Goal: Task Accomplishment & Management: Use online tool/utility

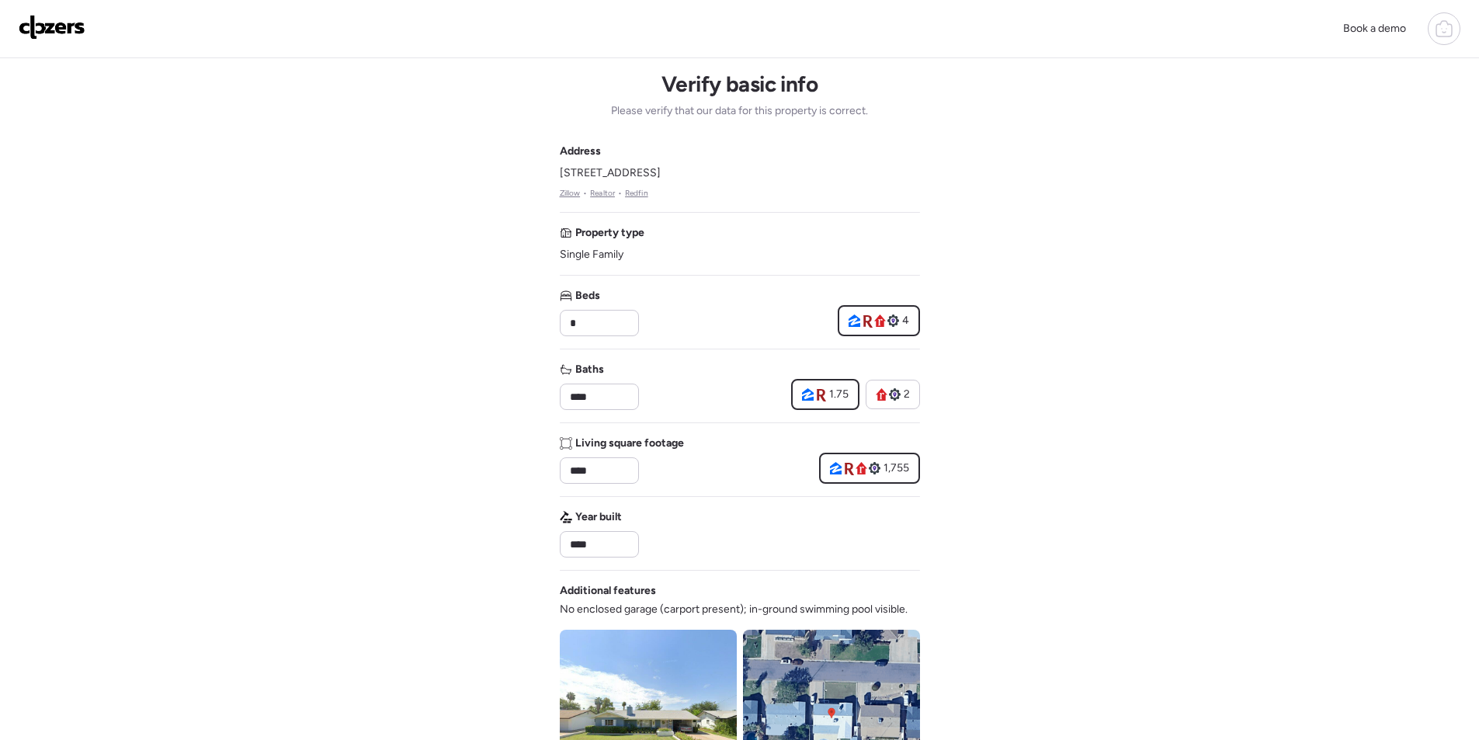
click at [68, 29] on img at bounding box center [52, 27] width 67 height 25
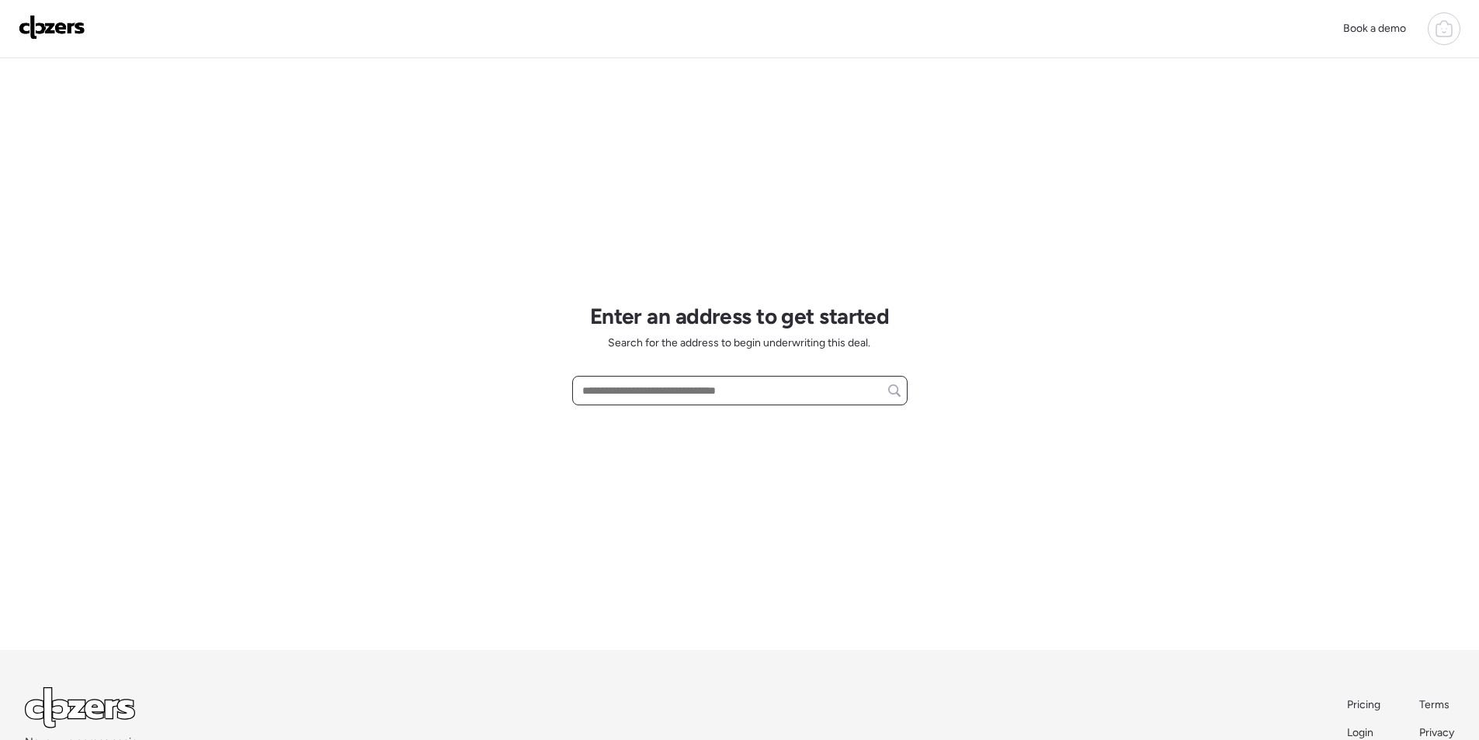
click at [633, 390] on input "text" at bounding box center [739, 391] width 321 height 22
paste input "**********"
click at [671, 390] on input "**********" at bounding box center [739, 391] width 321 height 22
drag, startPoint x: 651, startPoint y: 391, endPoint x: 694, endPoint y: 390, distance: 42.7
click at [694, 390] on input "**********" at bounding box center [739, 391] width 321 height 22
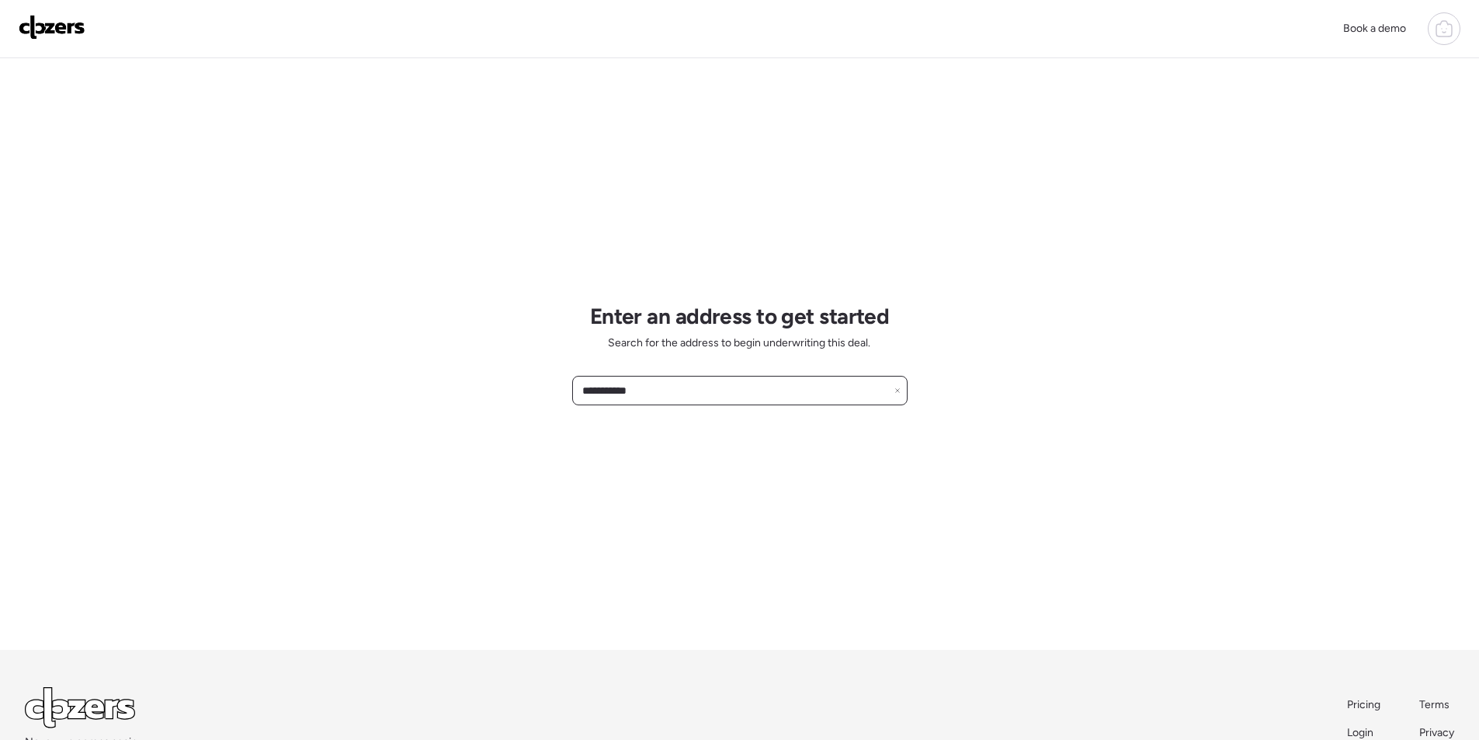
drag, startPoint x: 645, startPoint y: 390, endPoint x: 773, endPoint y: 391, distance: 128.1
click at [773, 391] on input "**********" at bounding box center [739, 391] width 321 height 22
click at [669, 395] on input "**********" at bounding box center [739, 391] width 321 height 22
click at [671, 395] on input "**********" at bounding box center [739, 391] width 321 height 22
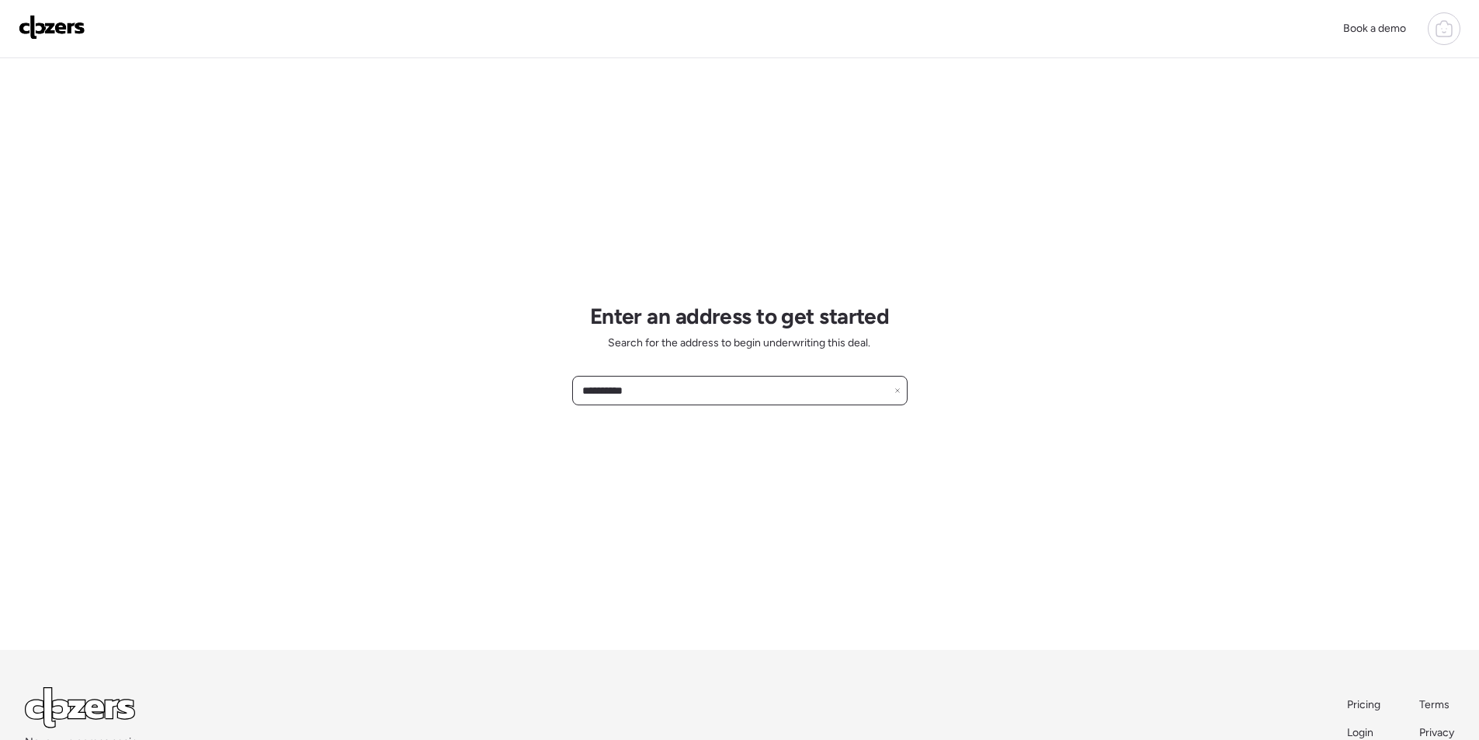
paste input "**********"
click at [667, 418] on span "3426 W Glenn Dr, Phoenix, AZ, 85051" at bounding box center [672, 419] width 188 height 16
type input "**********"
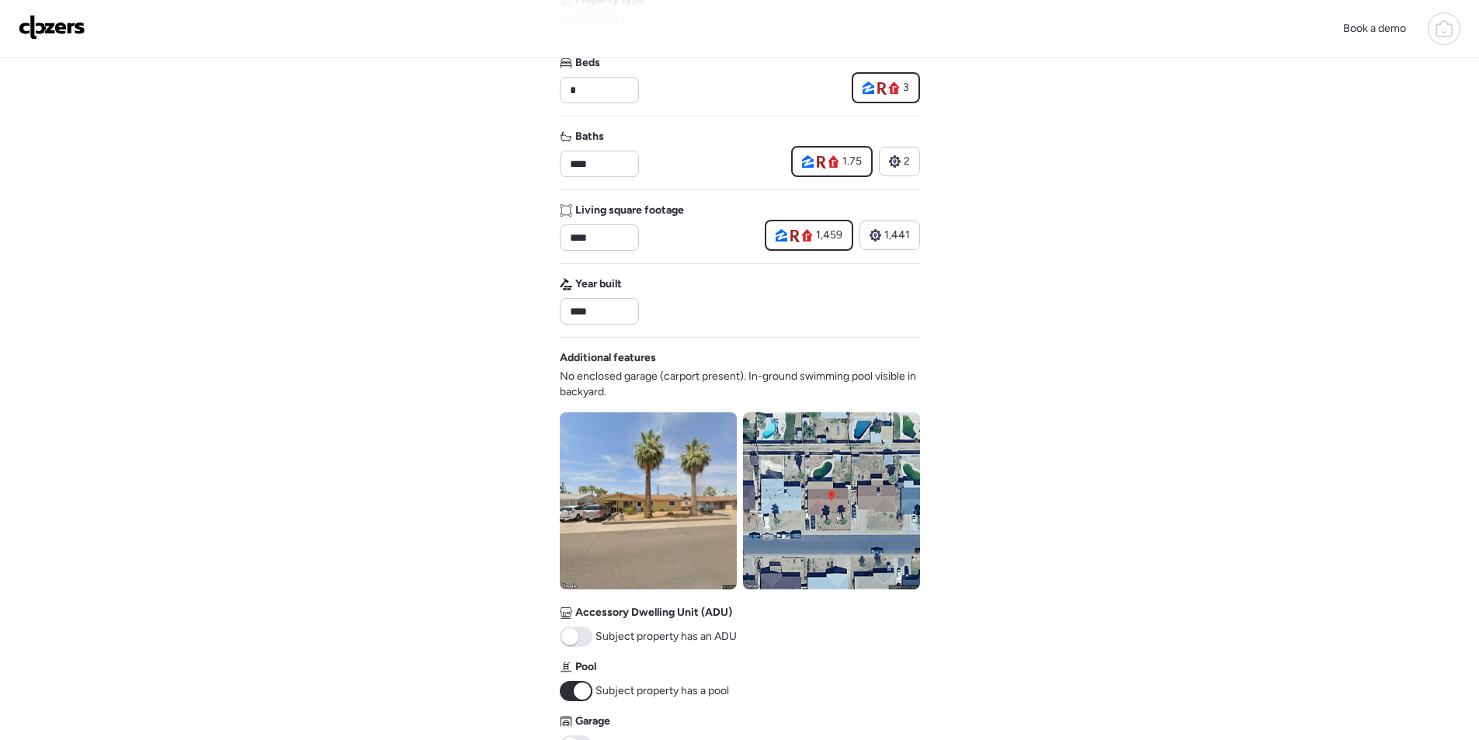
scroll to position [311, 0]
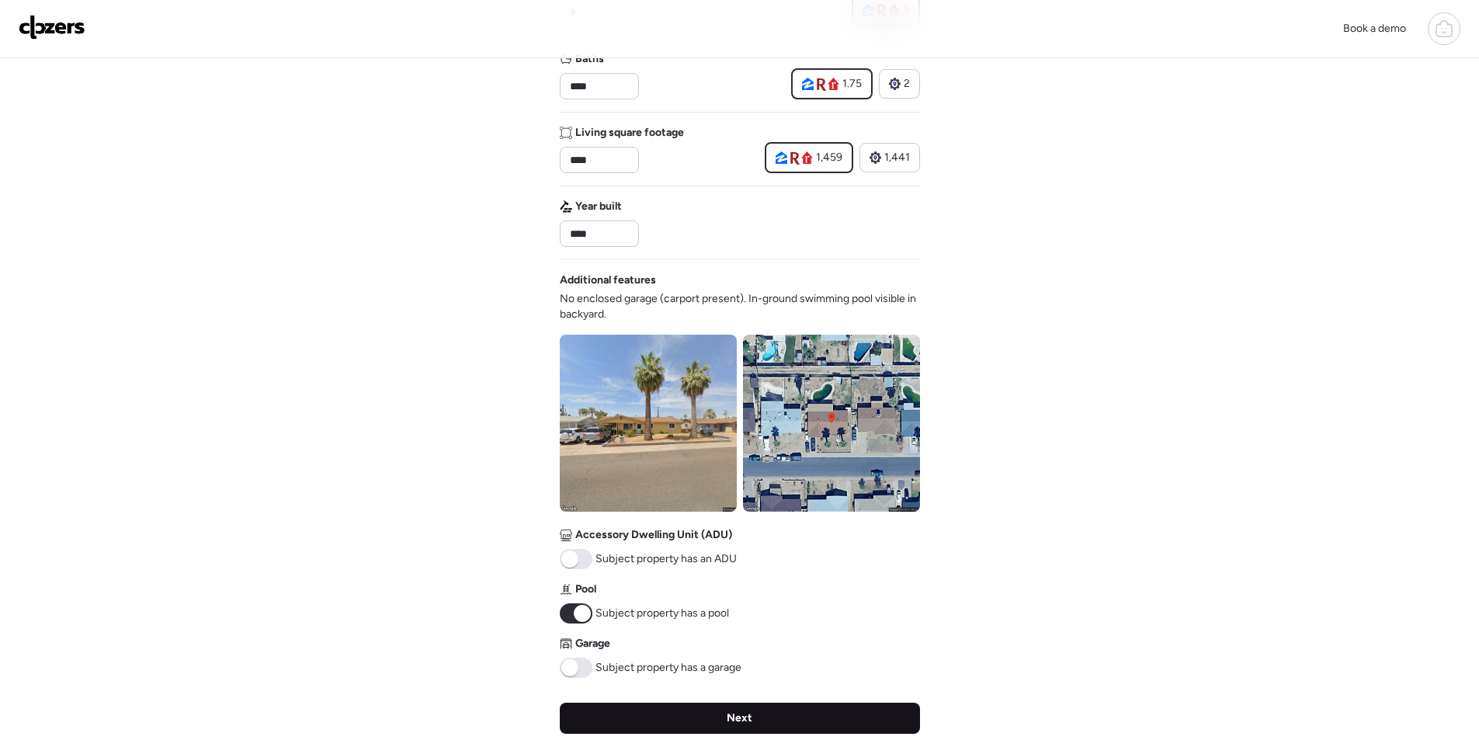
click at [743, 721] on span "Next" at bounding box center [740, 718] width 26 height 16
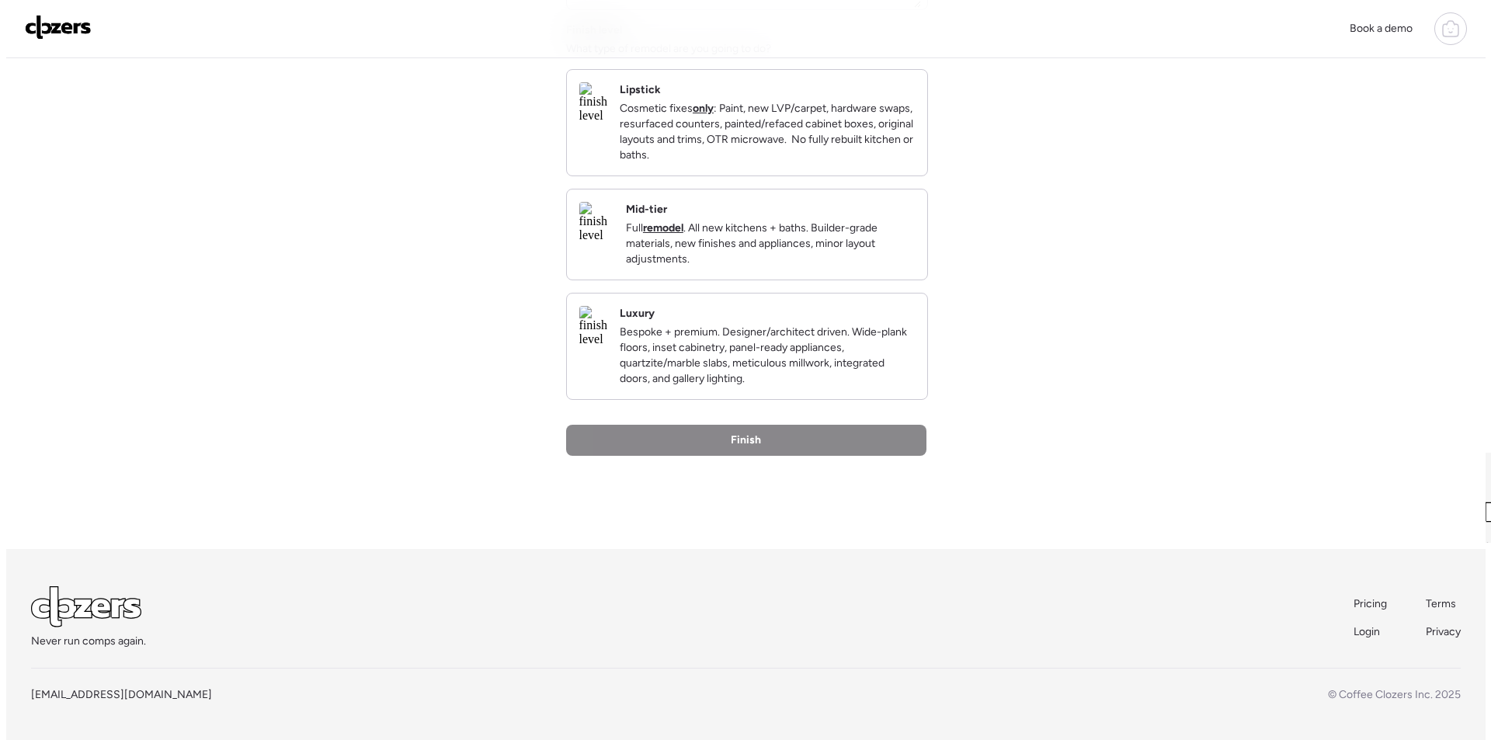
scroll to position [0, 0]
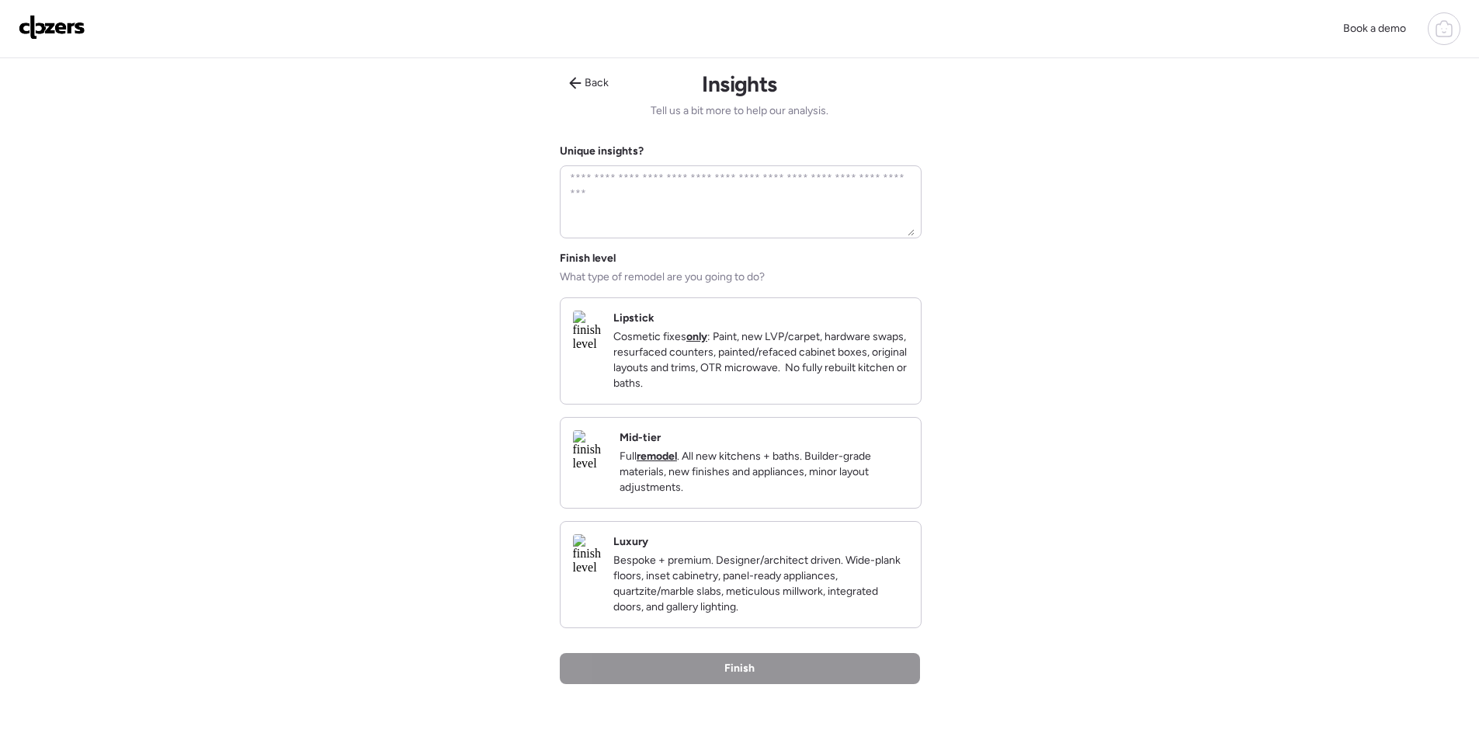
drag, startPoint x: 768, startPoint y: 491, endPoint x: 770, endPoint y: 542, distance: 50.5
click at [769, 491] on p "Full remodel . All new kitchens + baths. Builder-grade materials, new finishes …" at bounding box center [763, 472] width 289 height 47
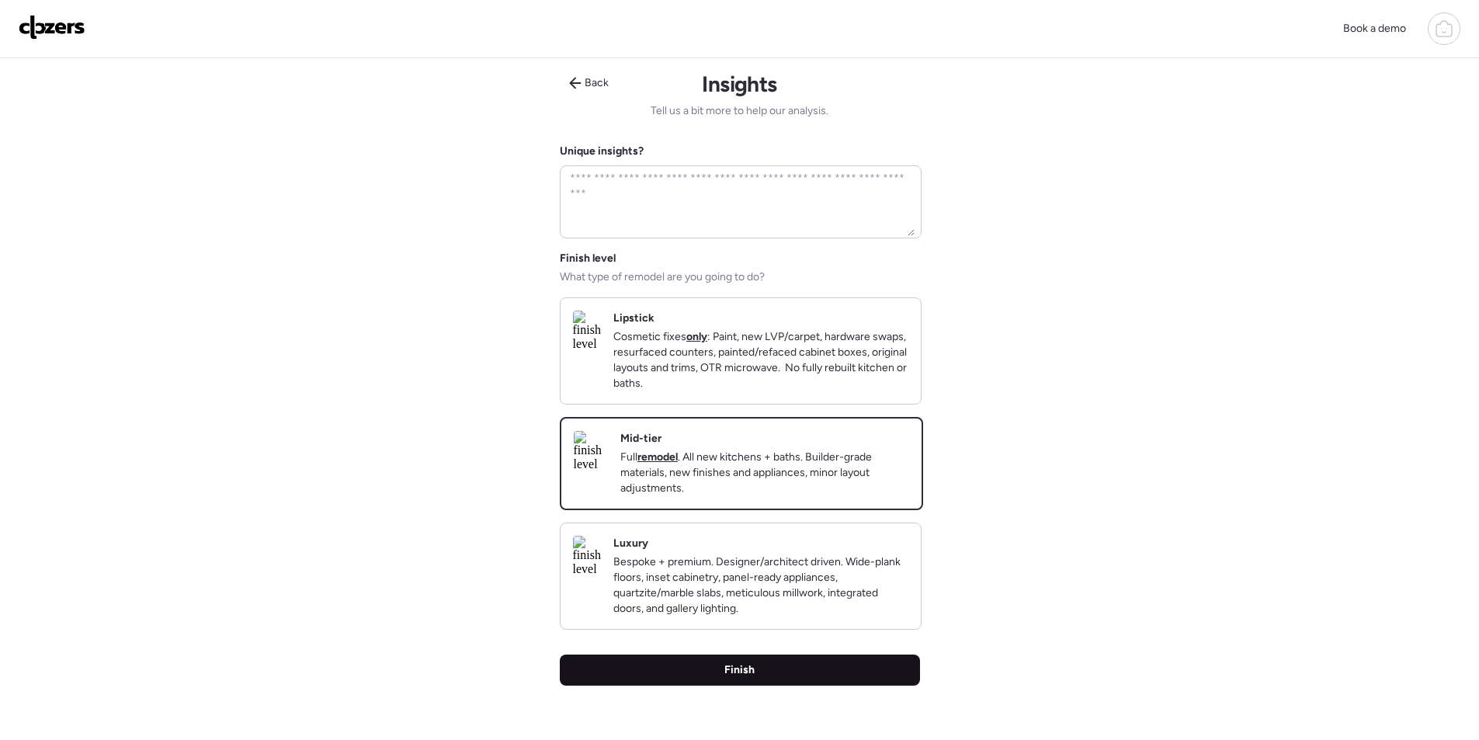
click at [761, 685] on div "Finish" at bounding box center [740, 669] width 360 height 31
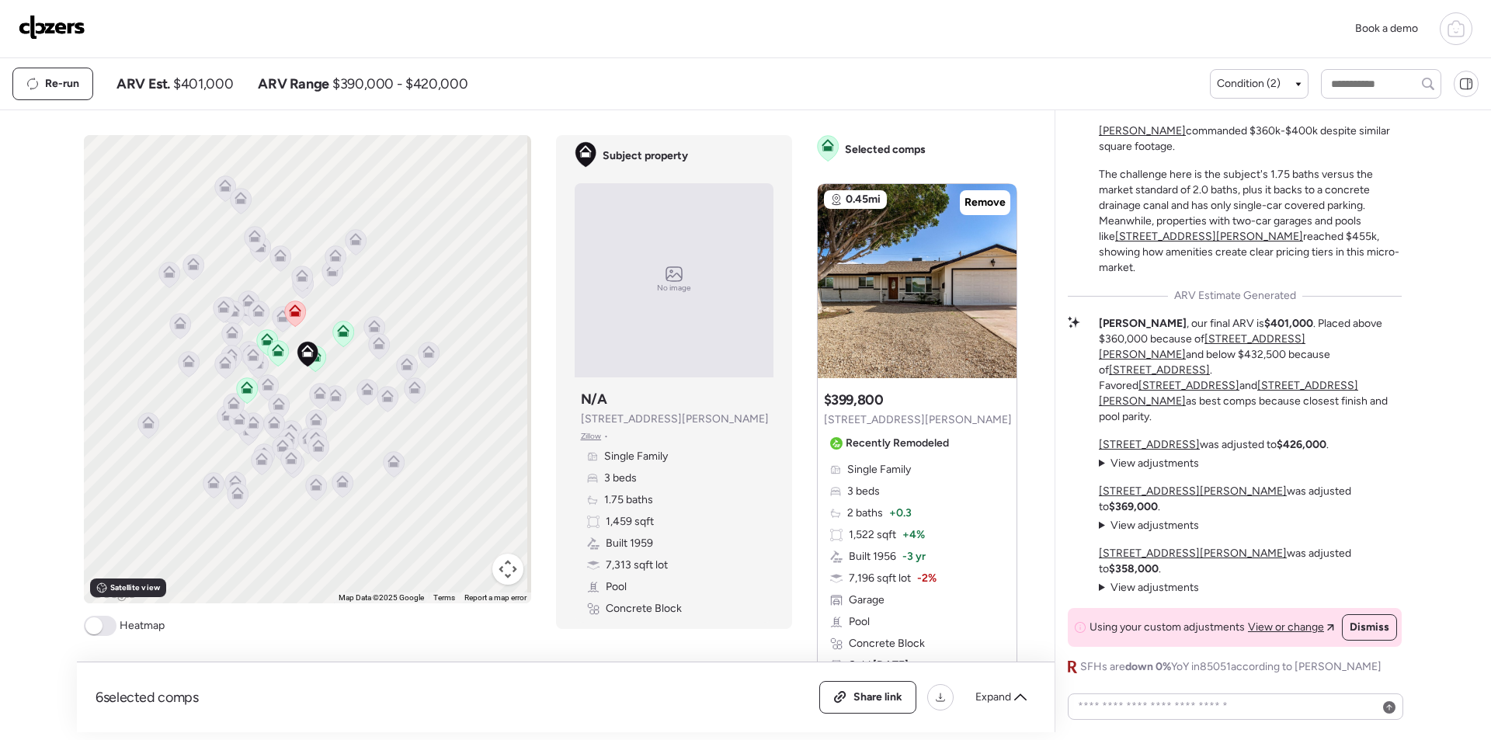
click at [71, 36] on img at bounding box center [52, 27] width 67 height 25
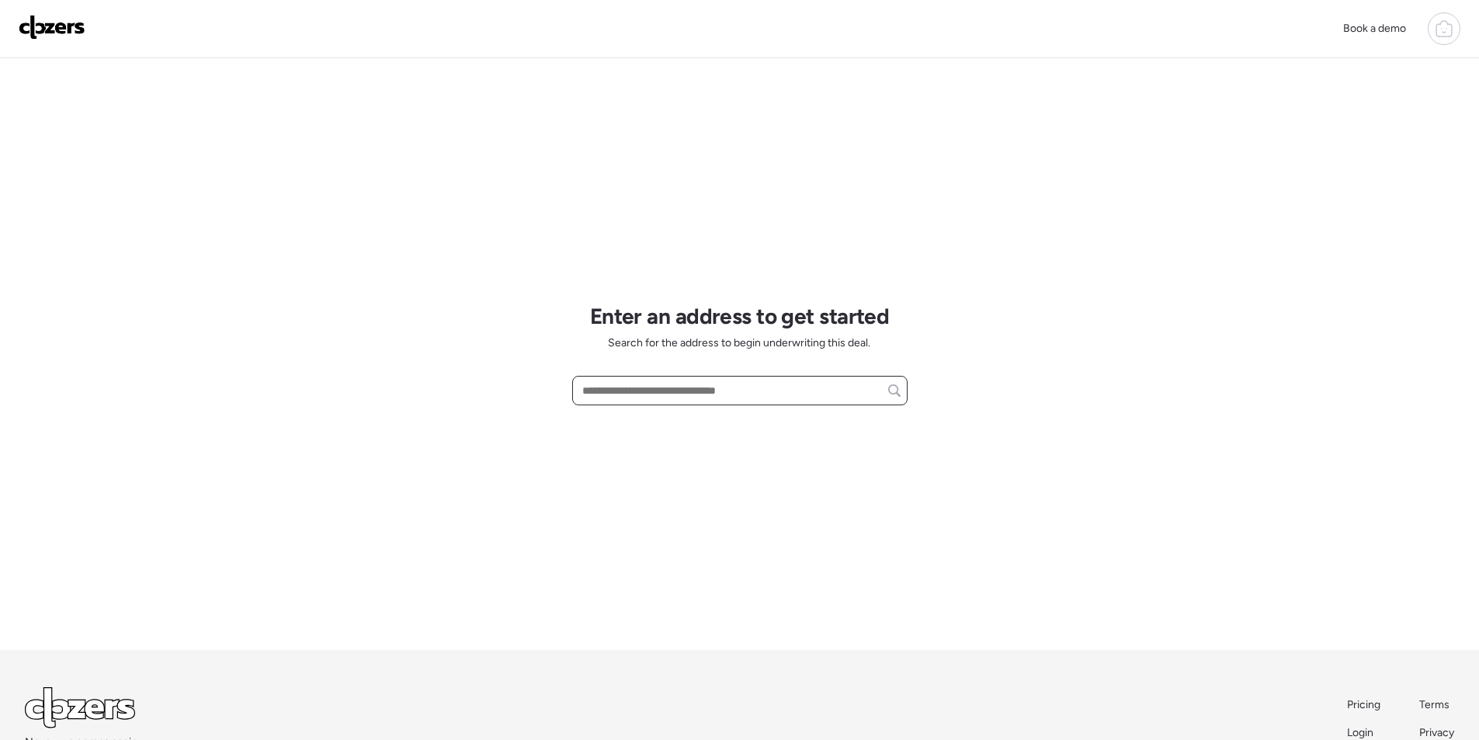
click at [651, 390] on input "text" at bounding box center [739, 391] width 321 height 22
paste input "**********"
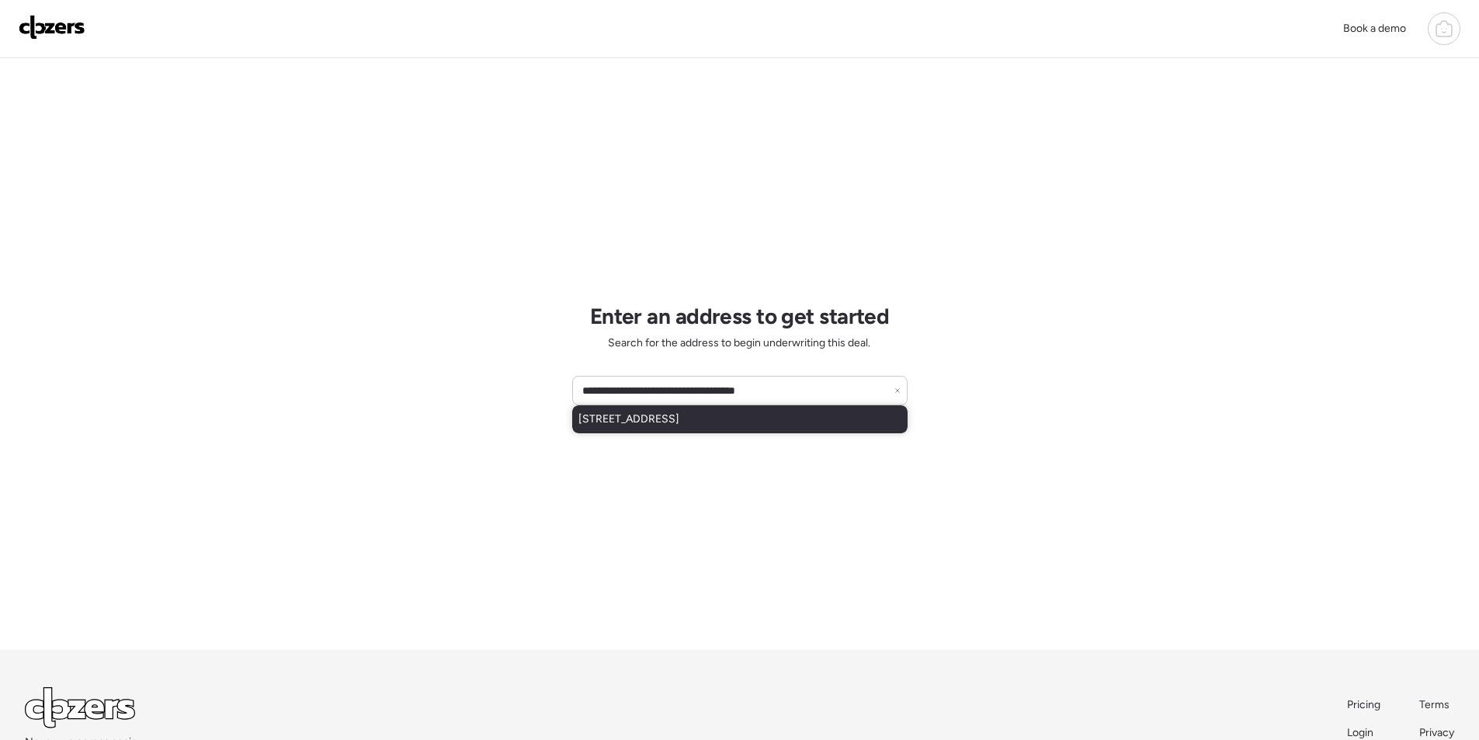
click at [651, 418] on span "13637 S Watermann Ln, Buckeye, AZ, 85326" at bounding box center [628, 419] width 101 height 16
type input "**********"
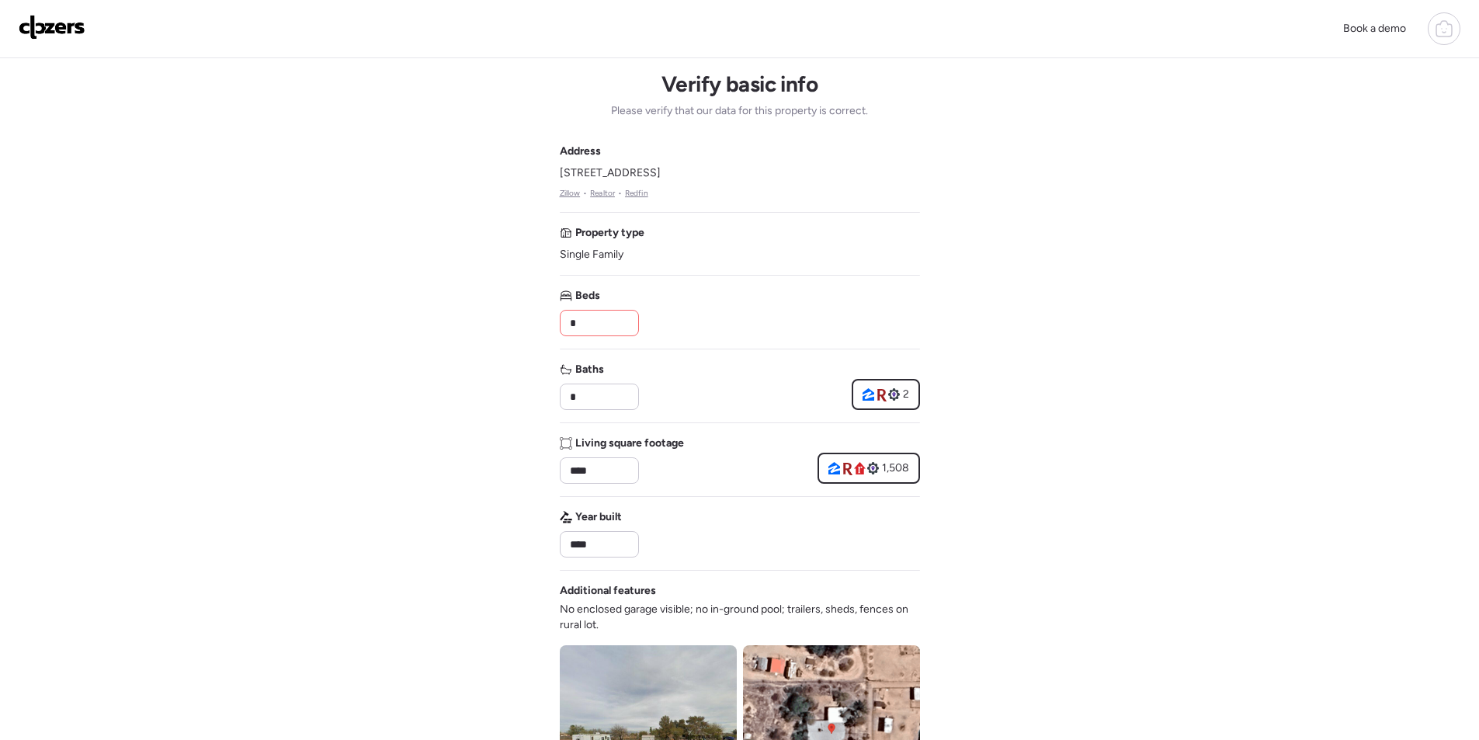
click at [609, 327] on input "*" at bounding box center [599, 323] width 65 height 22
type input "*"
click at [719, 363] on div "Baths * 2" at bounding box center [740, 386] width 360 height 48
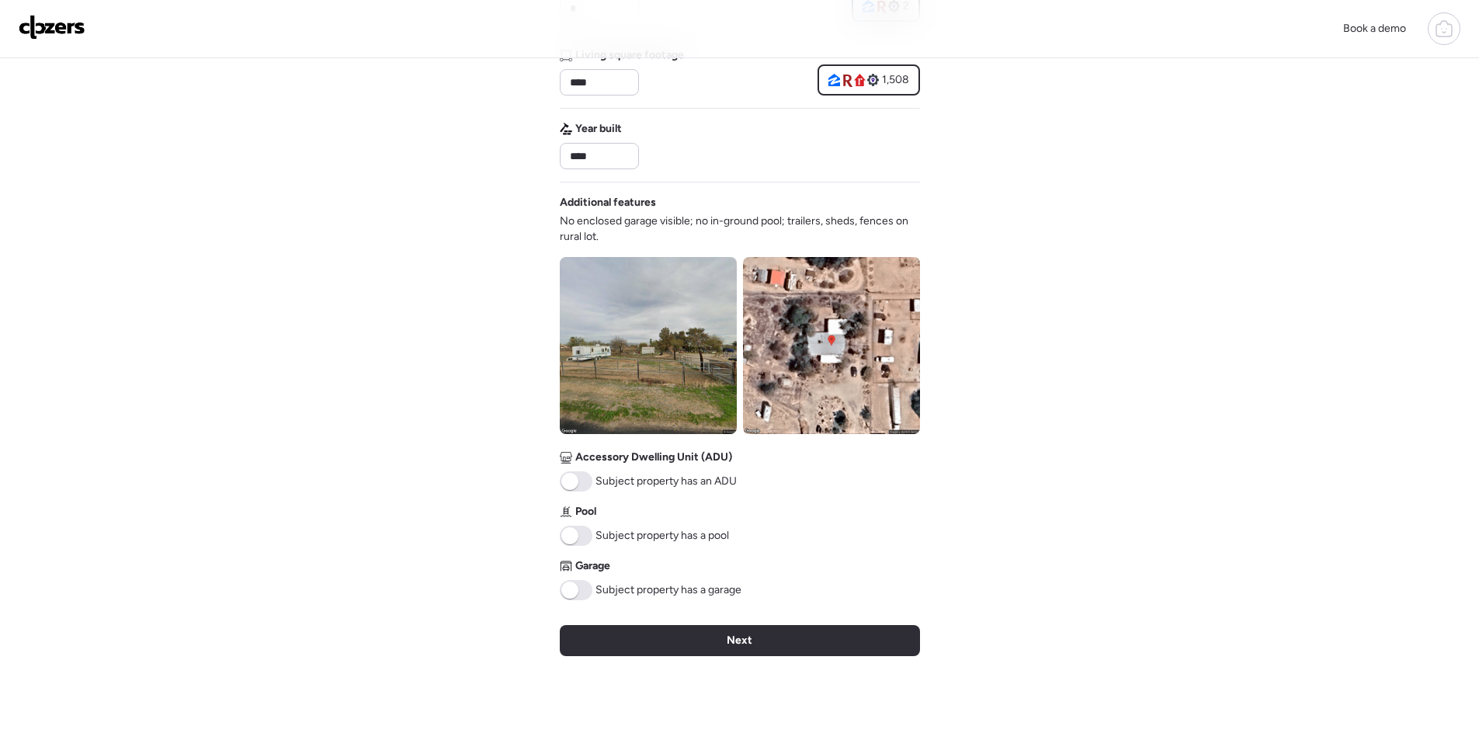
scroll to position [466, 0]
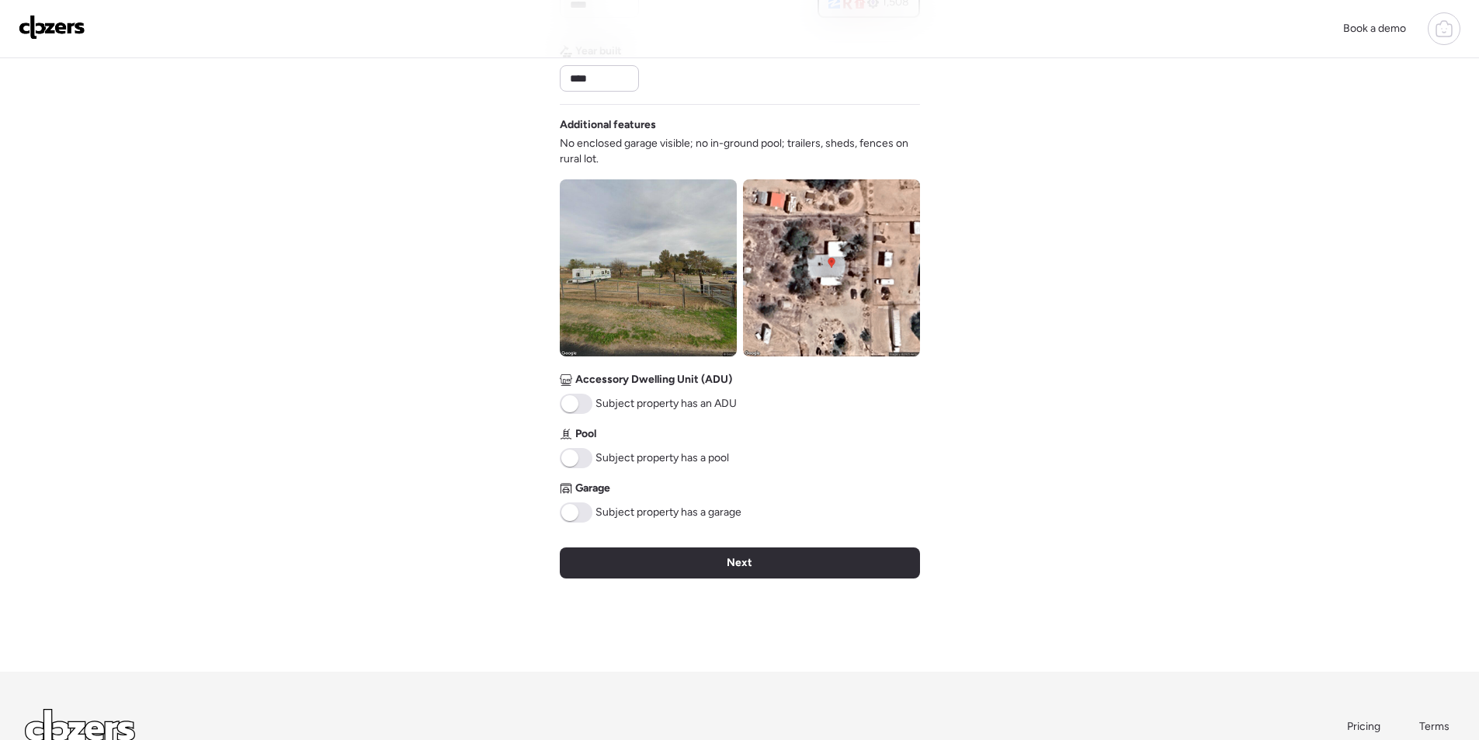
click at [609, 588] on div "Verify basic info Please verify that our data for this property is correct. Add…" at bounding box center [740, 131] width 360 height 1079
click at [618, 573] on div "Next" at bounding box center [740, 562] width 360 height 31
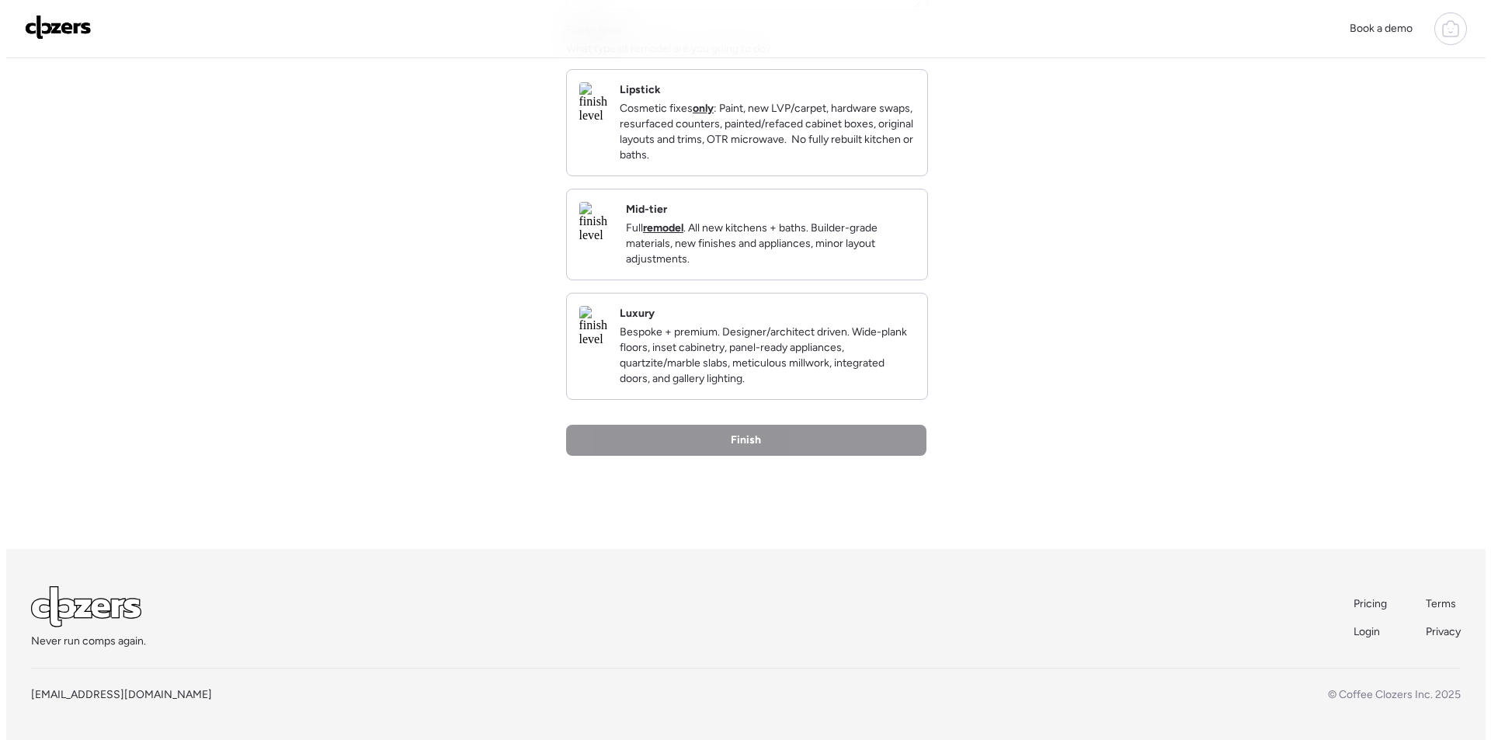
scroll to position [0, 0]
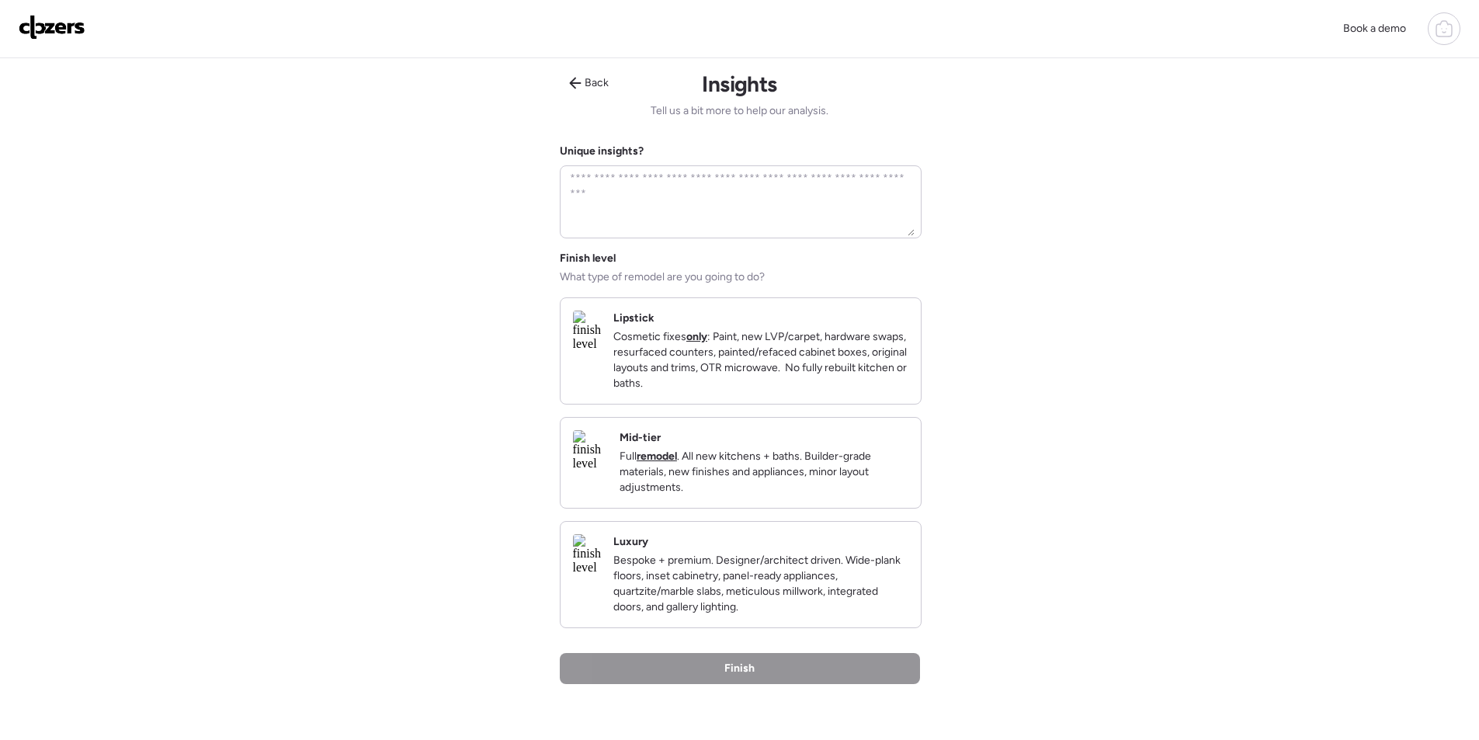
click at [827, 495] on p "Full remodel . All new kitchens + baths. Builder-grade materials, new finishes …" at bounding box center [763, 472] width 289 height 47
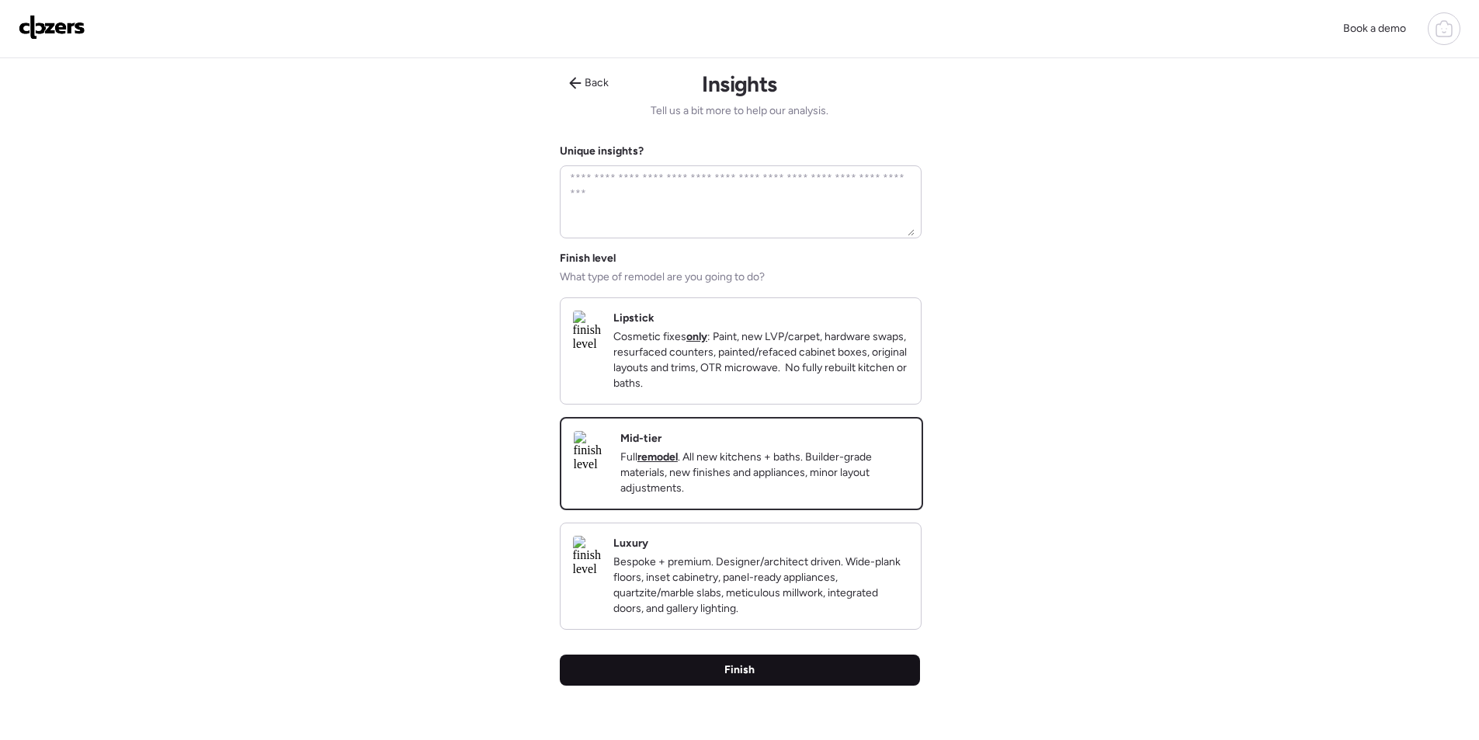
click at [742, 678] on span "Finish" at bounding box center [739, 670] width 30 height 16
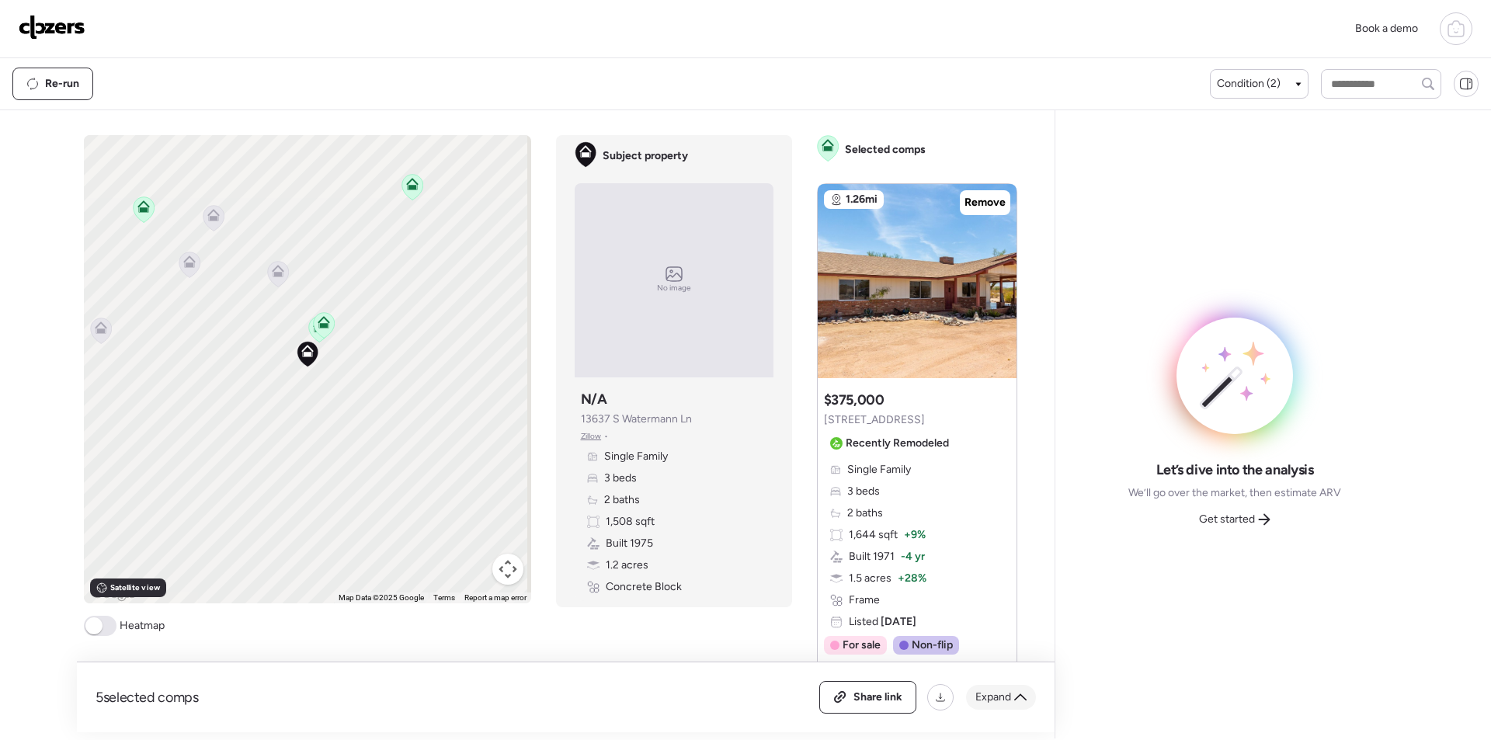
click at [994, 695] on span "Expand" at bounding box center [993, 697] width 36 height 16
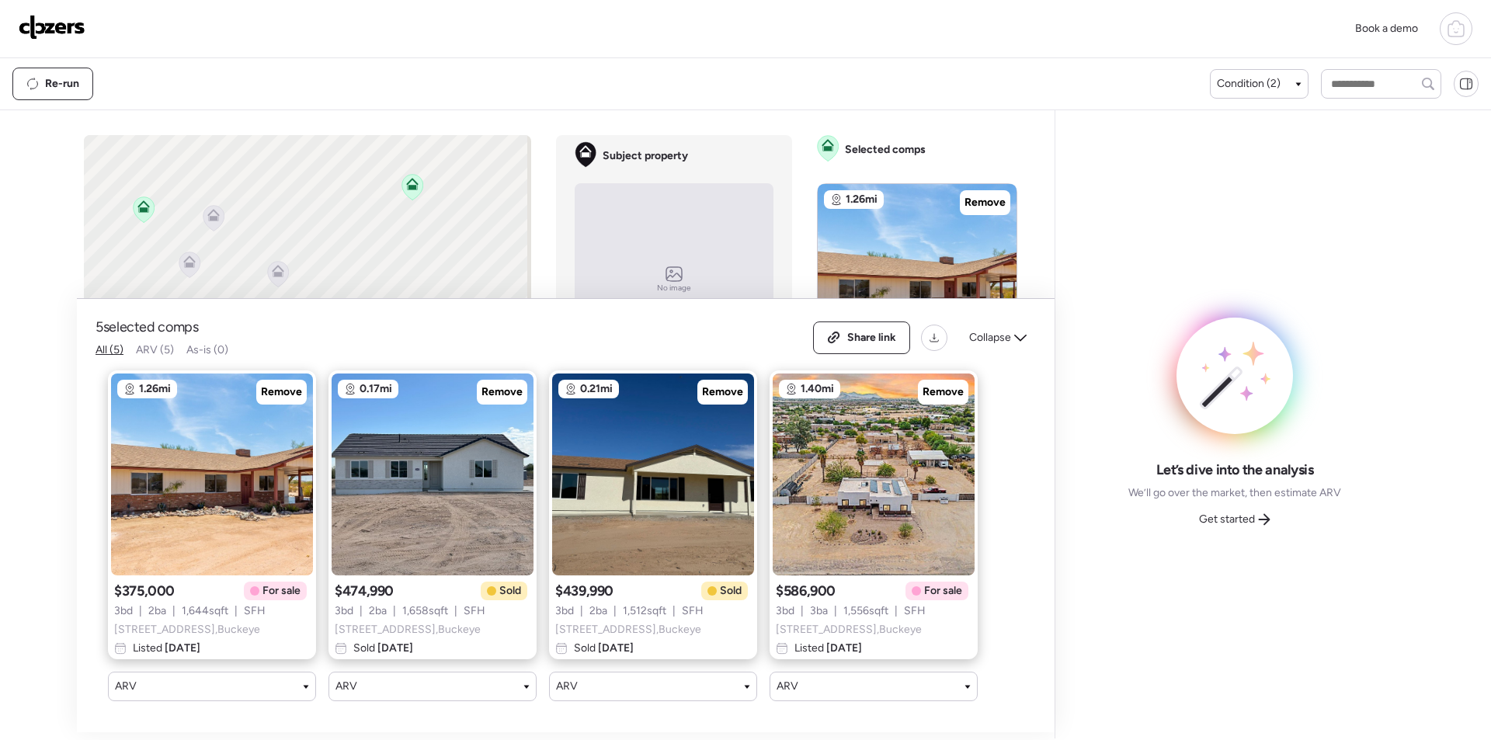
drag, startPoint x: 283, startPoint y: 380, endPoint x: 824, endPoint y: 372, distance: 540.4
click at [283, 384] on span "Remove" at bounding box center [281, 392] width 41 height 16
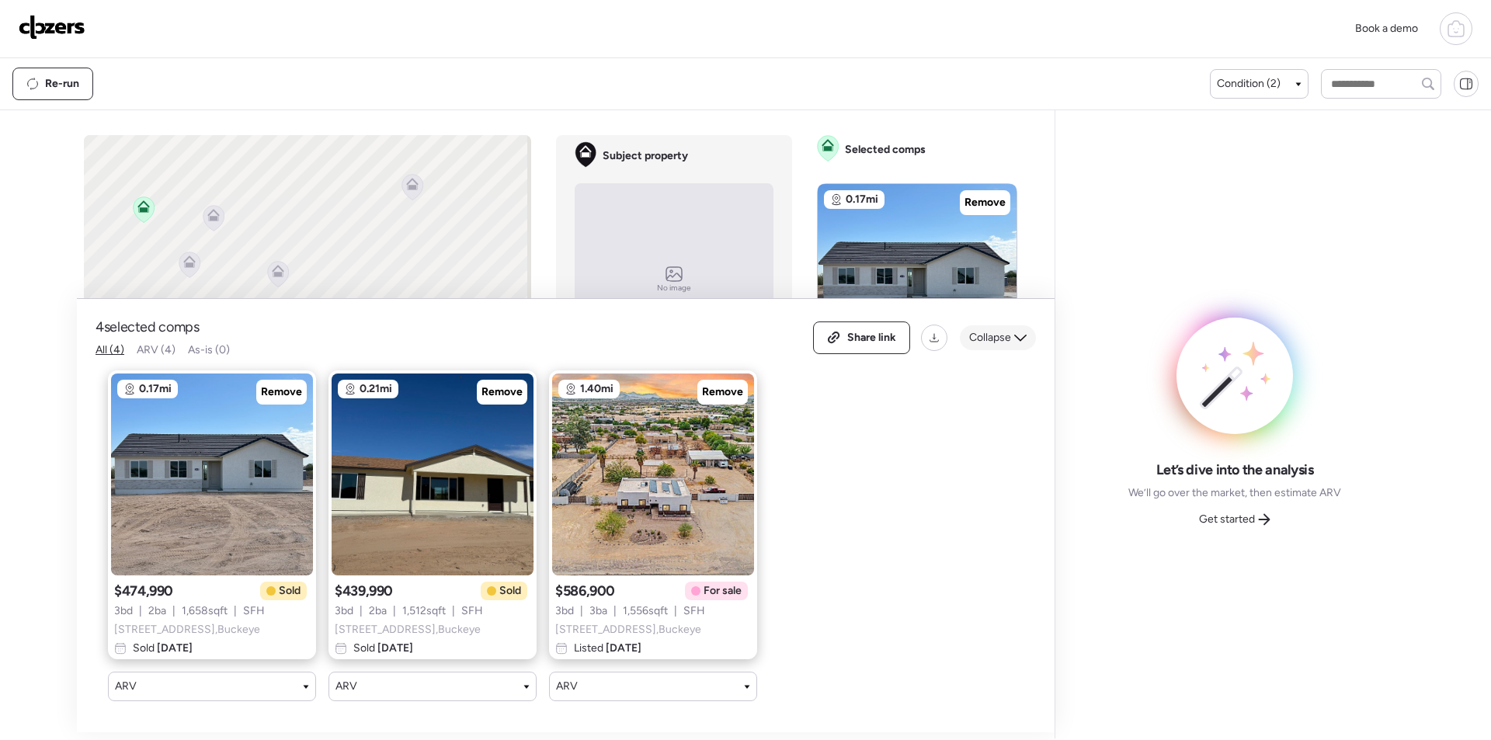
click at [999, 330] on span "Collapse" at bounding box center [990, 338] width 42 height 16
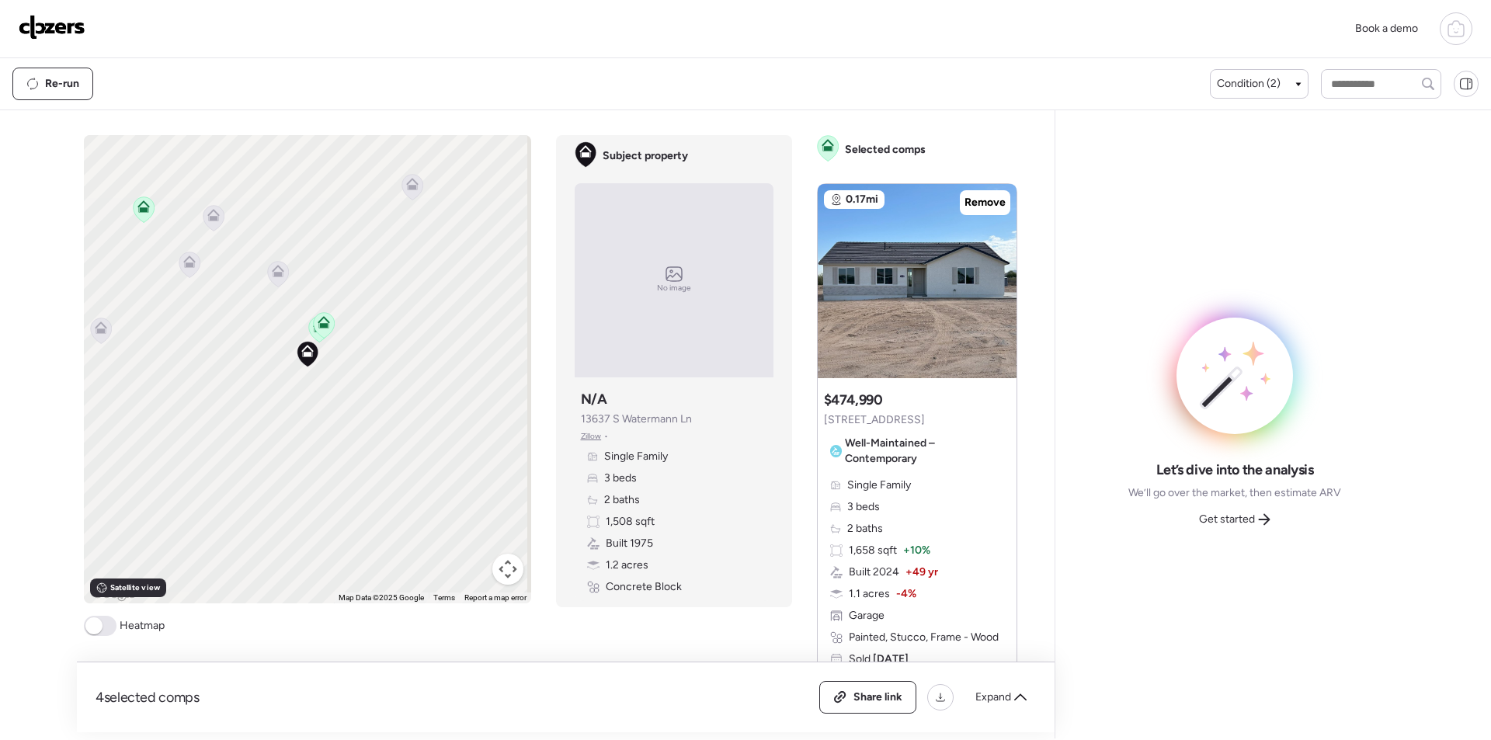
drag, startPoint x: 1248, startPoint y: 515, endPoint x: 1237, endPoint y: 512, distance: 12.1
click at [1244, 515] on span "Get started" at bounding box center [1227, 520] width 56 height 16
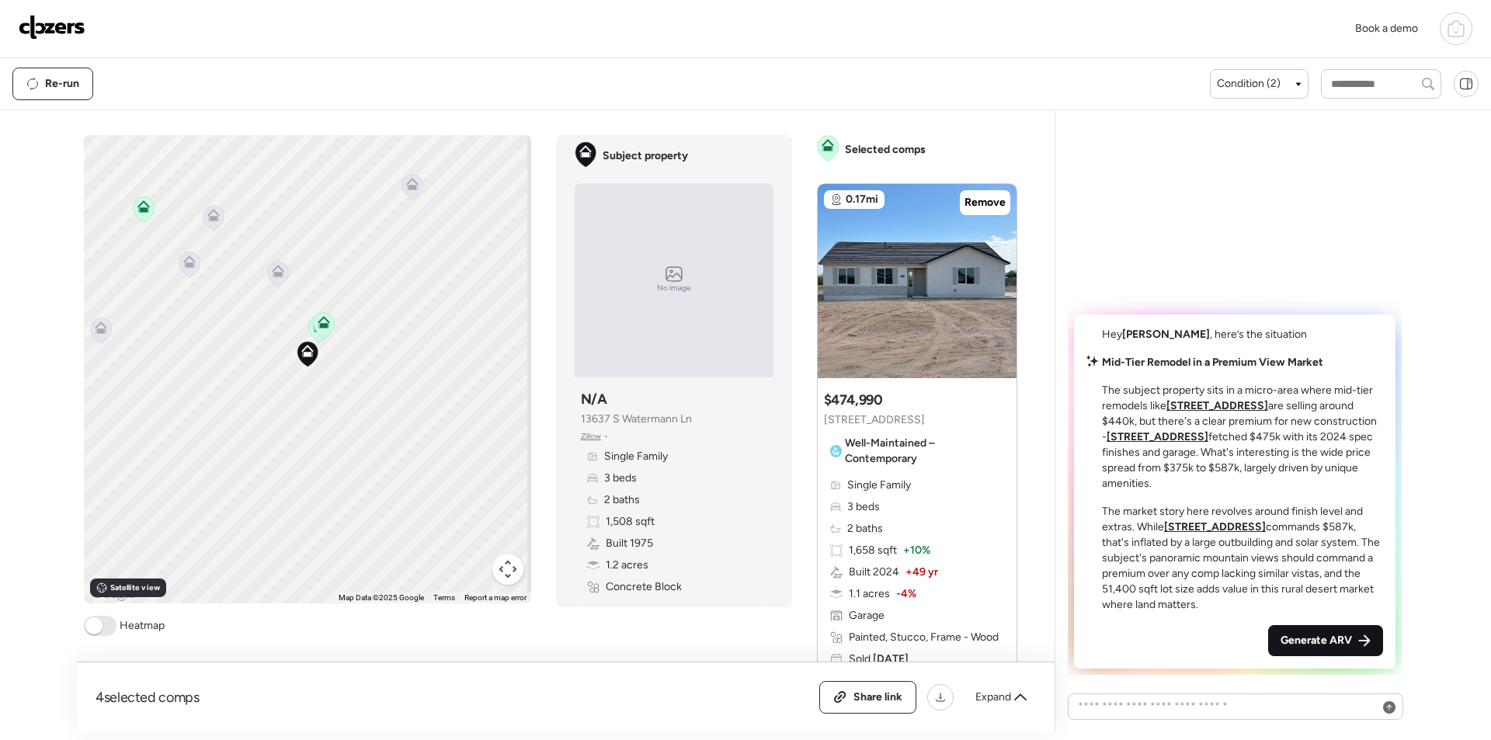
click at [1303, 642] on span "Generate ARV" at bounding box center [1315, 641] width 71 height 16
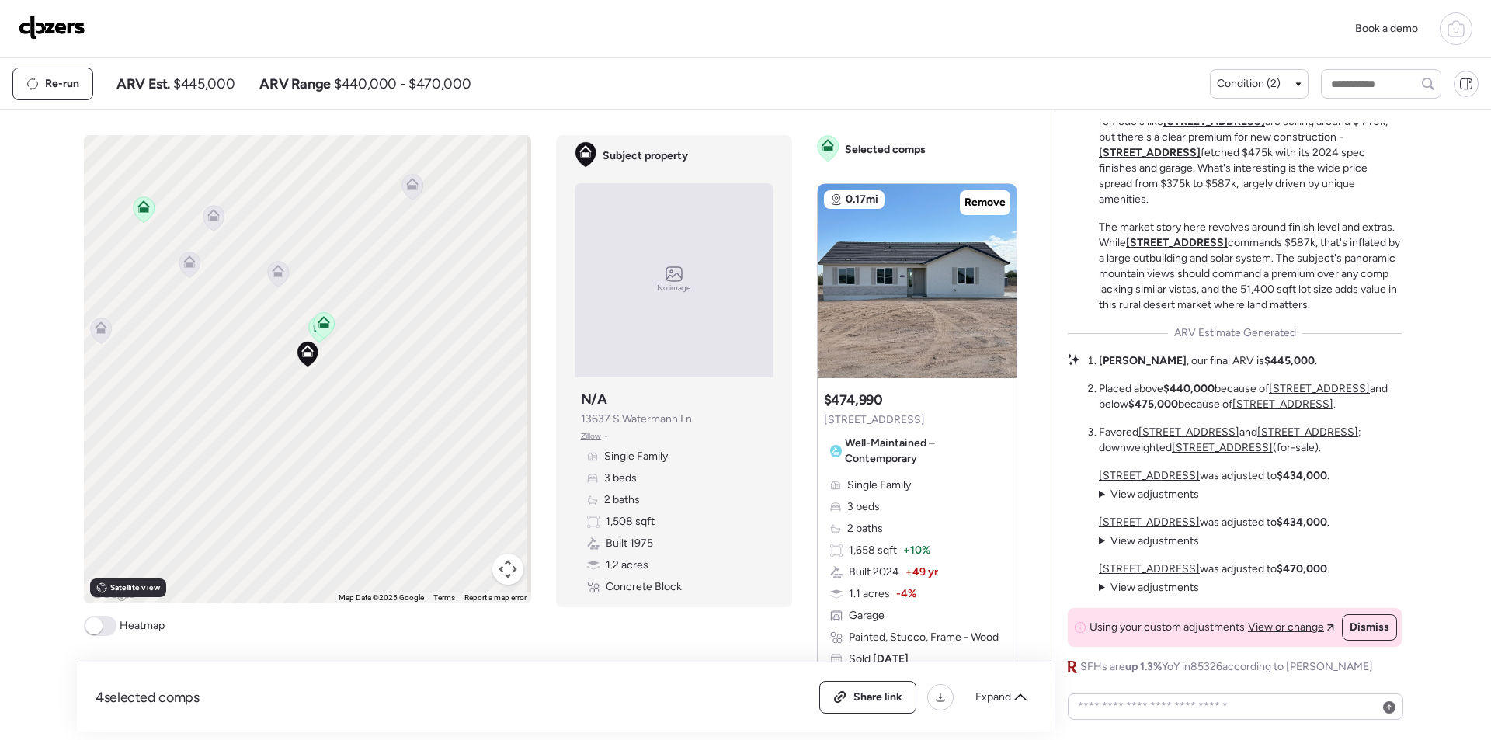
click at [213, 95] on div "Re-run ARV Est. $445,000 ARV Range $440,000 - $470,000" at bounding box center [610, 84] width 1197 height 33
click at [213, 94] on div "Re-run ARV Est. $445,000 ARV Range $440,000 - $470,000" at bounding box center [610, 84] width 1197 height 33
copy span "445,000"
click at [869, 698] on span "Share link" at bounding box center [877, 697] width 49 height 16
click at [54, 29] on img at bounding box center [52, 27] width 67 height 25
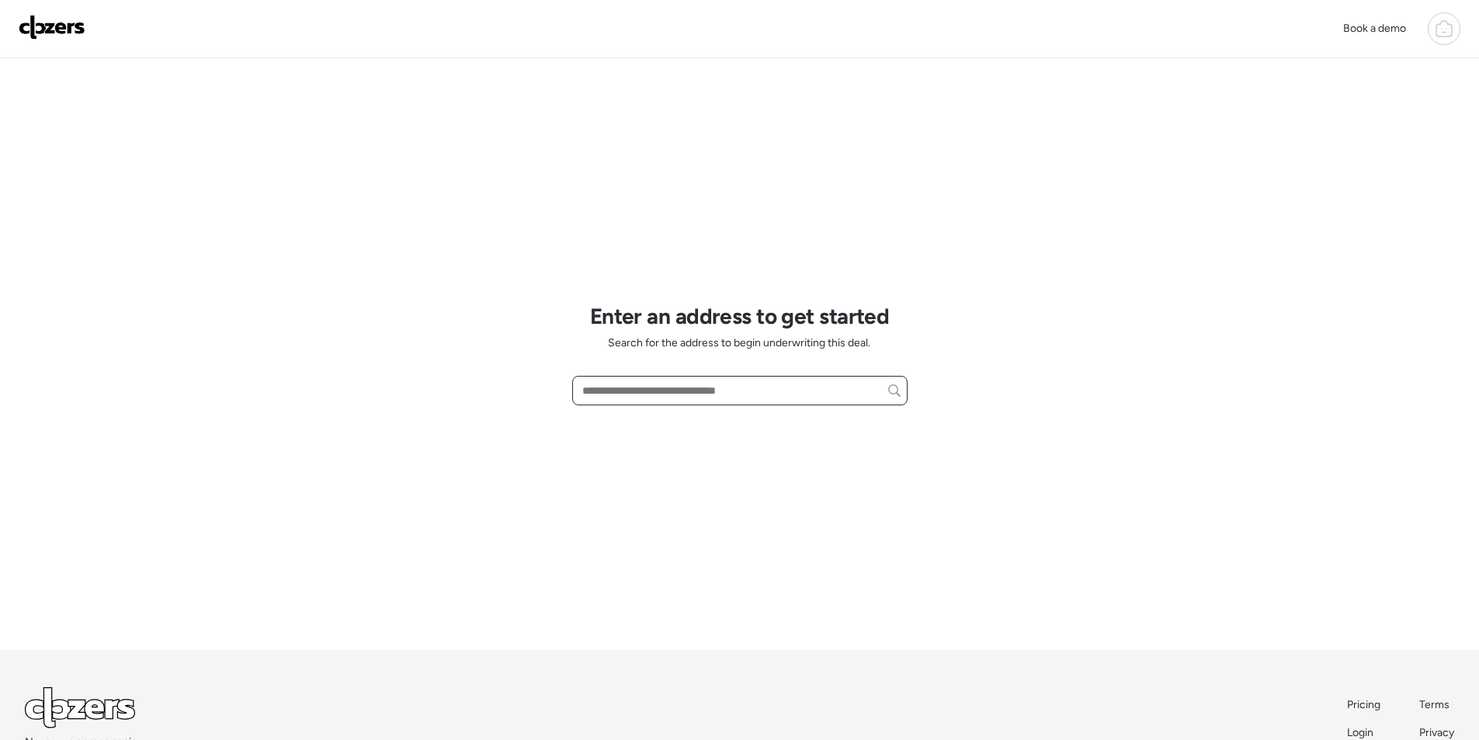
click at [685, 398] on input "text" at bounding box center [739, 391] width 321 height 22
paste input "**********"
click at [677, 425] on span "3308 W Poinsettia Dr, Phoenix, AZ, 85029" at bounding box center [628, 419] width 101 height 16
type input "**********"
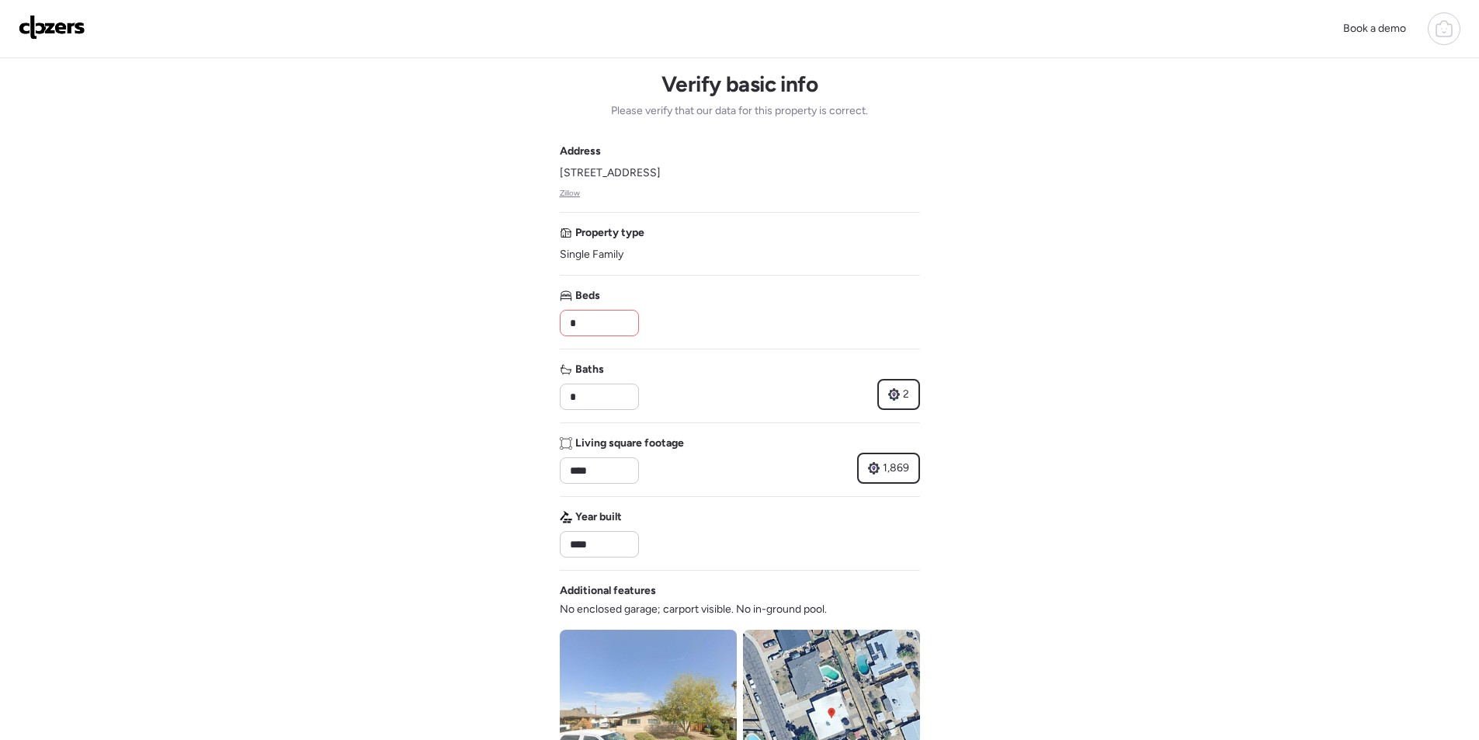
click at [603, 321] on input "*" at bounding box center [599, 323] width 65 height 22
click at [602, 321] on input "*" at bounding box center [599, 323] width 65 height 22
click at [617, 318] on input "*" at bounding box center [599, 323] width 65 height 22
click at [616, 318] on input "*" at bounding box center [599, 323] width 65 height 22
type input "*"
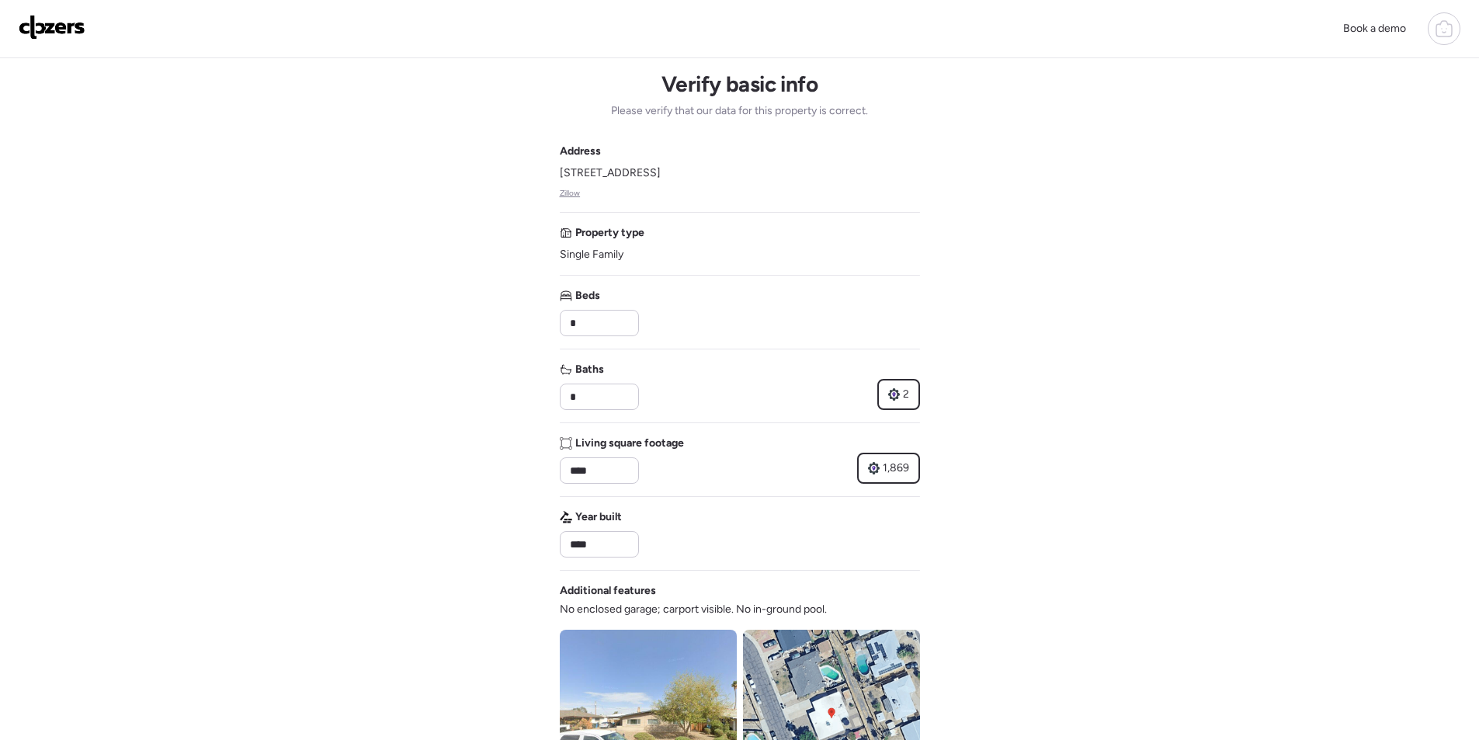
click at [685, 319] on div "Beds *" at bounding box center [740, 312] width 360 height 48
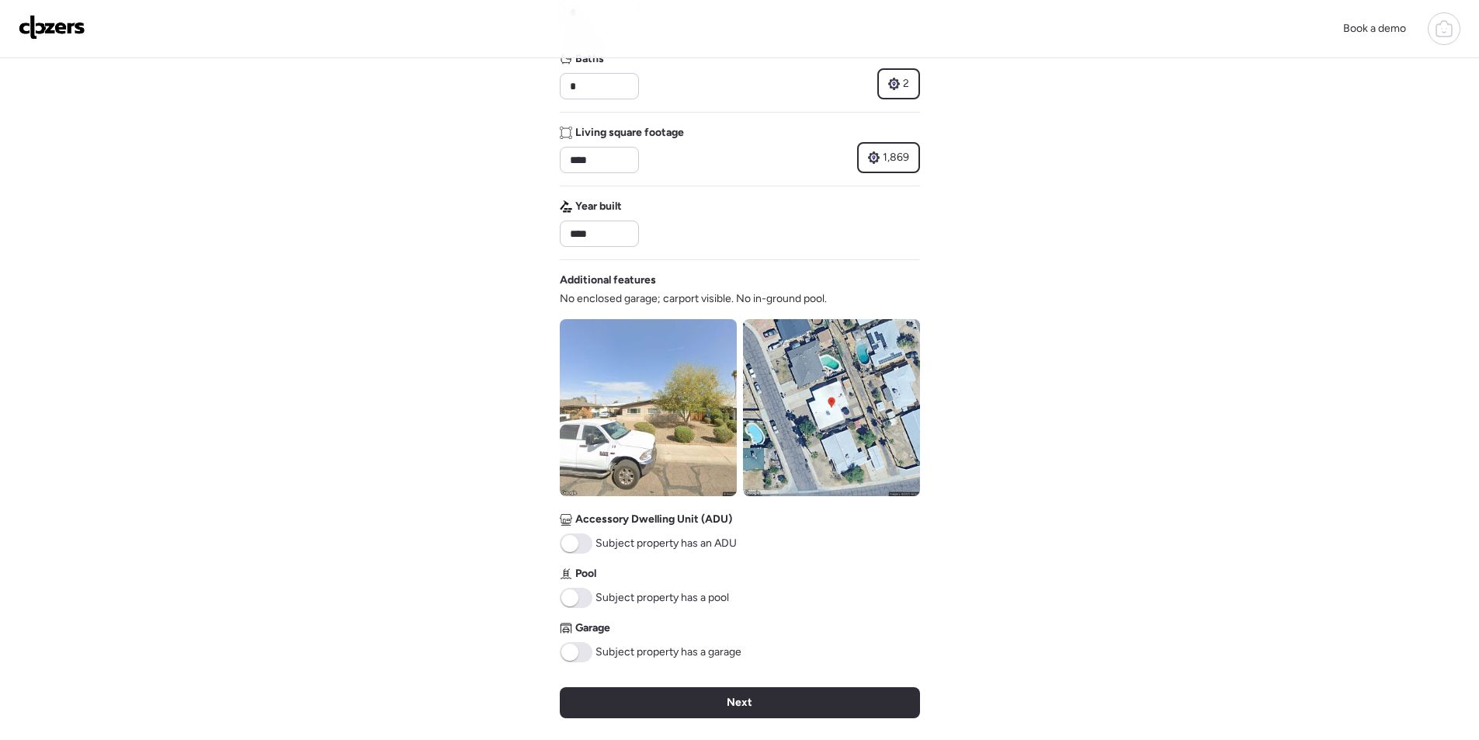
scroll to position [388, 0]
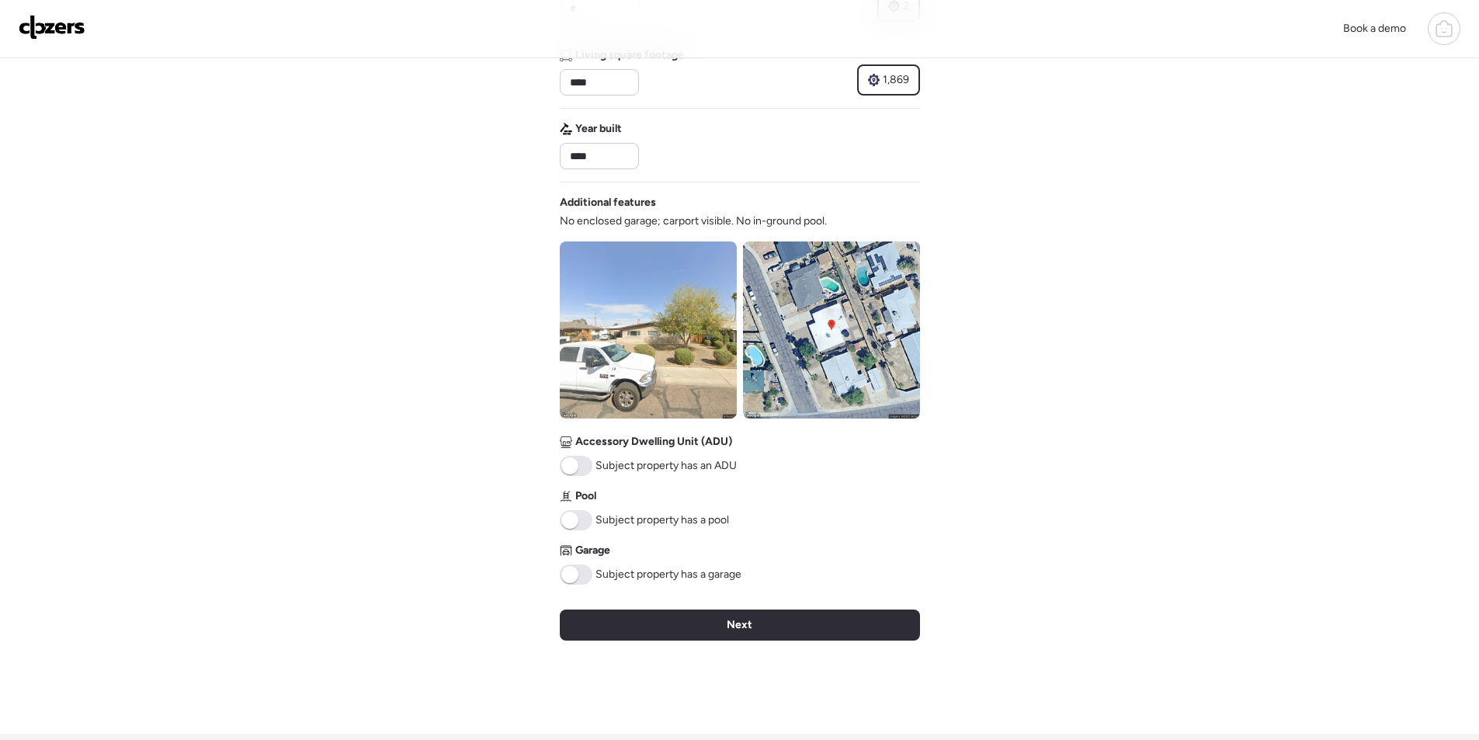
click at [637, 616] on div "Next" at bounding box center [740, 624] width 360 height 31
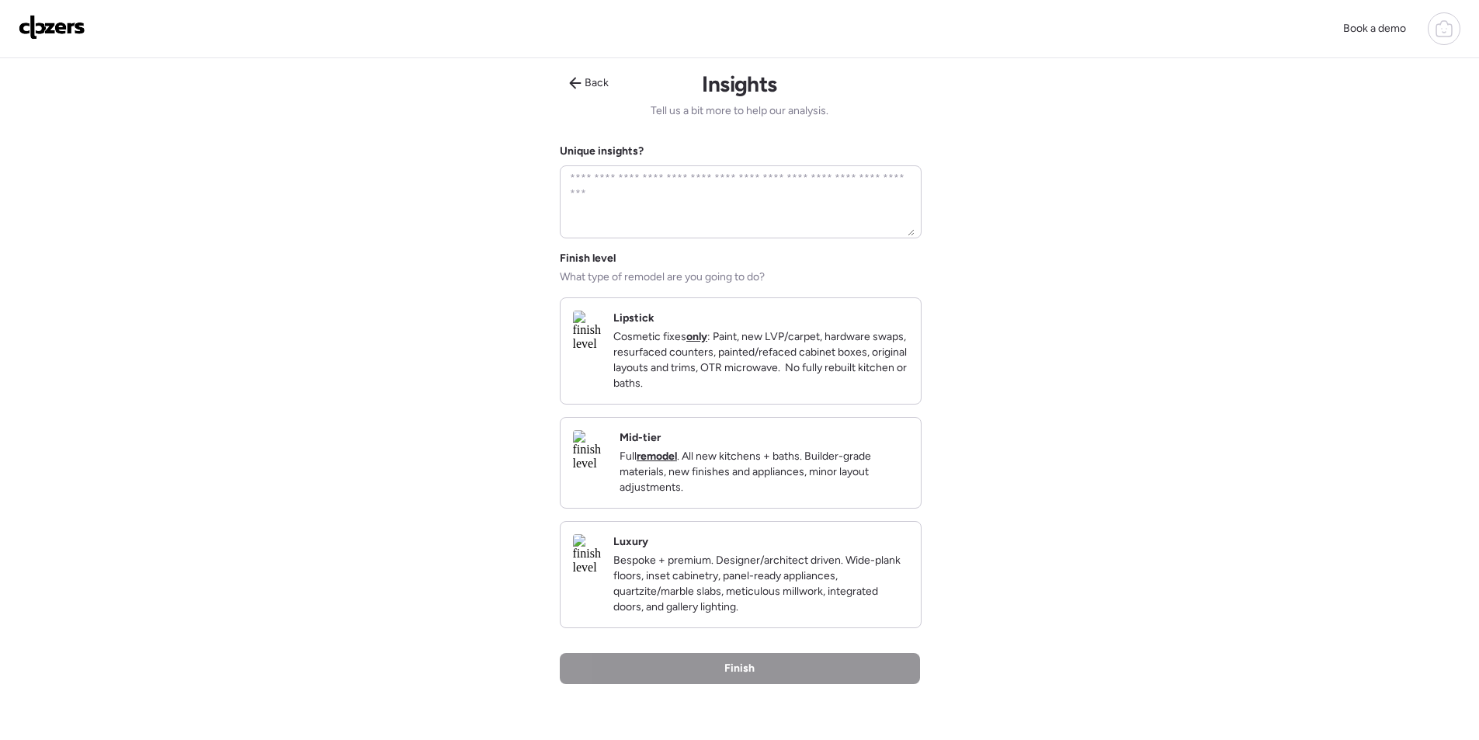
click at [795, 495] on p "Full remodel . All new kitchens + baths. Builder-grade materials, new finishes …" at bounding box center [763, 472] width 289 height 47
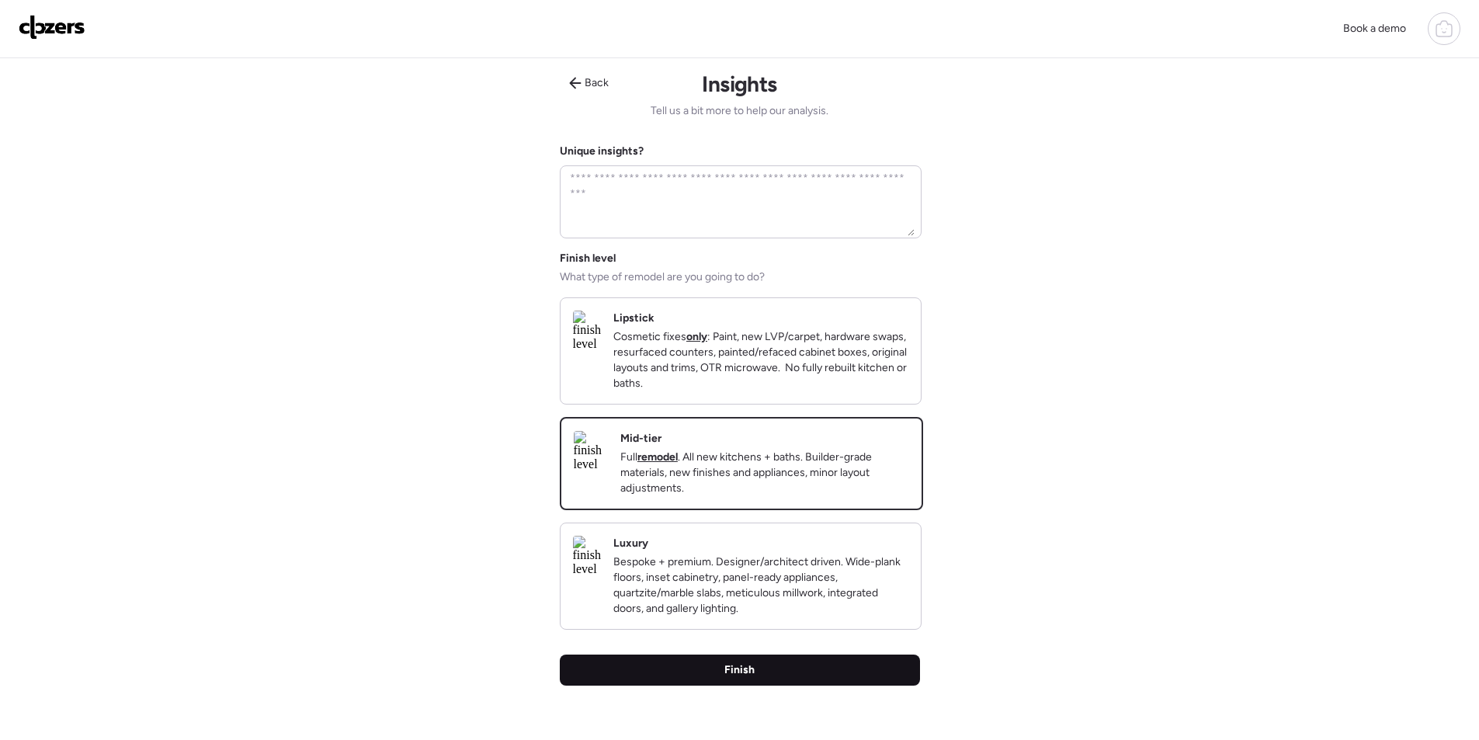
click at [696, 685] on div "Finish" at bounding box center [740, 669] width 360 height 31
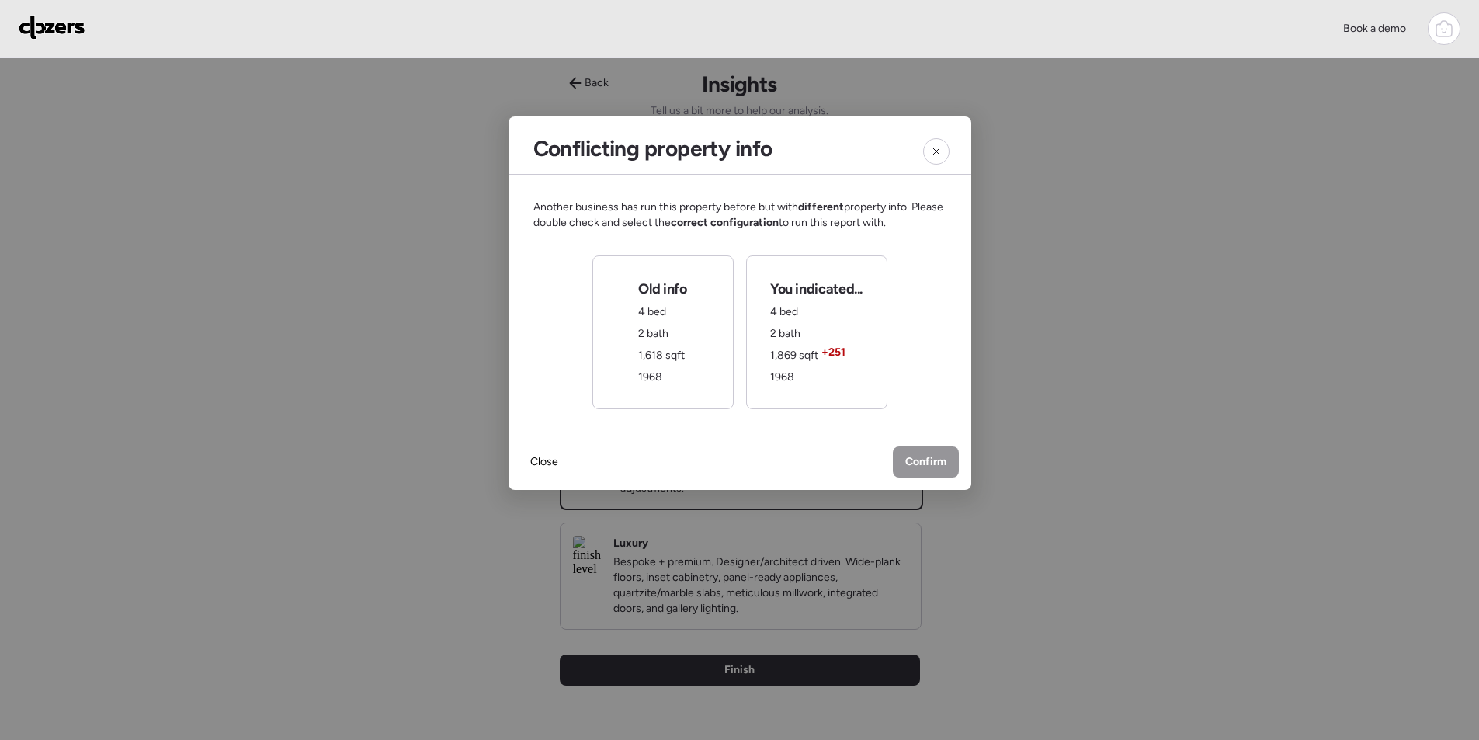
click at [823, 325] on div "You indicated... 4 bed 2 bath 1,869 sqft + 251 1968" at bounding box center [816, 332] width 92 height 106
click at [925, 467] on span "Confirm" at bounding box center [925, 464] width 41 height 16
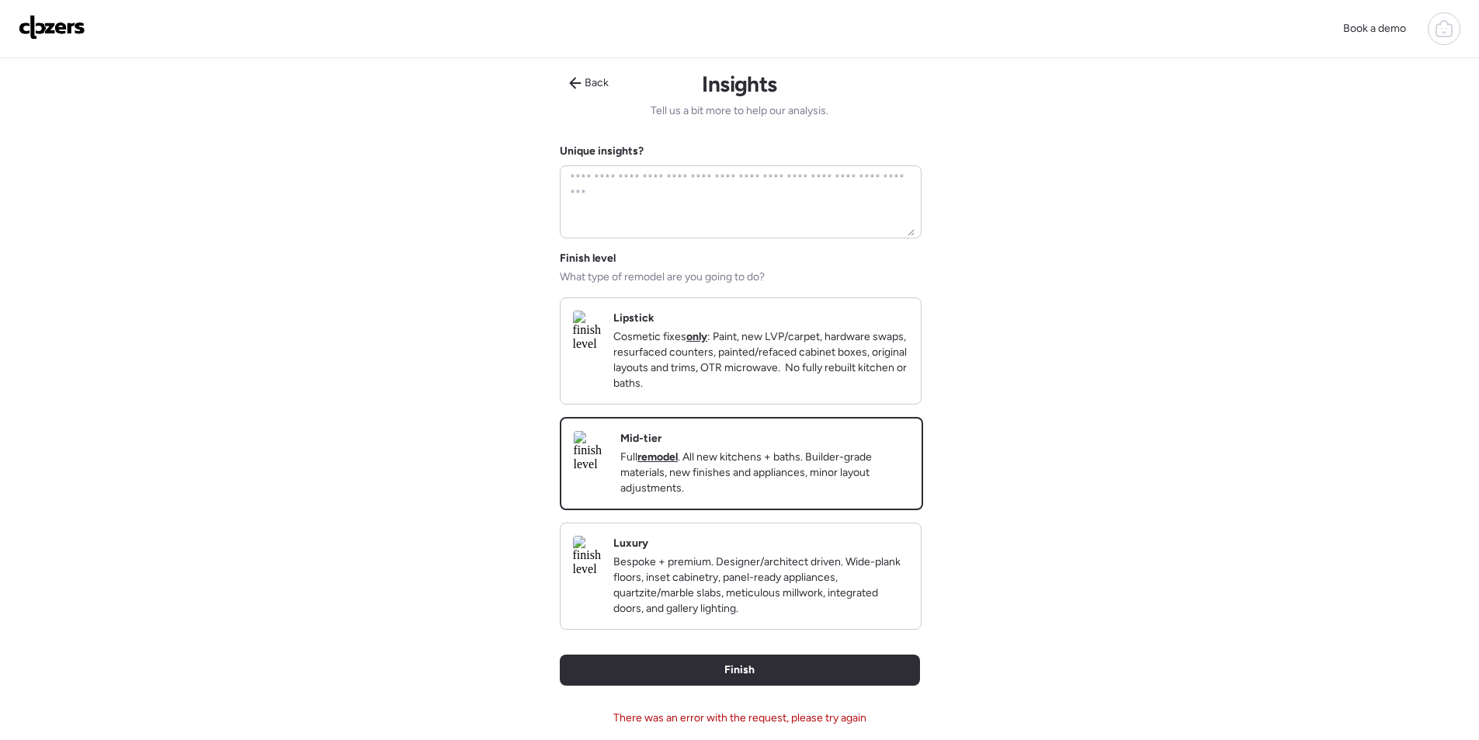
click at [833, 496] on p "Full remodel . All new kitchens + baths. Builder-grade materials, new finishes …" at bounding box center [764, 472] width 289 height 47
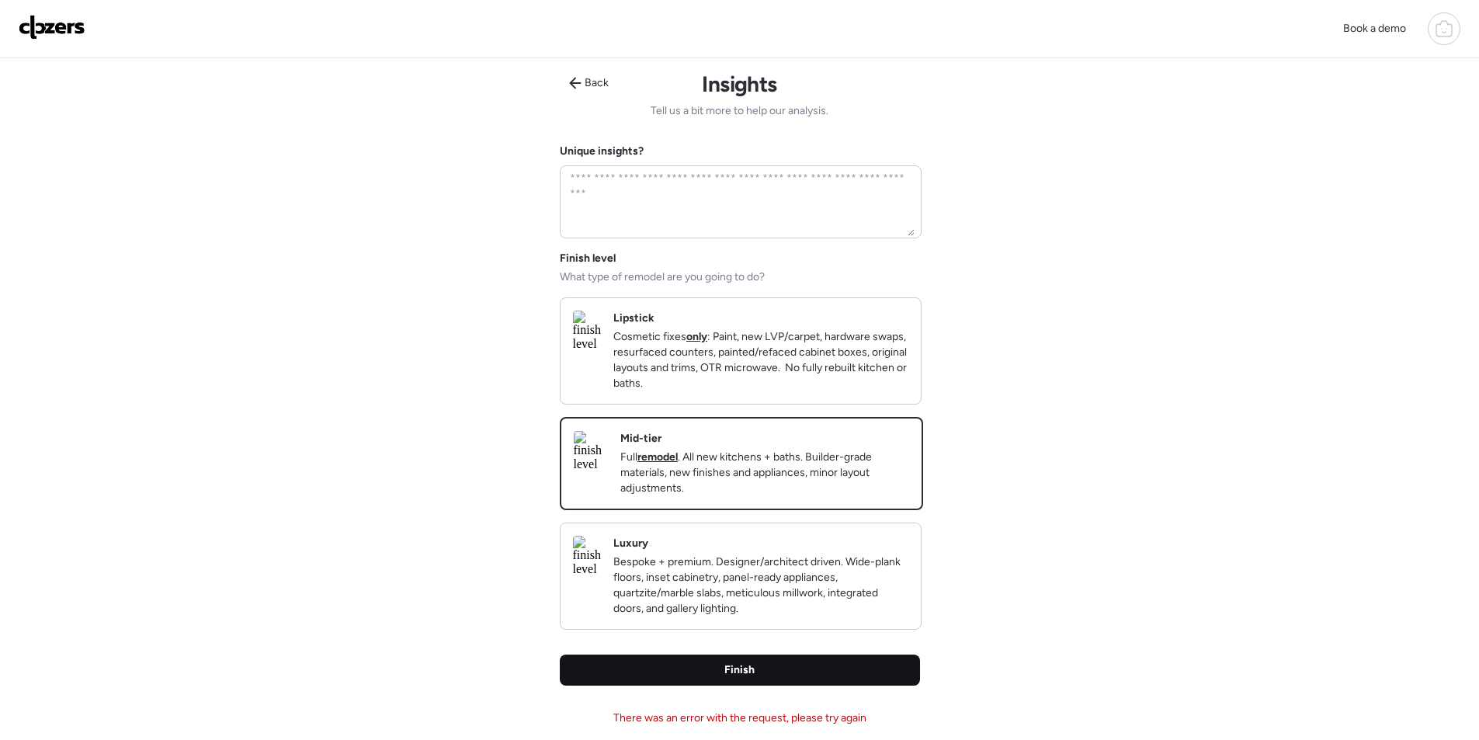
click at [747, 678] on span "Finish" at bounding box center [739, 670] width 30 height 16
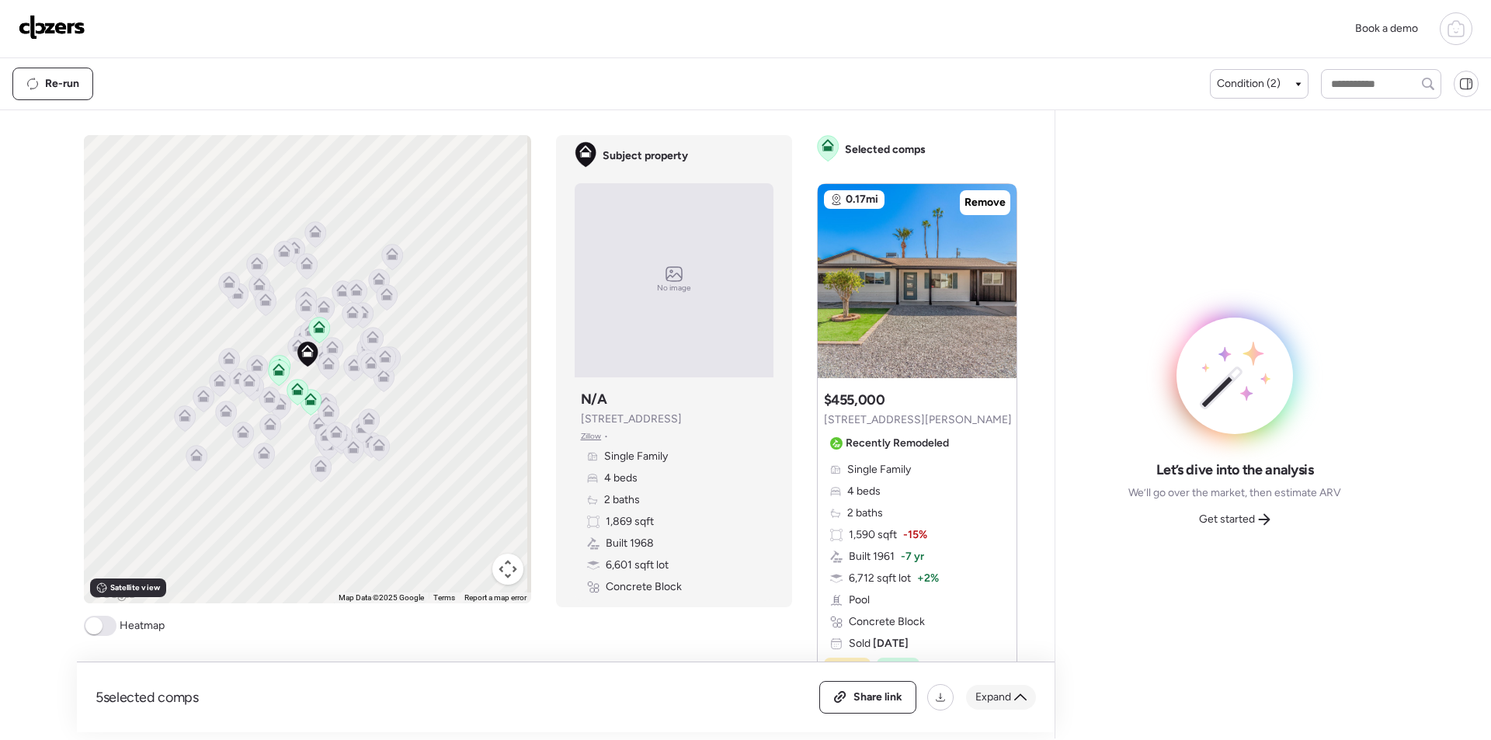
click at [1009, 699] on span "Expand" at bounding box center [993, 697] width 36 height 16
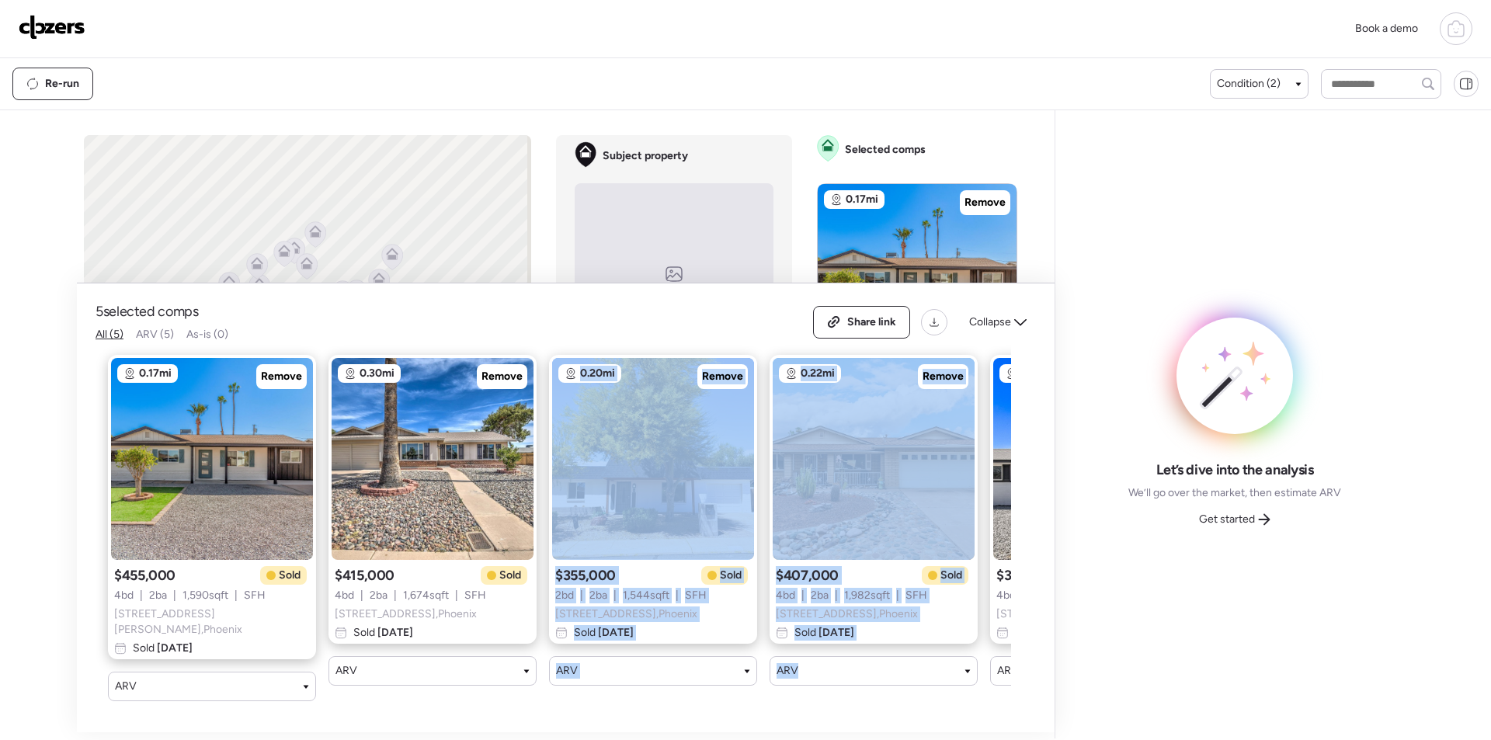
drag, startPoint x: 488, startPoint y: 715, endPoint x: 815, endPoint y: 718, distance: 327.6
click at [815, 718] on div "5 selected comps All (5) ARV (5) As-is (0) Share link Collapse 0.17mi Remove $4…" at bounding box center [565, 507] width 977 height 449
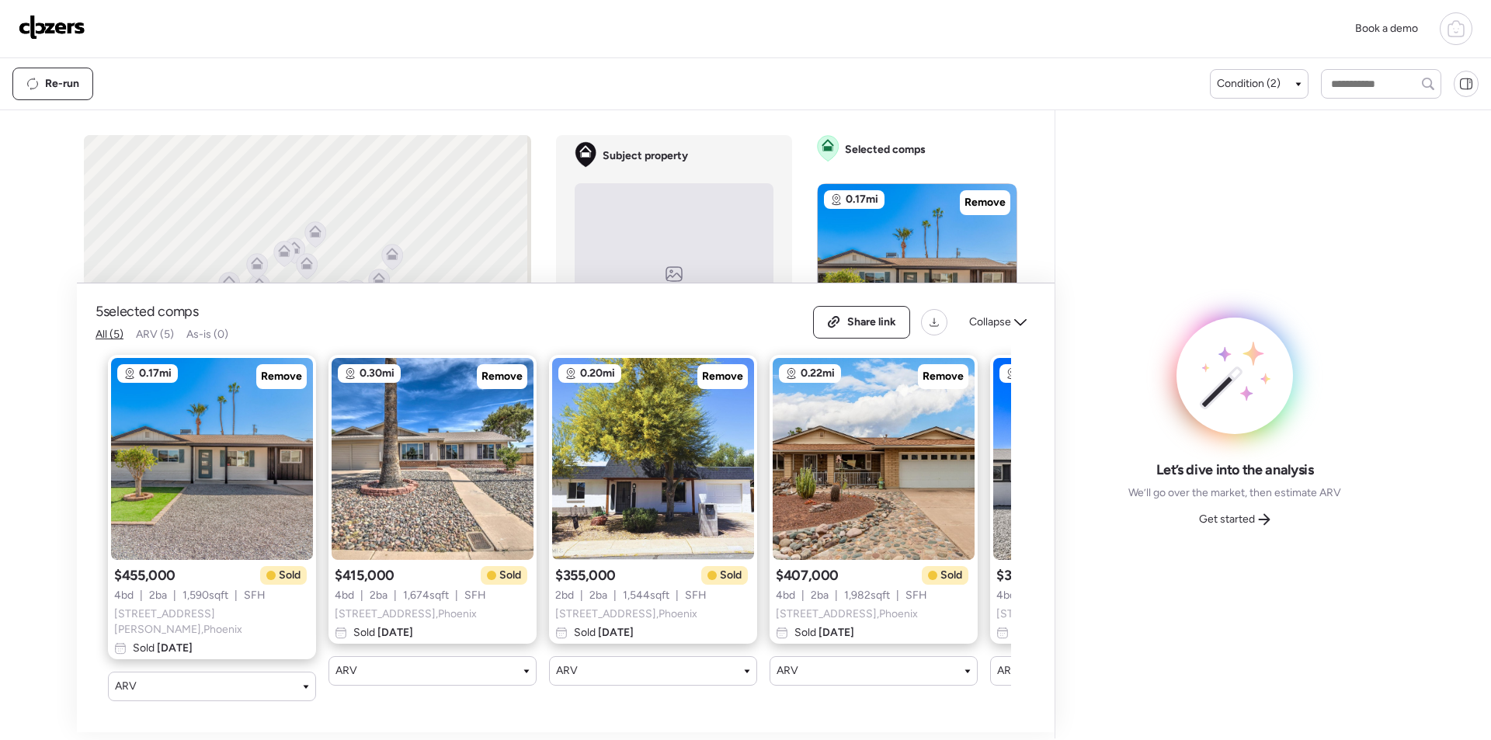
click at [898, 701] on div "0.17mi Remove $455,000 Sold 4 bd | 2 ba | 1,590 sqft | SFH 3315 W Shaw Butte Dr…" at bounding box center [552, 527] width 915 height 371
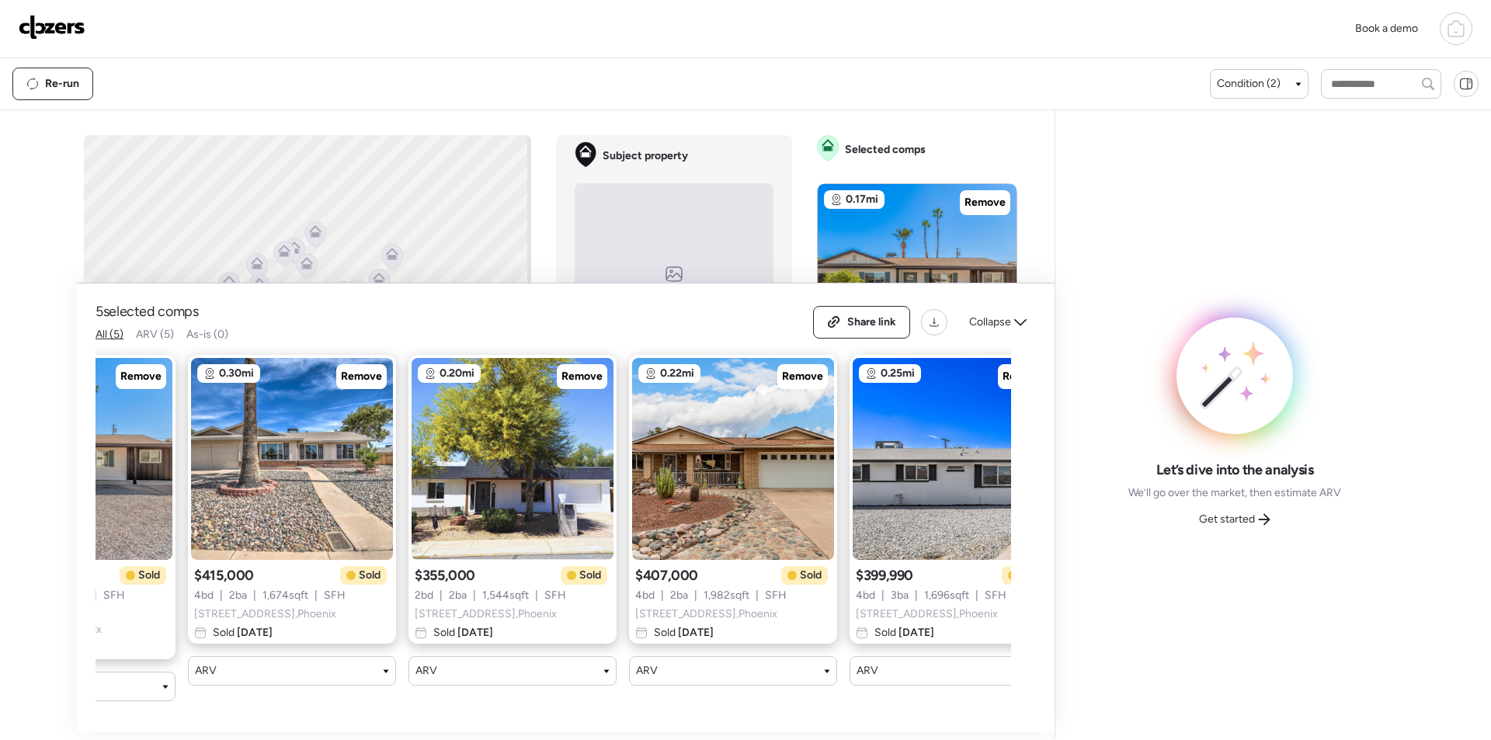
scroll to position [0, 200]
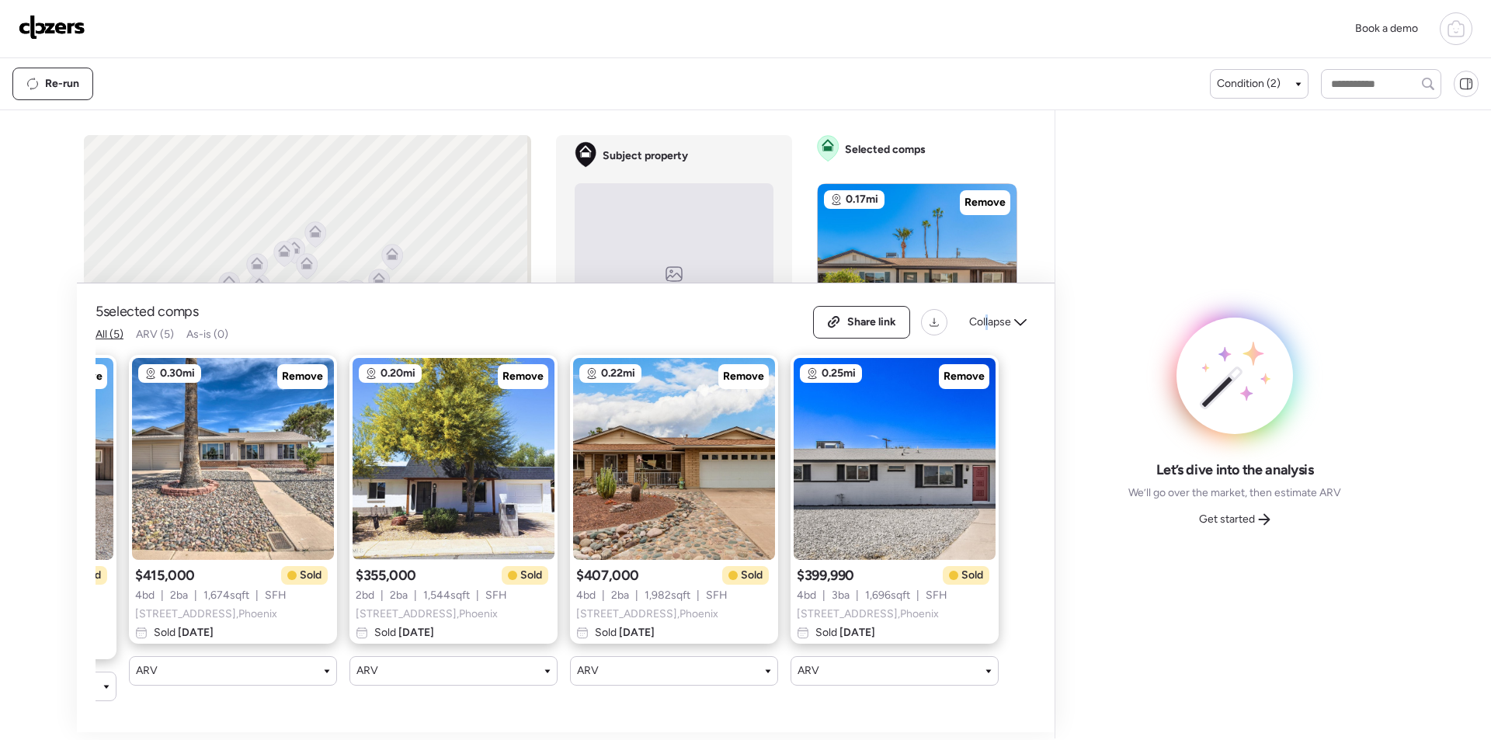
drag, startPoint x: 985, startPoint y: 319, endPoint x: 889, endPoint y: 323, distance: 96.3
click at [987, 319] on span "Collapse" at bounding box center [990, 322] width 42 height 16
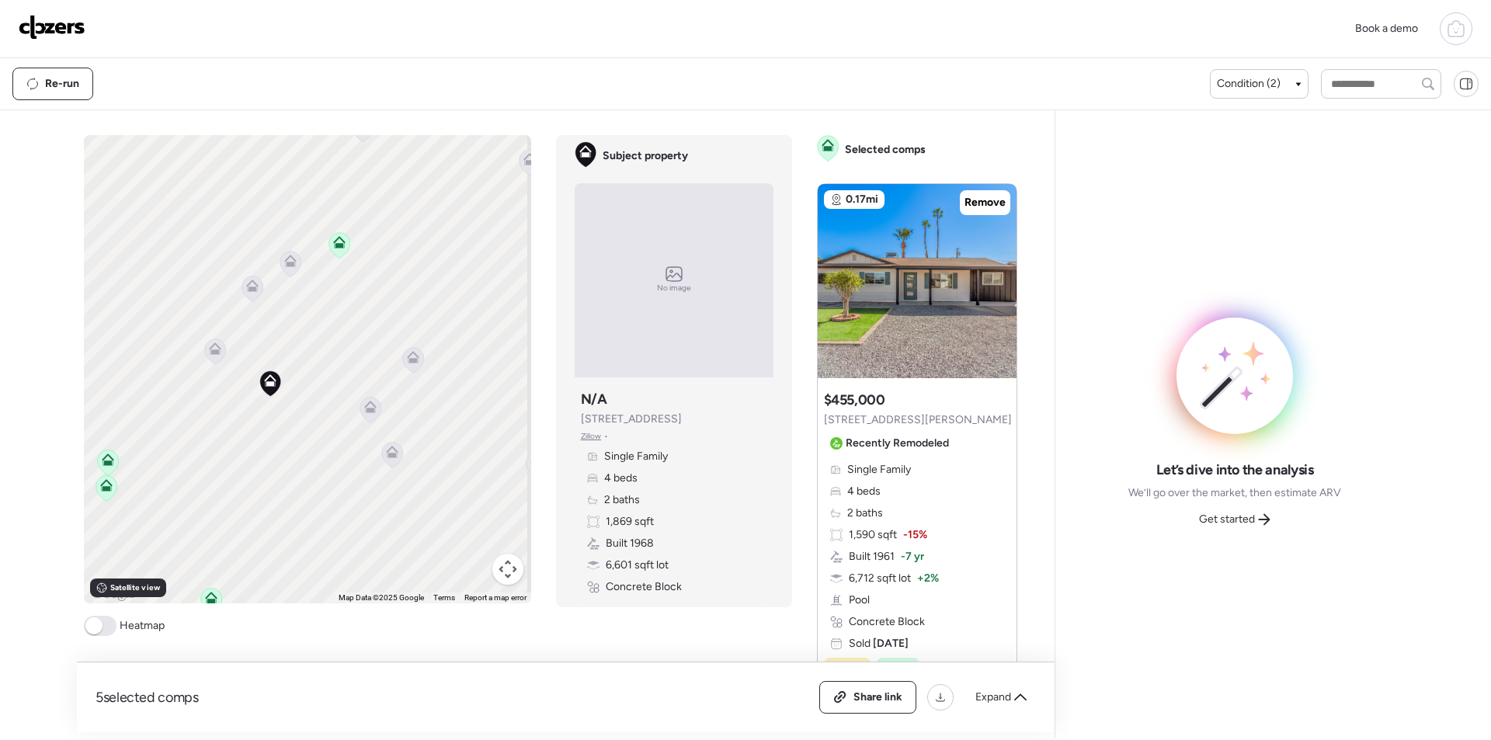
click at [206, 356] on icon at bounding box center [214, 351] width 21 height 26
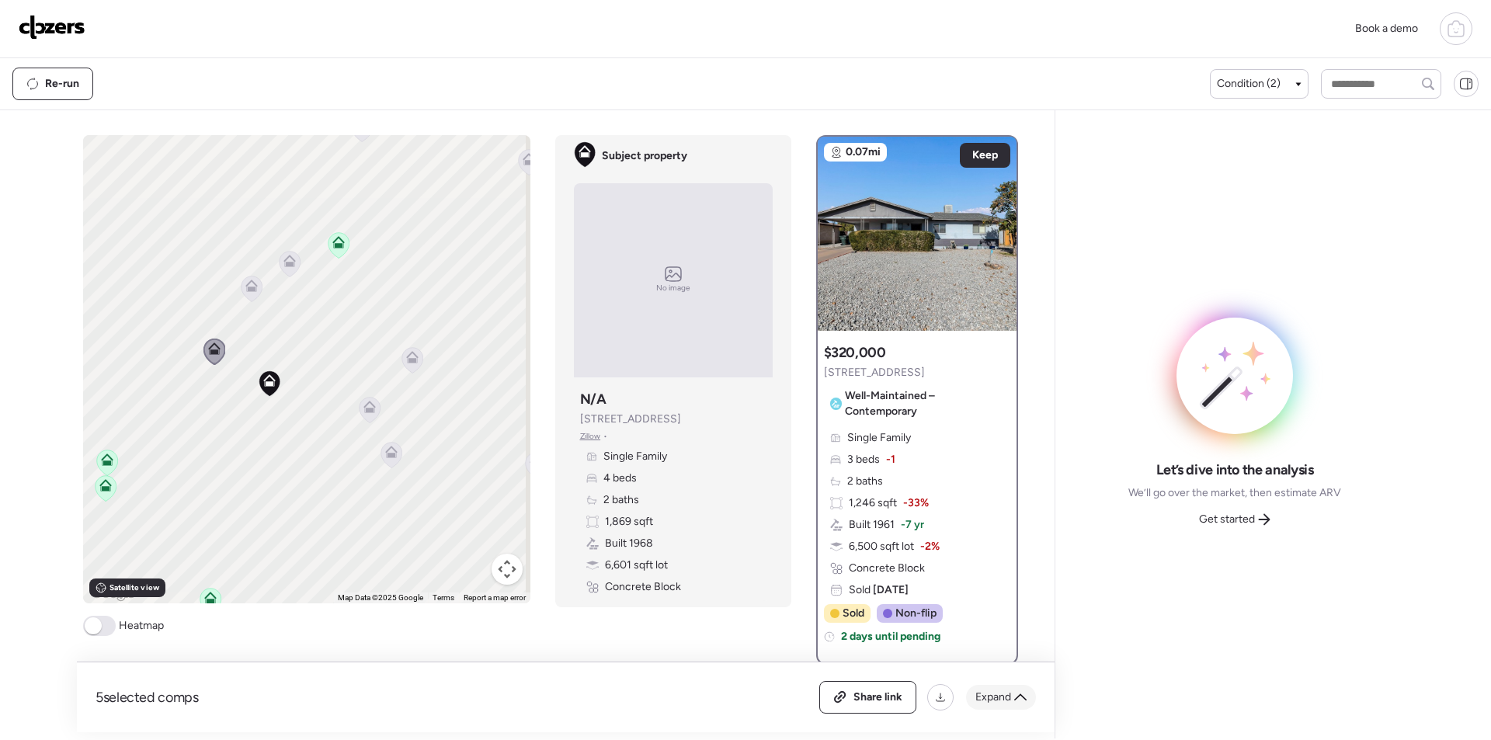
click at [992, 691] on span "Expand" at bounding box center [993, 697] width 36 height 16
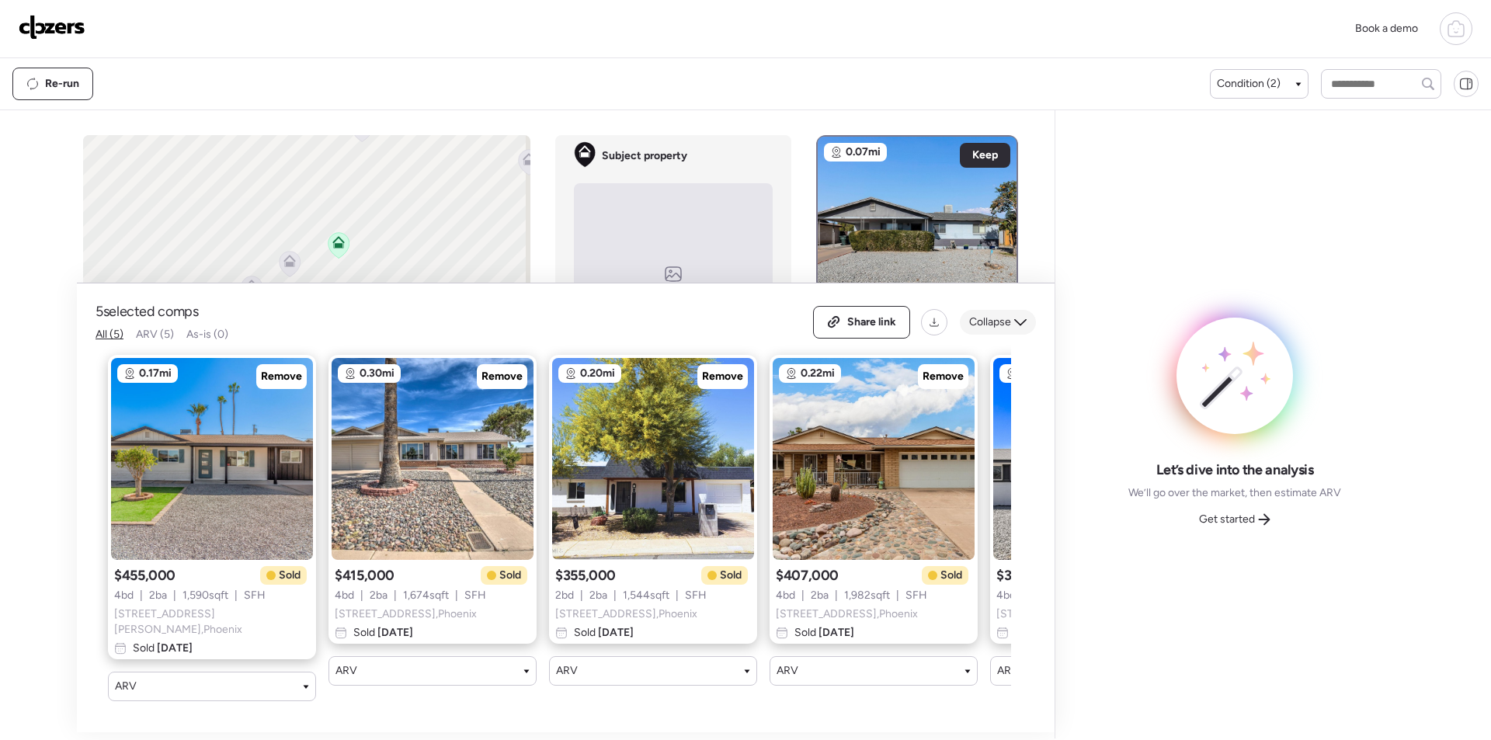
click at [985, 330] on span "Collapse" at bounding box center [990, 322] width 42 height 16
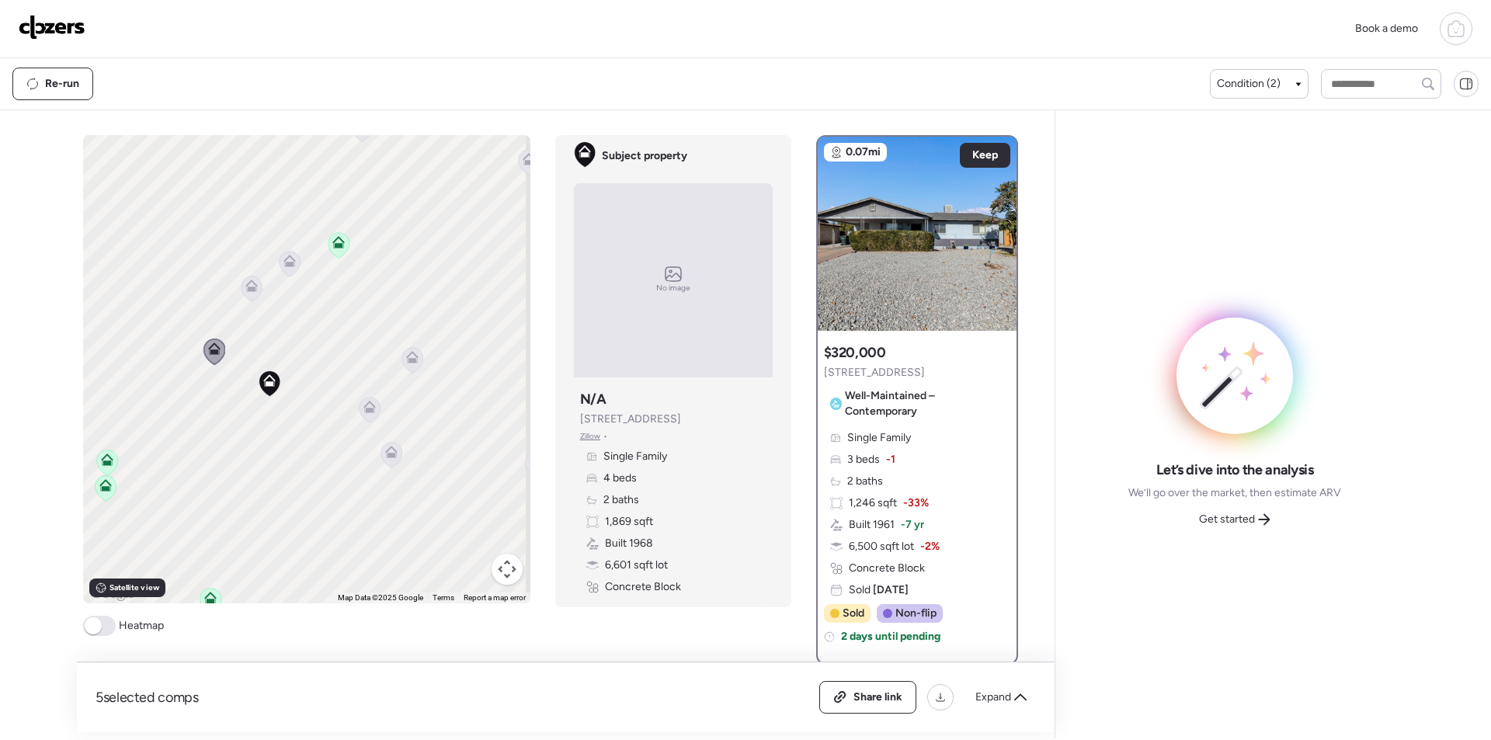
click at [411, 357] on icon at bounding box center [412, 354] width 12 height 7
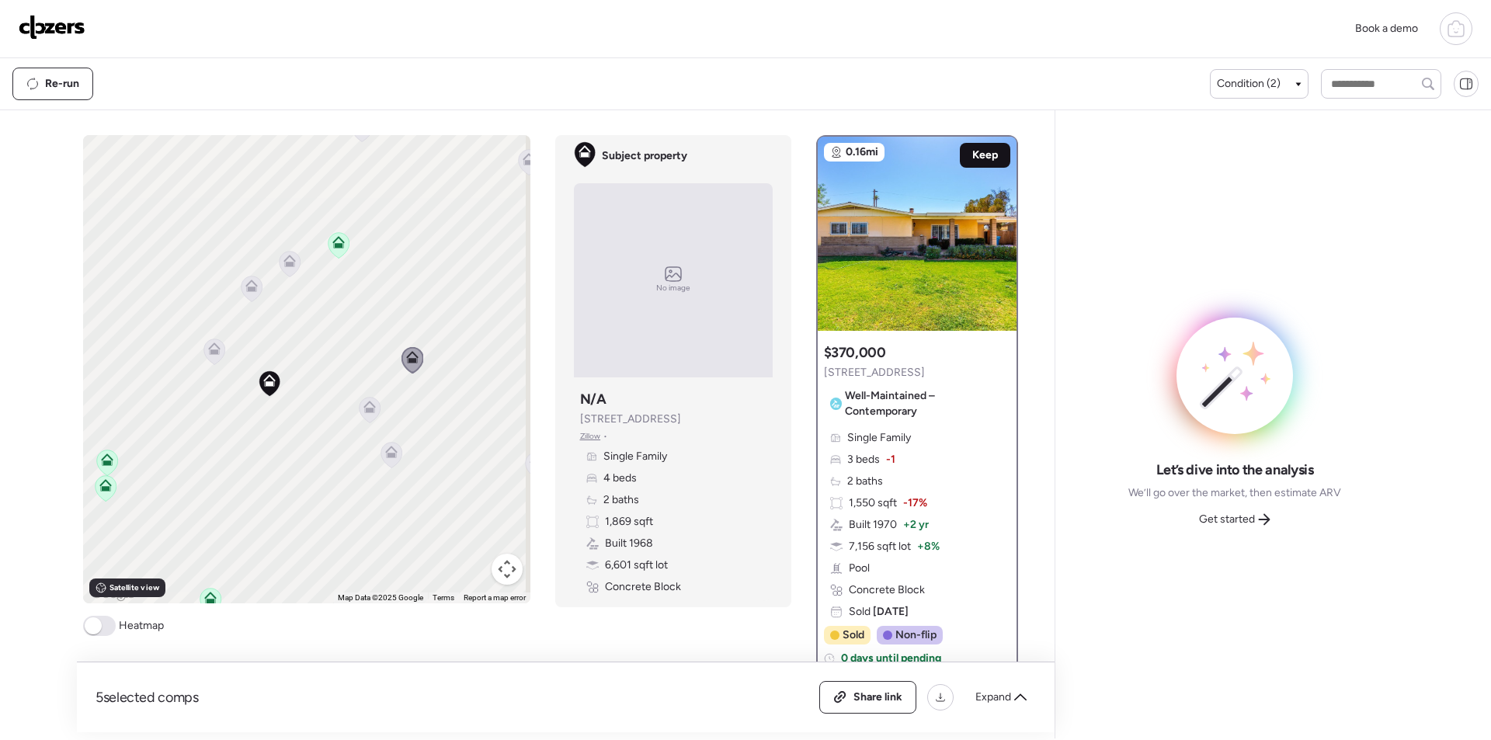
click at [973, 152] on span "Keep" at bounding box center [985, 155] width 26 height 16
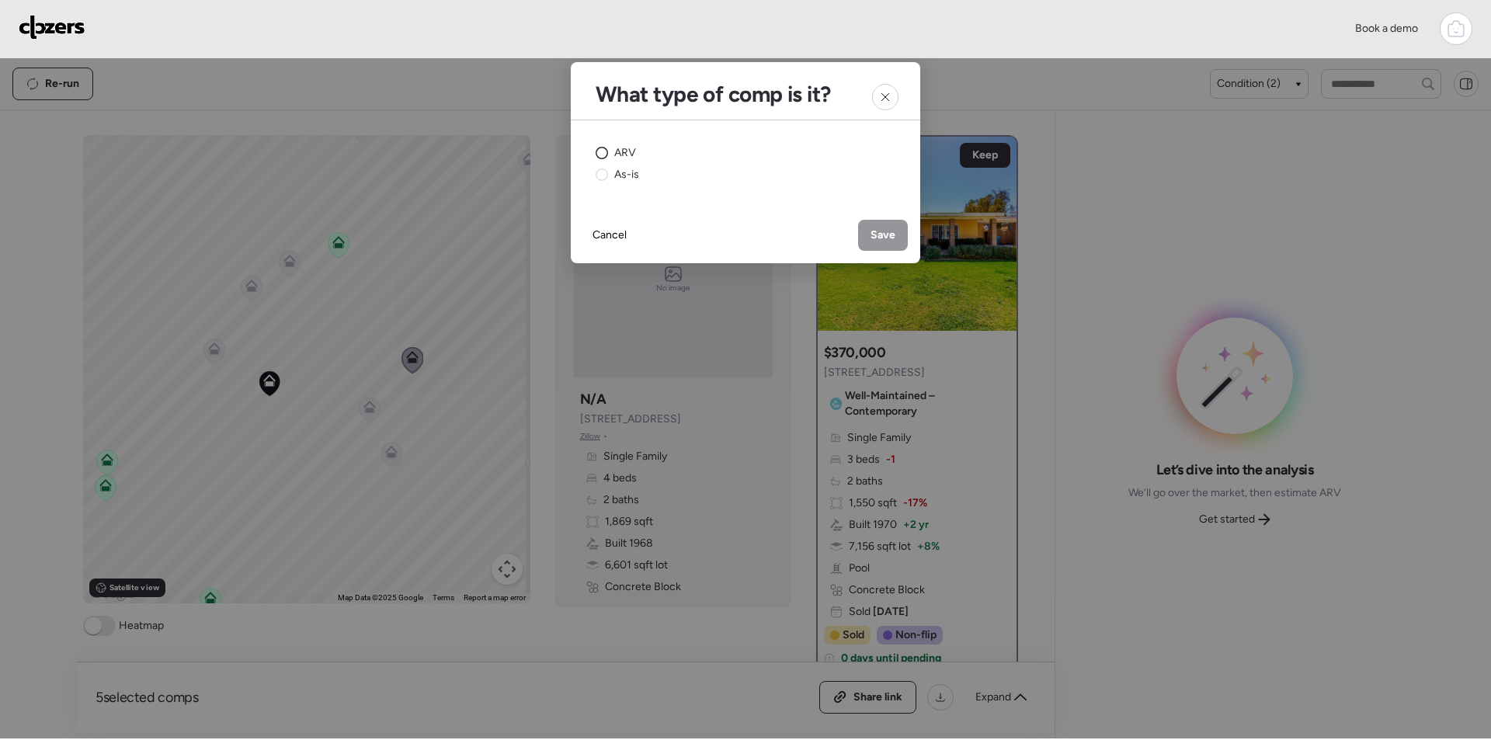
click at [635, 151] on div "ARV As-is" at bounding box center [745, 163] width 300 height 37
click at [602, 146] on div "ARV" at bounding box center [615, 153] width 40 height 16
click at [888, 232] on span "Save" at bounding box center [882, 235] width 25 height 16
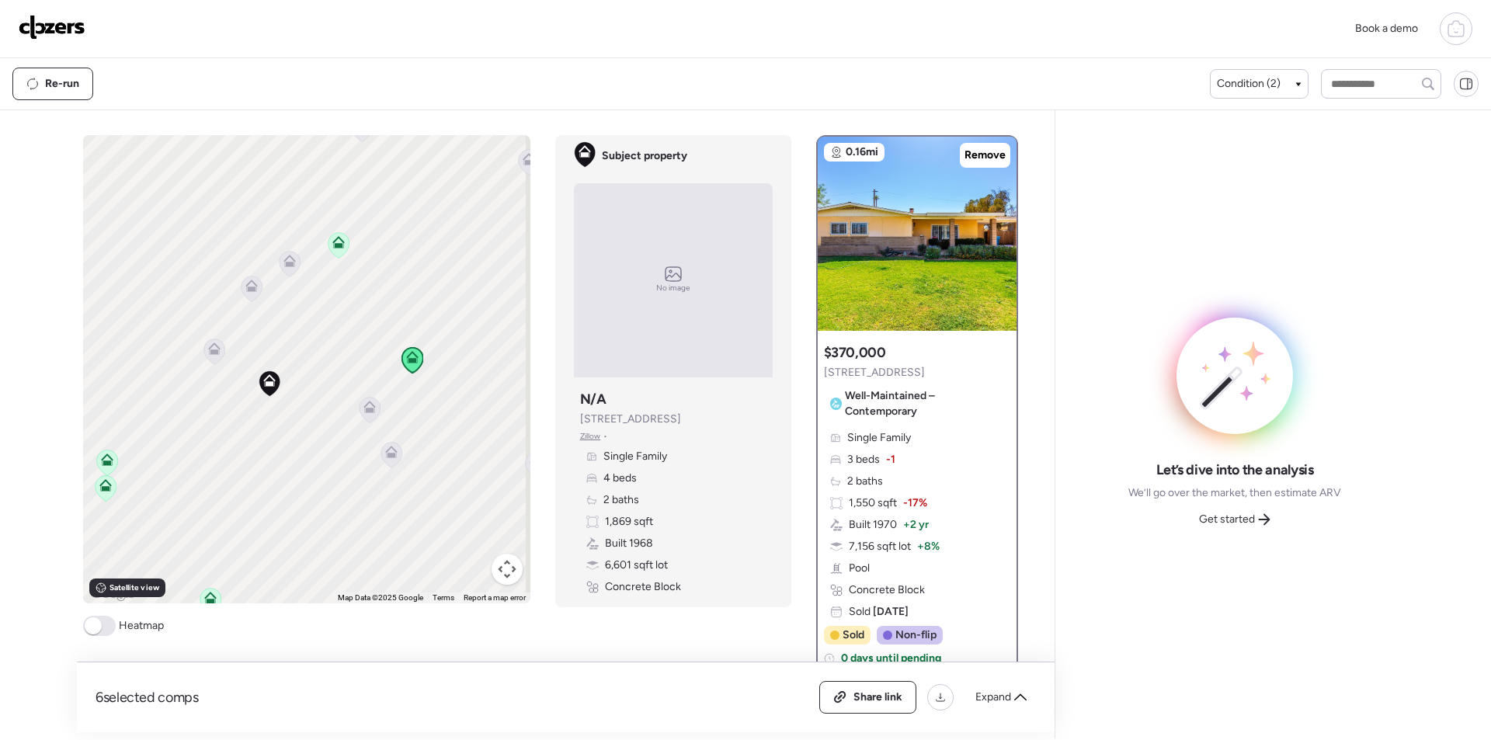
click at [243, 291] on div at bounding box center [252, 290] width 22 height 29
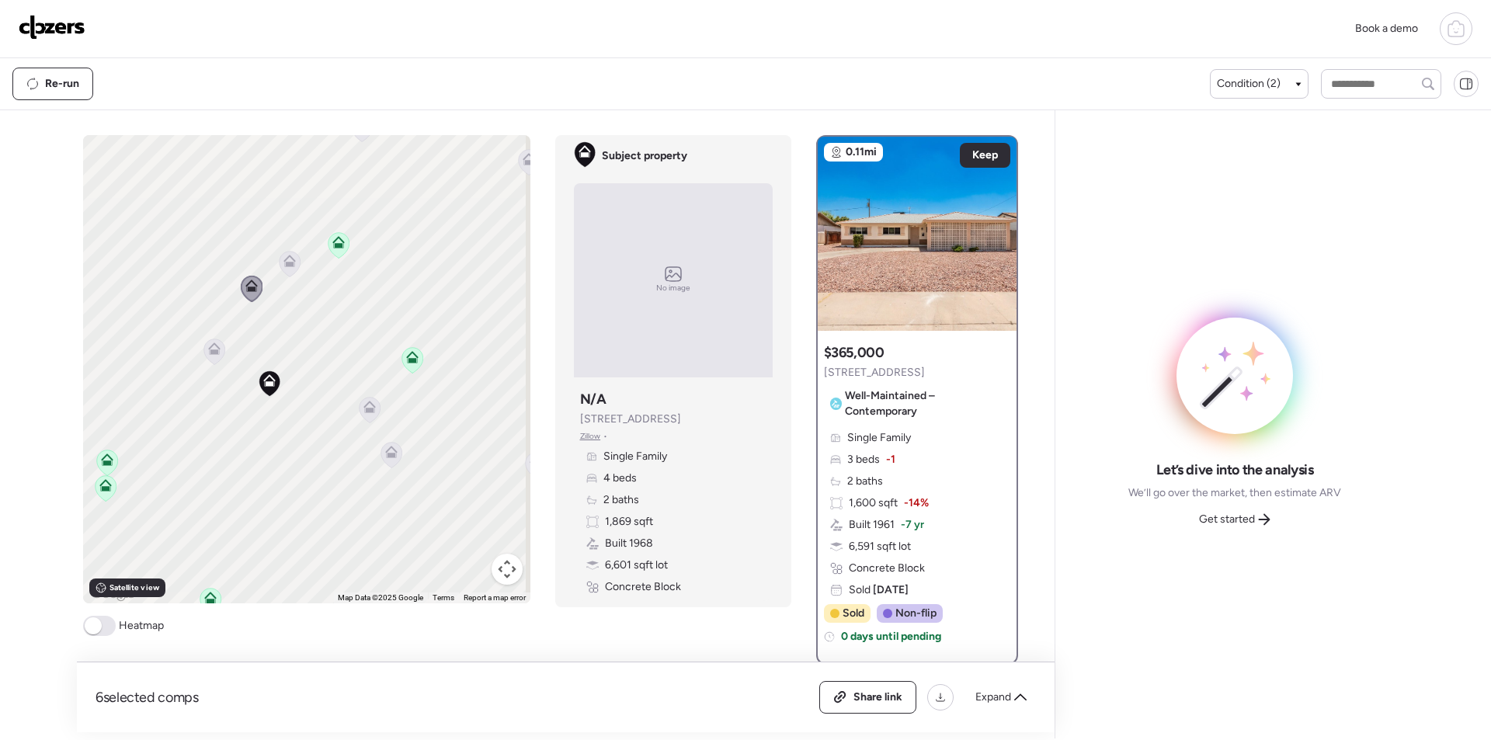
click at [283, 269] on icon at bounding box center [289, 264] width 21 height 26
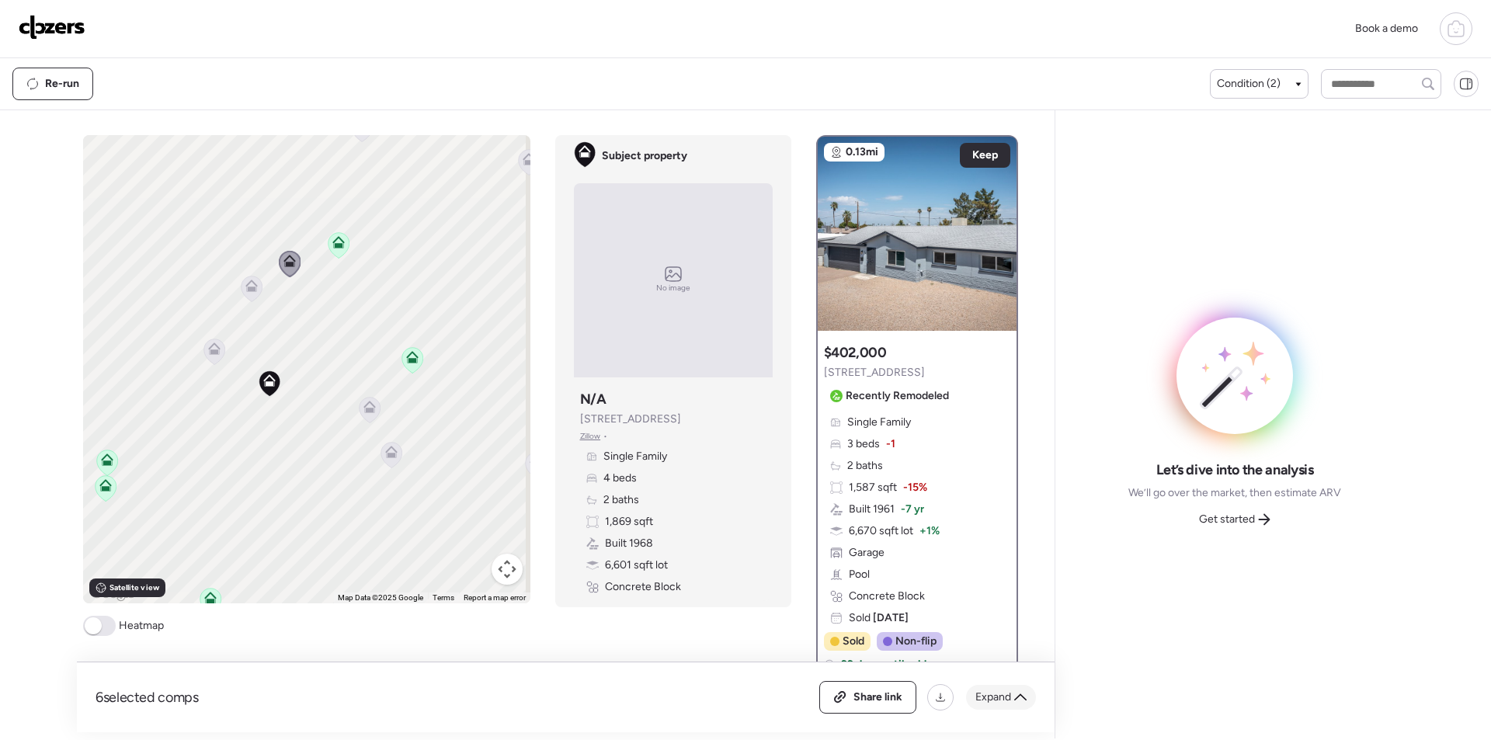
click at [1008, 692] on span "Expand" at bounding box center [993, 697] width 36 height 16
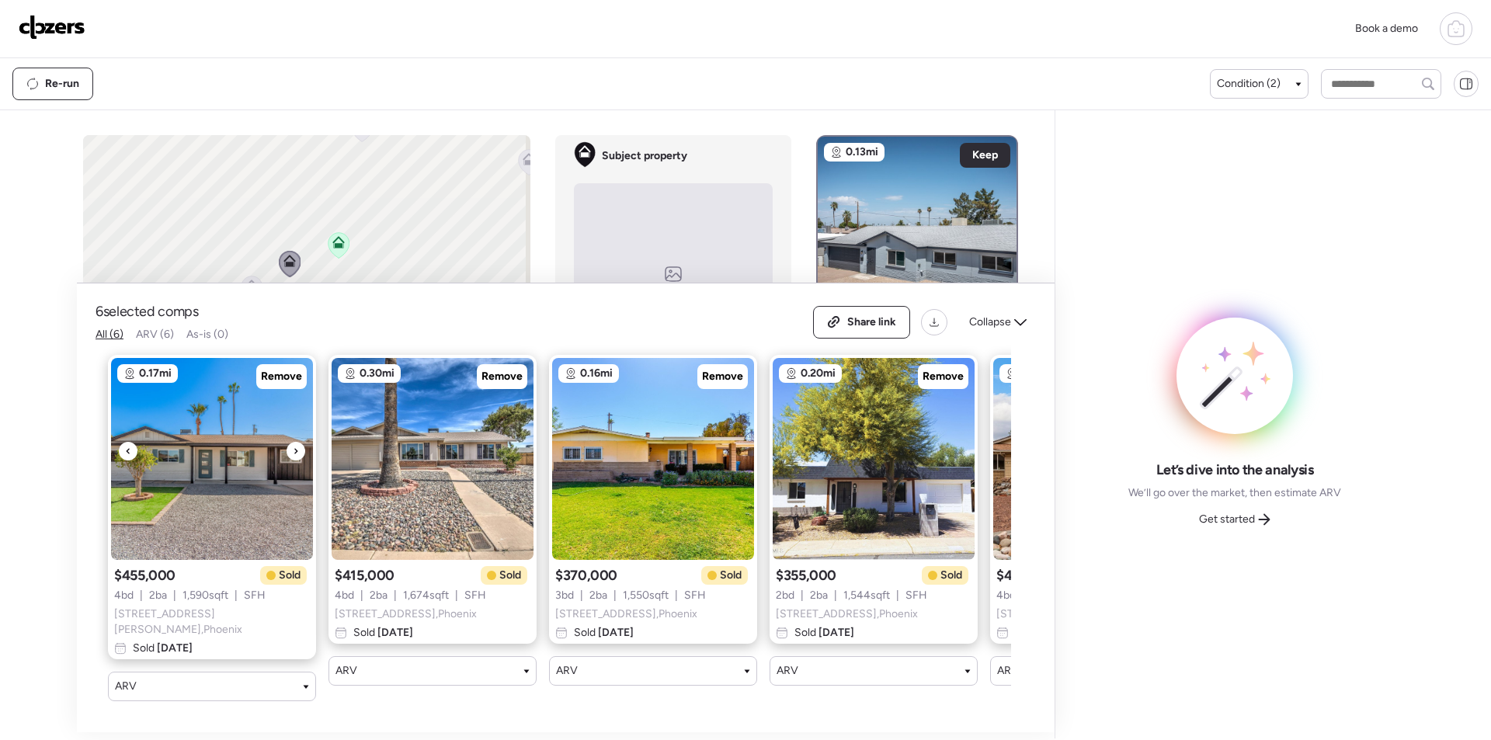
click at [202, 554] on div at bounding box center [212, 553] width 62 height 12
click at [211, 503] on img at bounding box center [212, 459] width 202 height 202
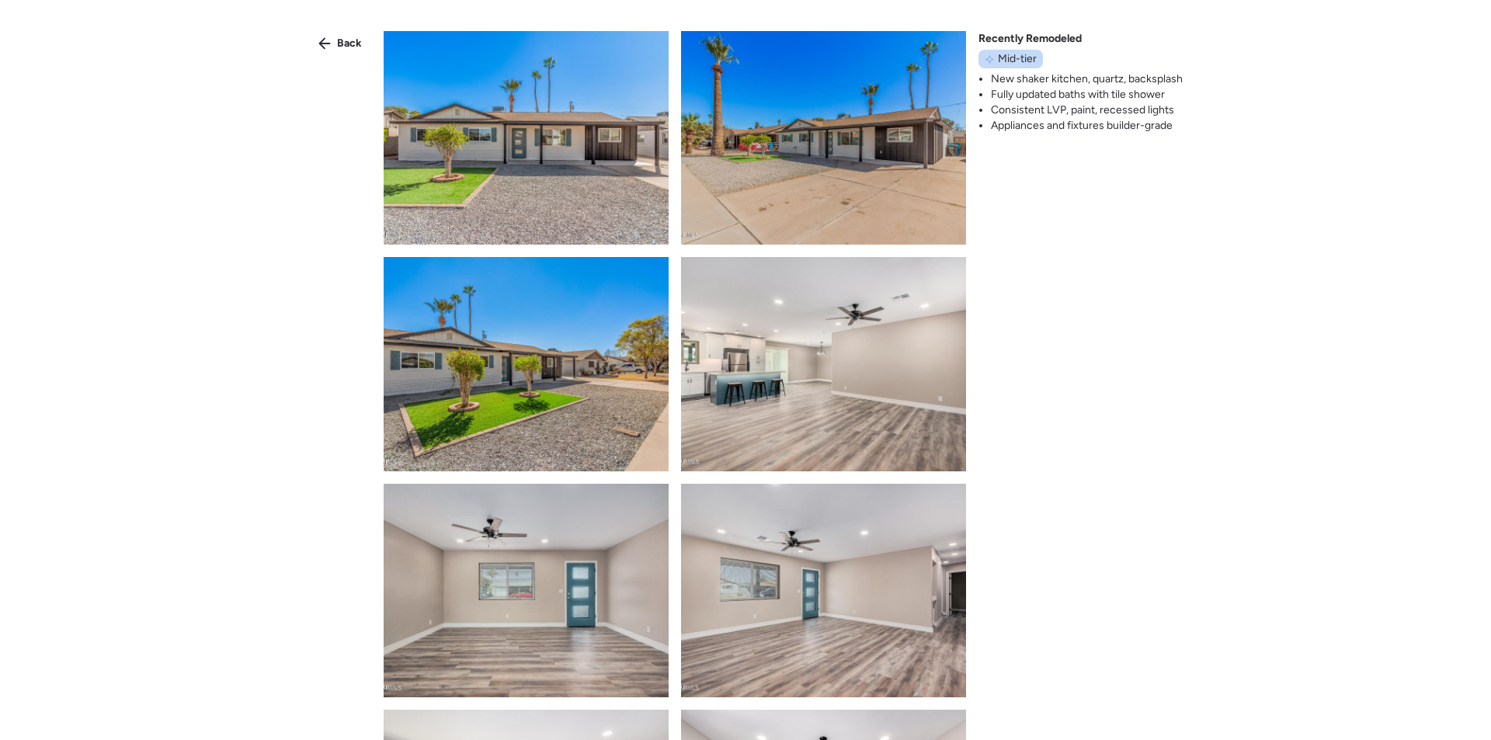
click at [346, 44] on span "Back" at bounding box center [349, 44] width 25 height 16
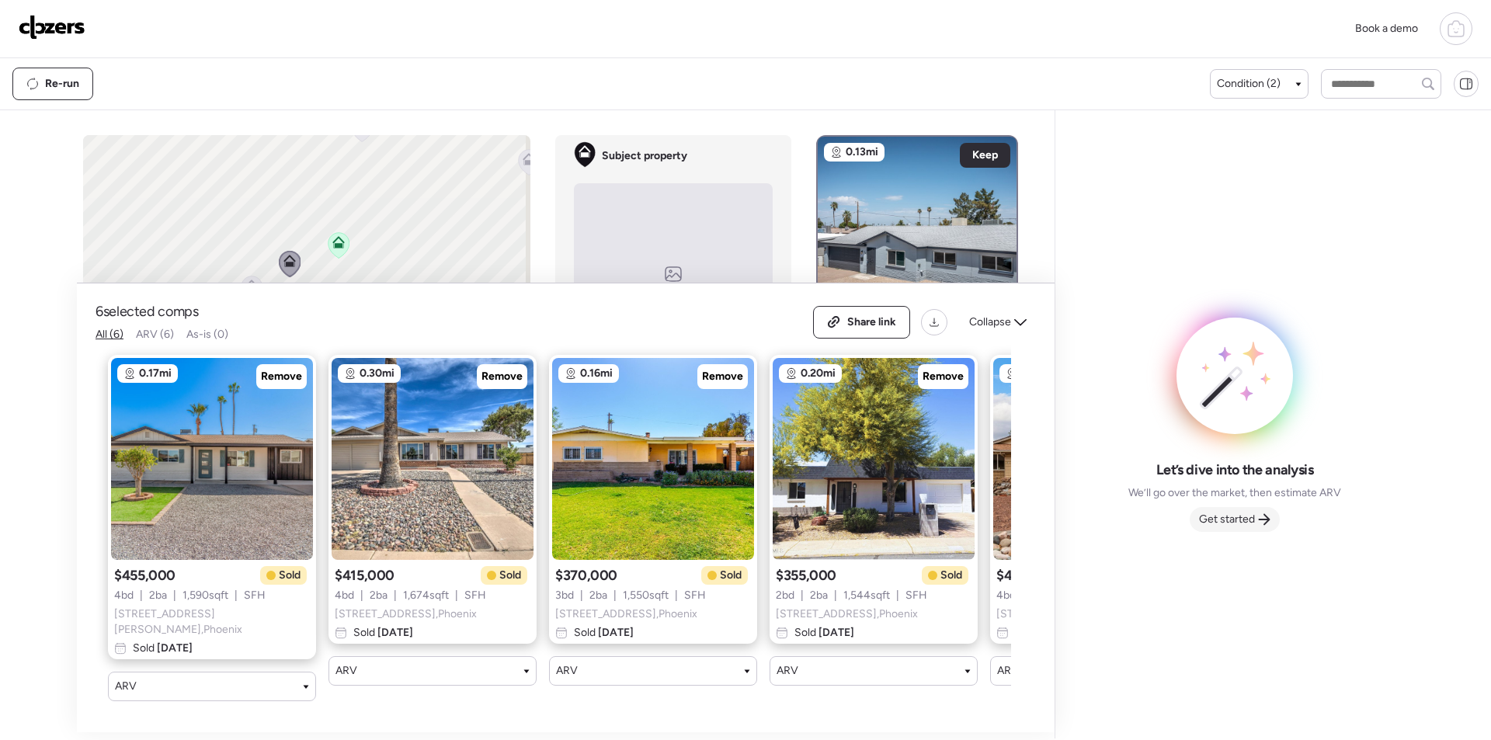
click at [1254, 515] on div "Get started" at bounding box center [1234, 519] width 90 height 25
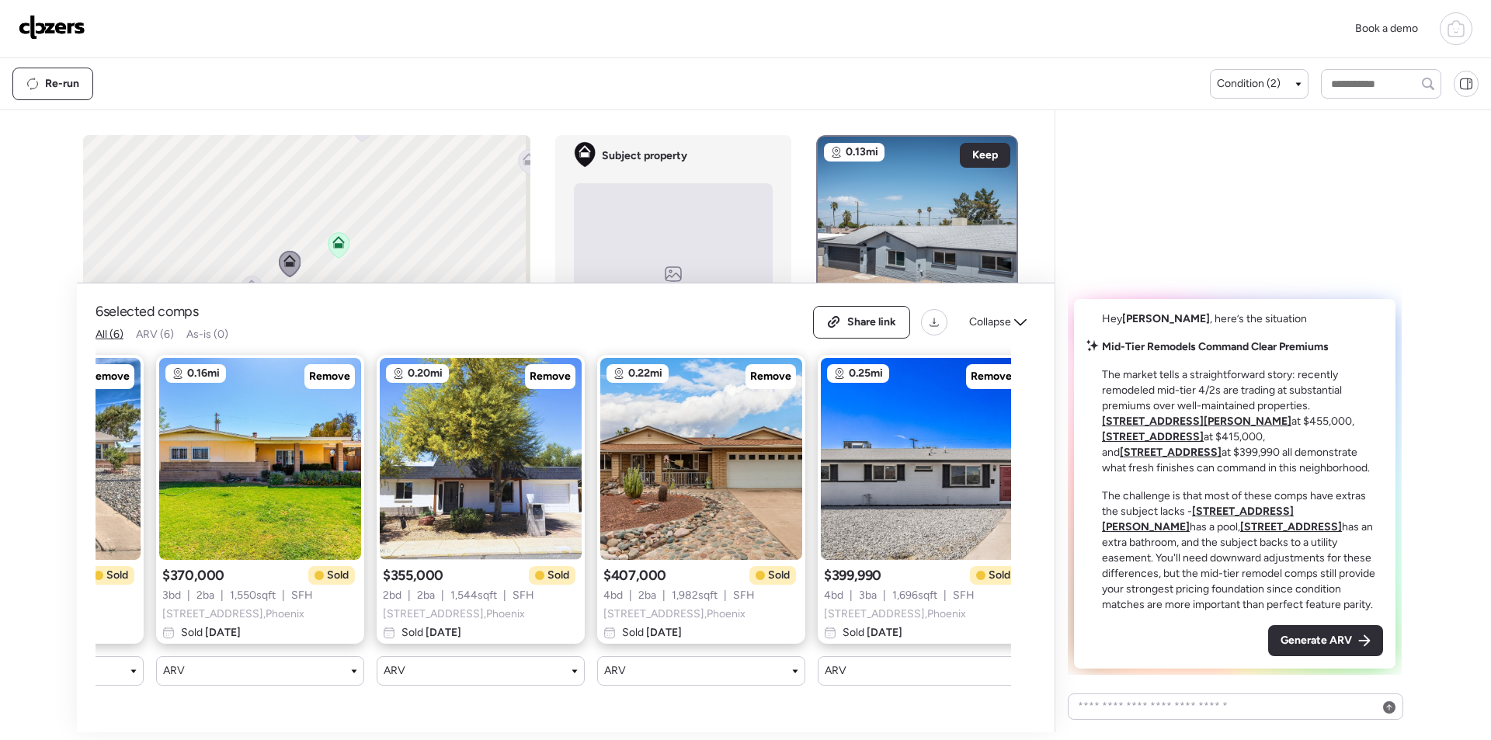
scroll to position [0, 420]
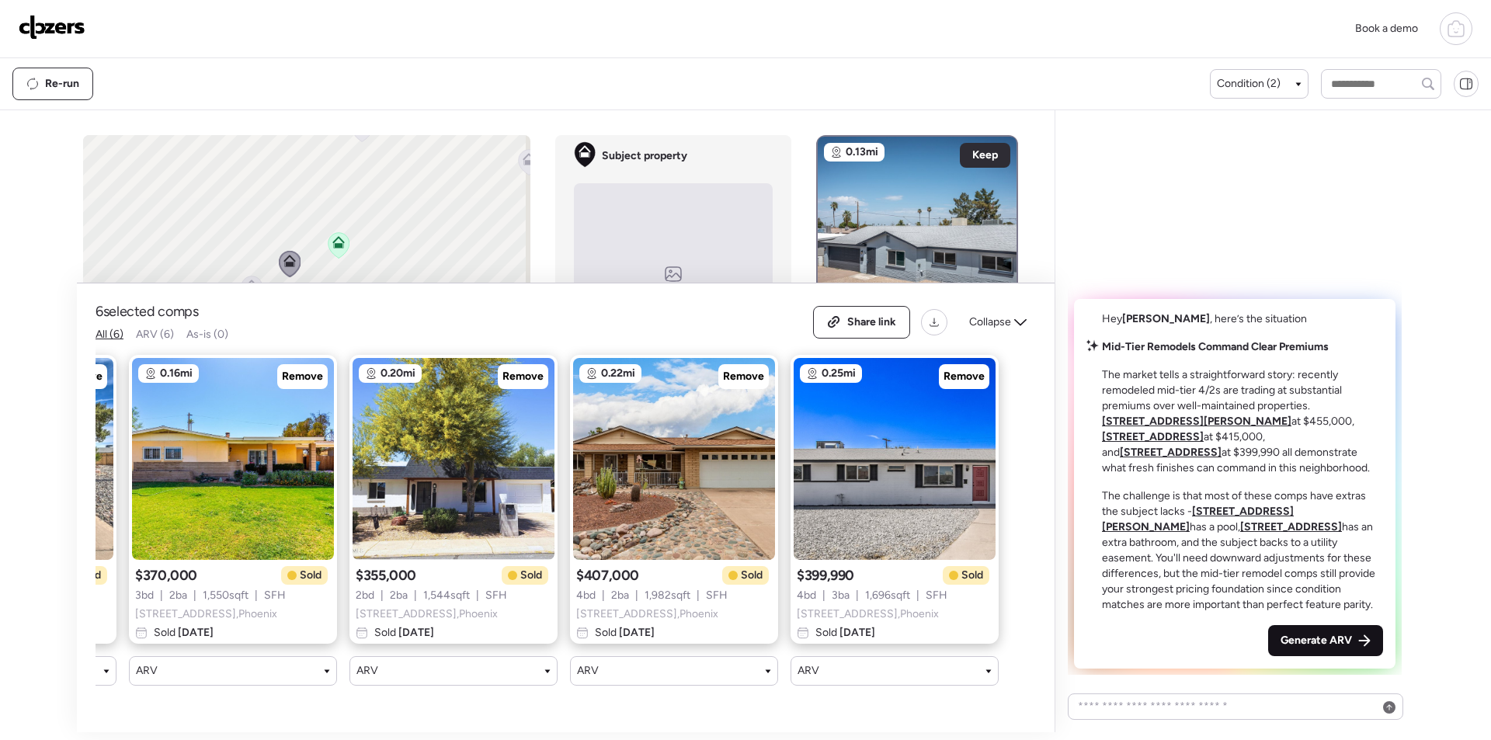
click at [1315, 635] on span "Generate ARV" at bounding box center [1315, 641] width 71 height 16
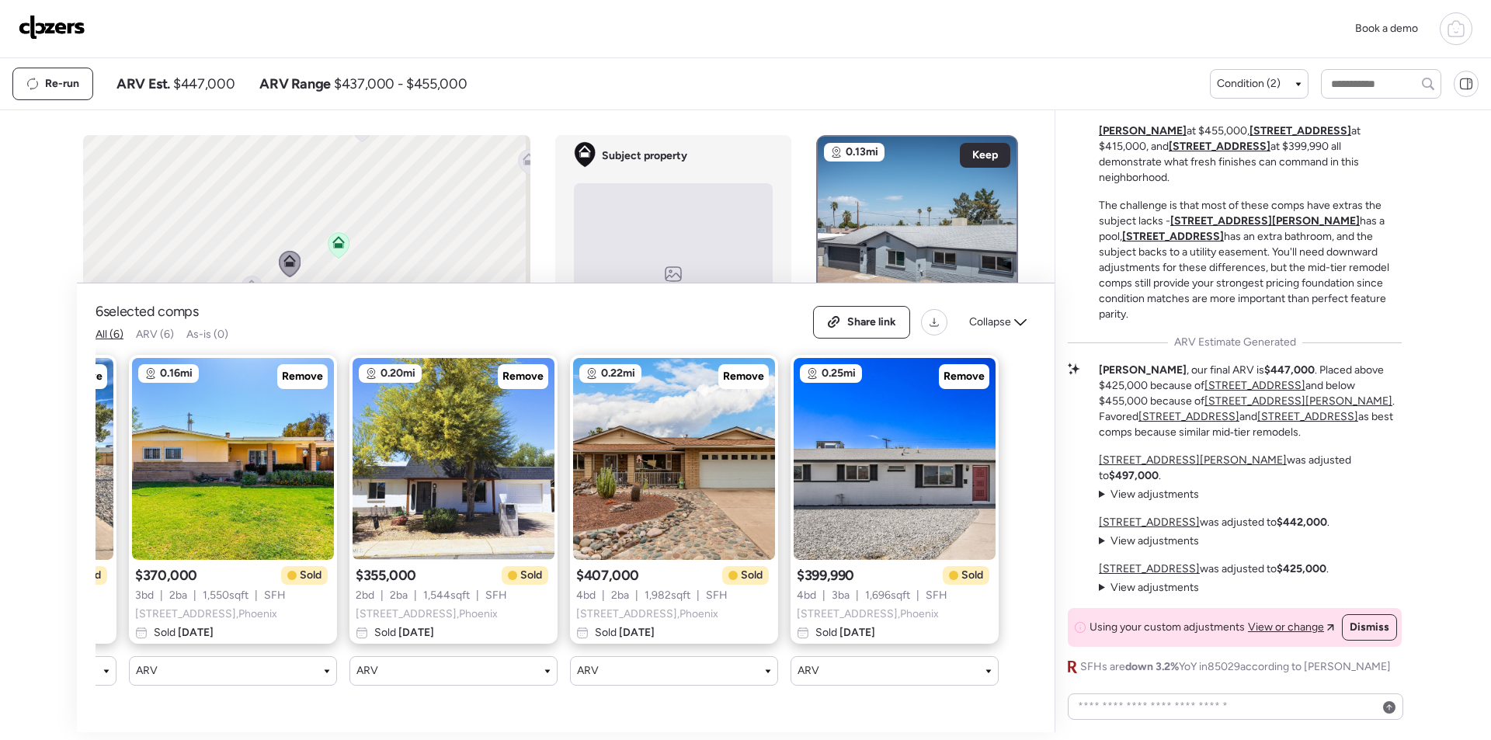
click at [220, 93] on div "Re-run ARV Est. $447,000 ARV Range $437,000 - $455,000" at bounding box center [610, 84] width 1197 height 33
click at [220, 92] on span "$447,000" at bounding box center [203, 84] width 61 height 19
click at [220, 88] on span "$447,000" at bounding box center [203, 84] width 61 height 19
click at [220, 82] on span "$447,000" at bounding box center [203, 84] width 61 height 19
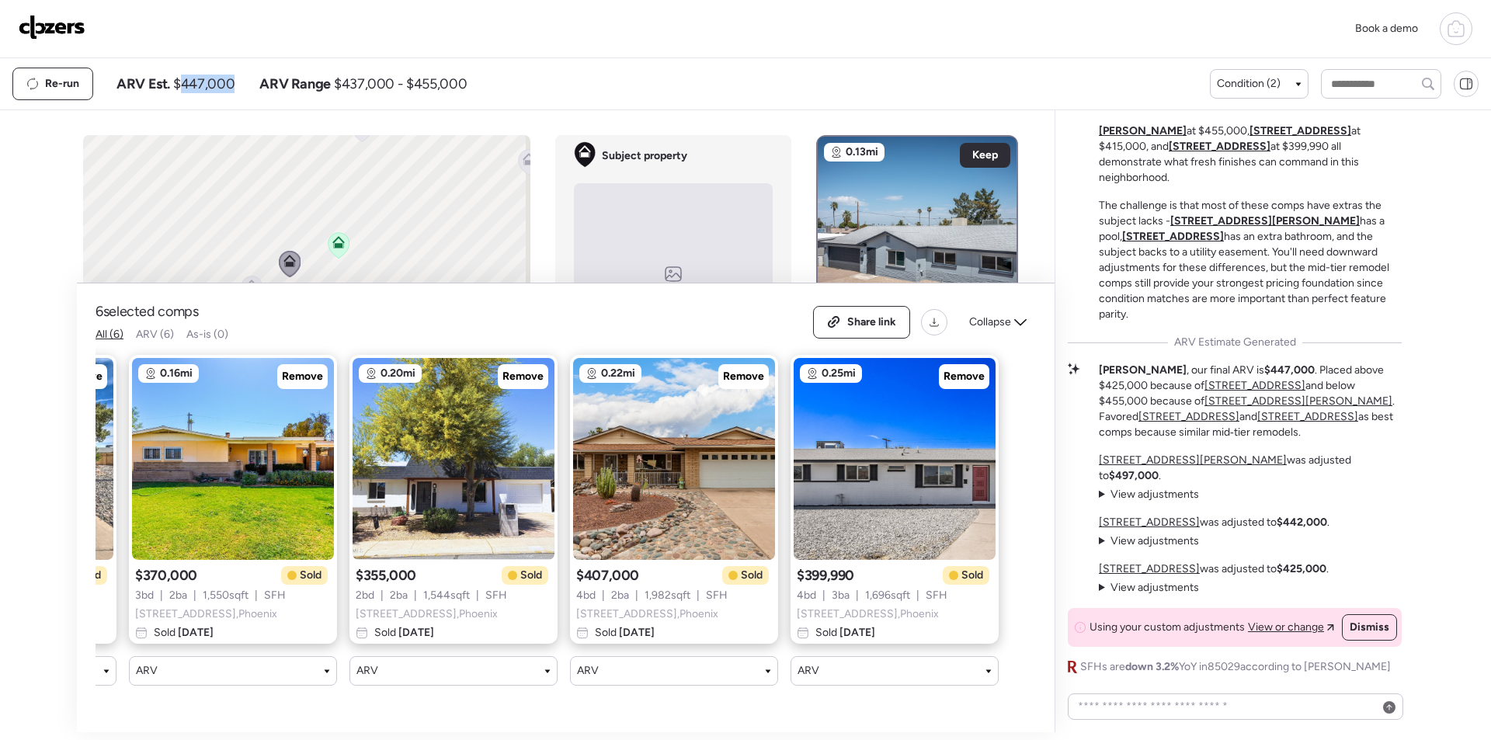
click at [220, 82] on span "$447,000" at bounding box center [203, 84] width 61 height 19
copy span "447,000"
drag, startPoint x: 870, startPoint y: 323, endPoint x: 863, endPoint y: 328, distance: 8.4
click at [870, 325] on span "Share link" at bounding box center [871, 322] width 49 height 16
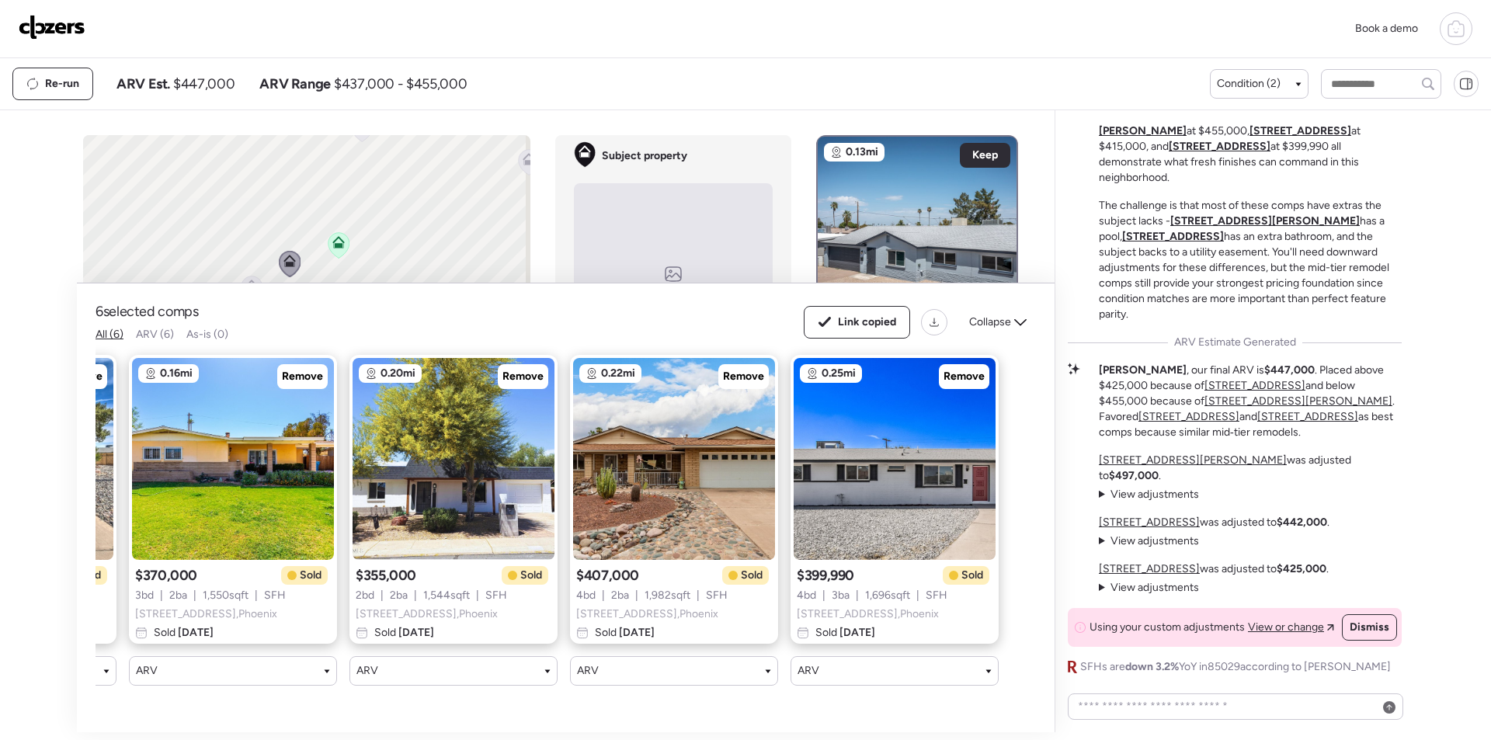
click at [64, 18] on img at bounding box center [52, 27] width 67 height 25
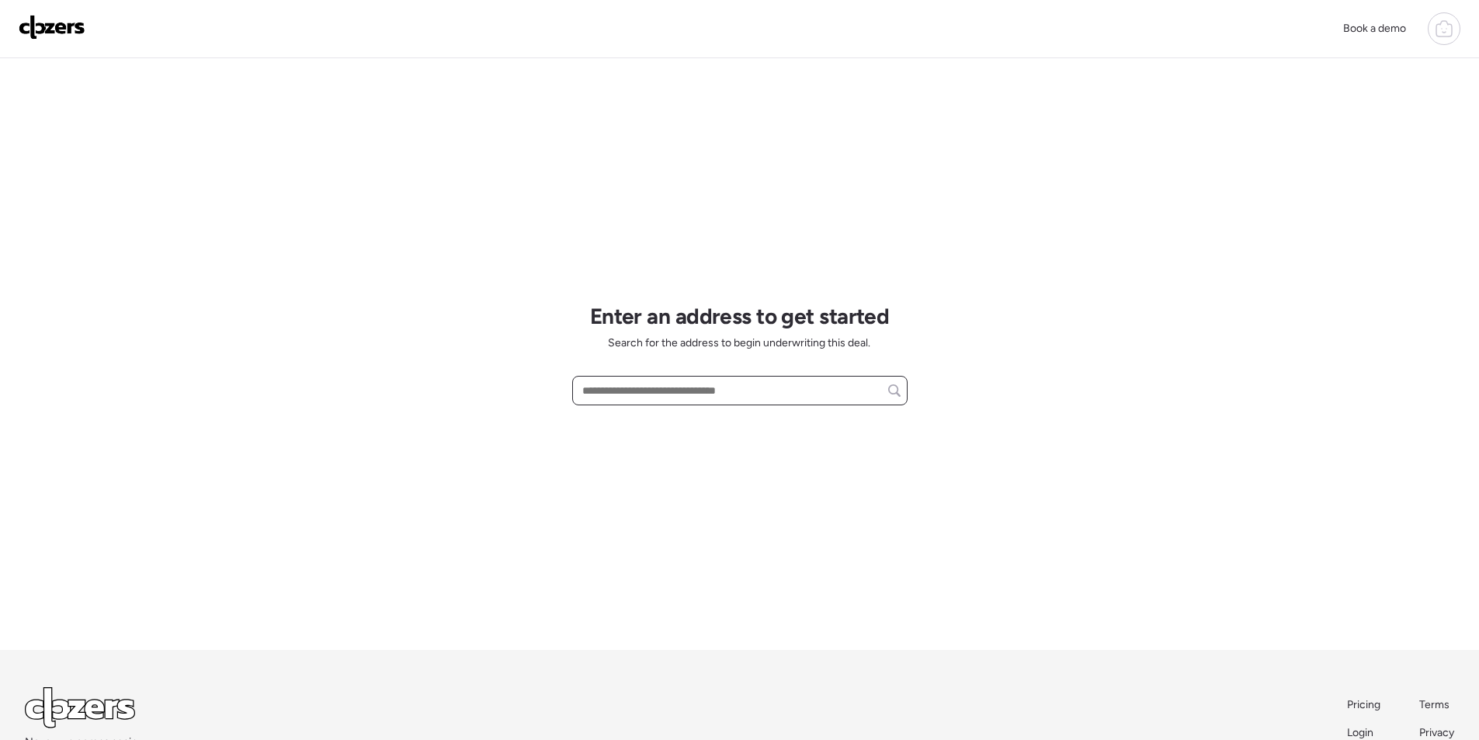
click at [663, 390] on input "text" at bounding box center [739, 391] width 321 height 22
paste input "**********"
click at [663, 389] on input "**********" at bounding box center [739, 391] width 321 height 22
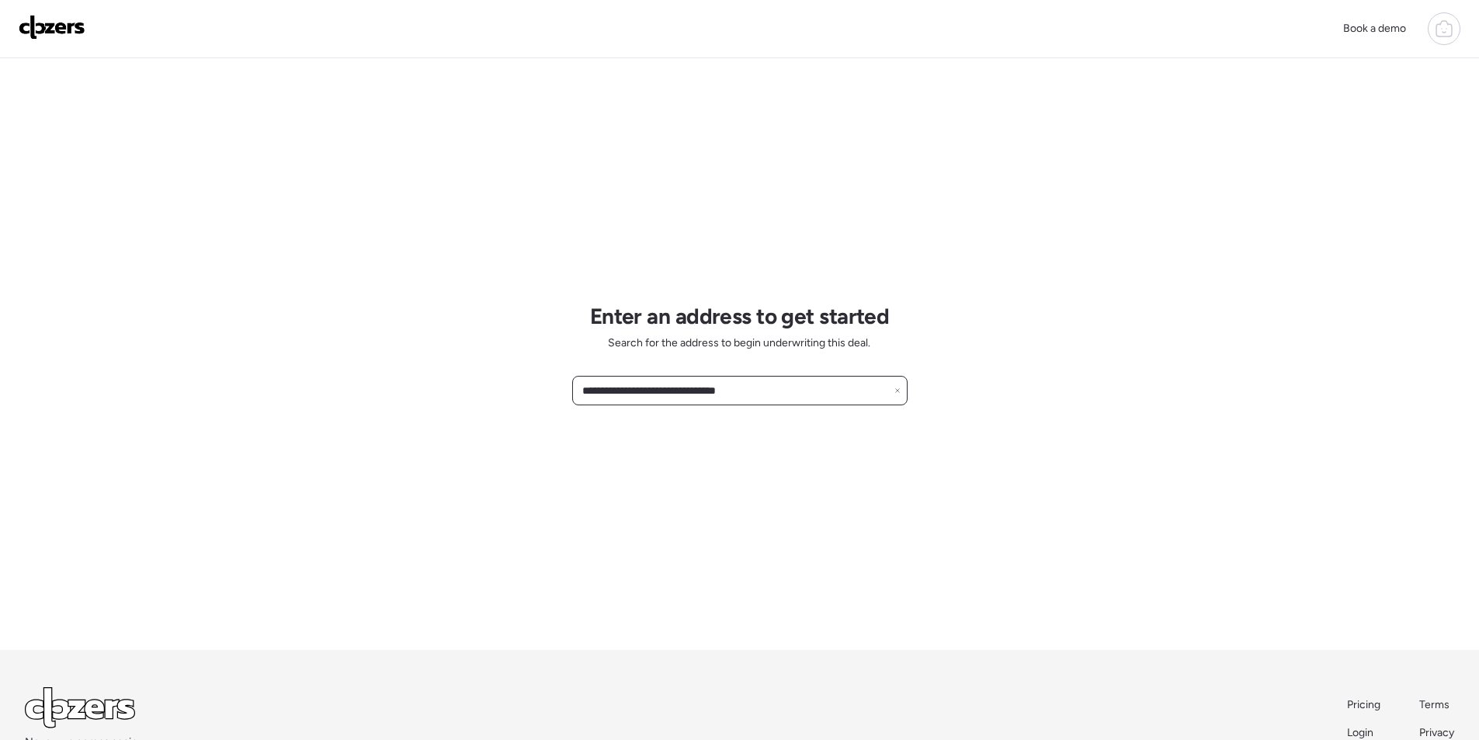
click at [672, 398] on input "**********" at bounding box center [739, 391] width 321 height 22
paste input "**"
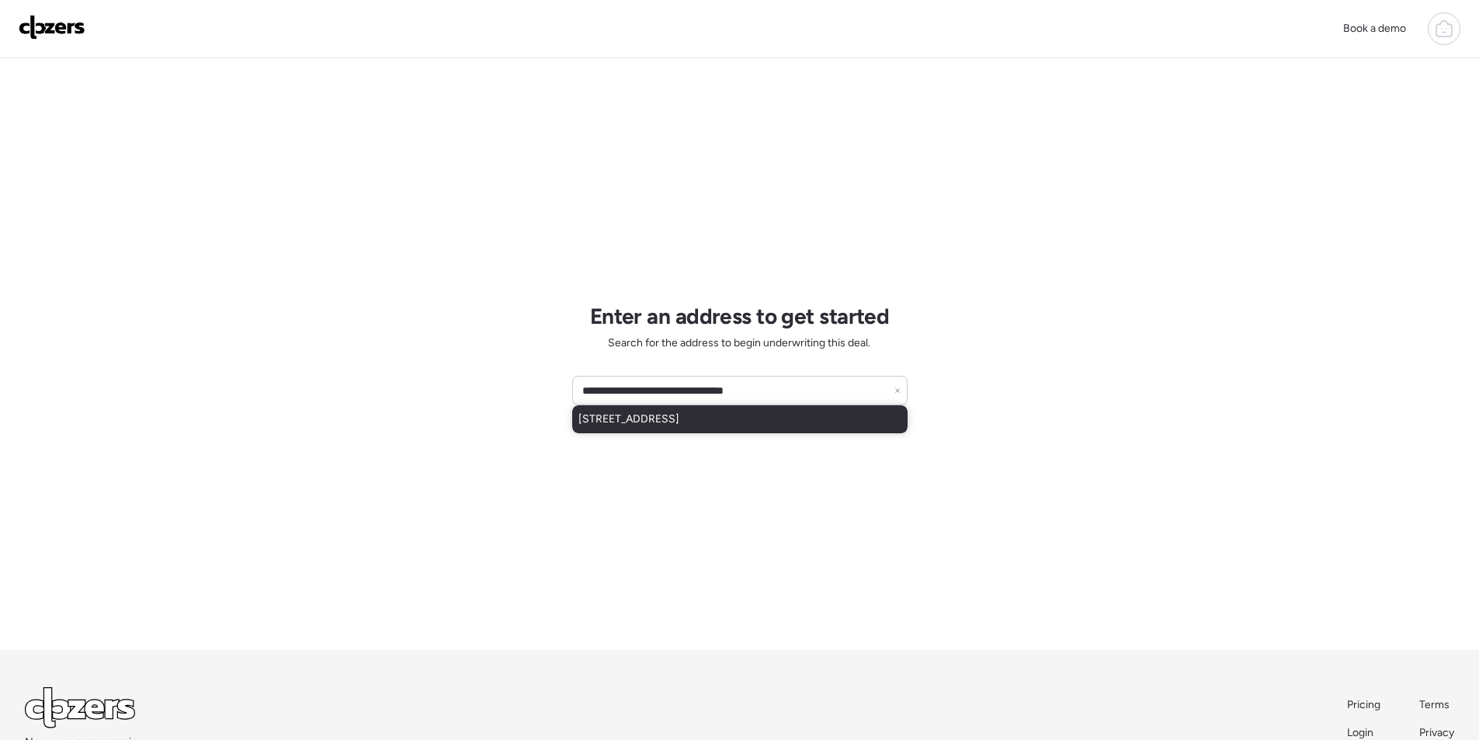
click at [665, 422] on span "[STREET_ADDRESS]" at bounding box center [628, 419] width 101 height 16
type input "**********"
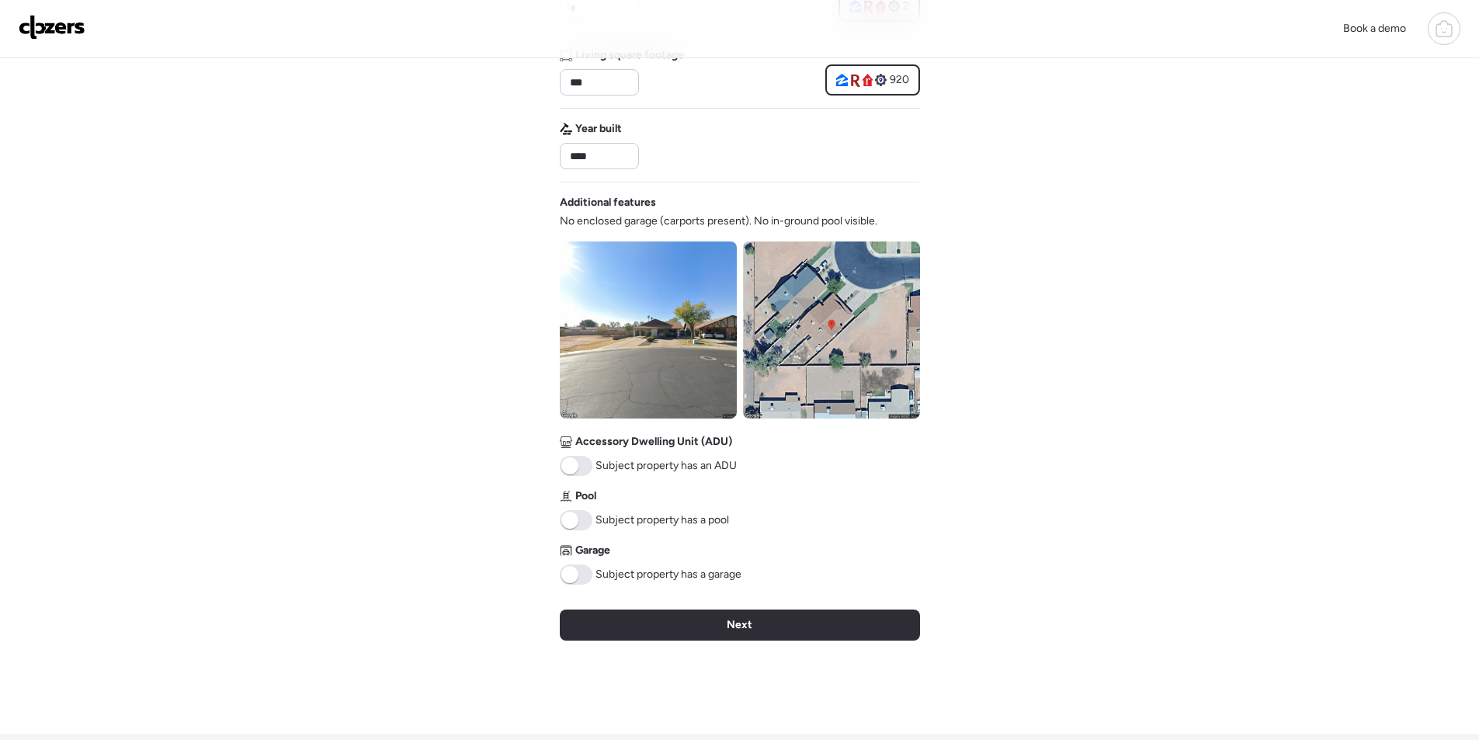
scroll to position [466, 0]
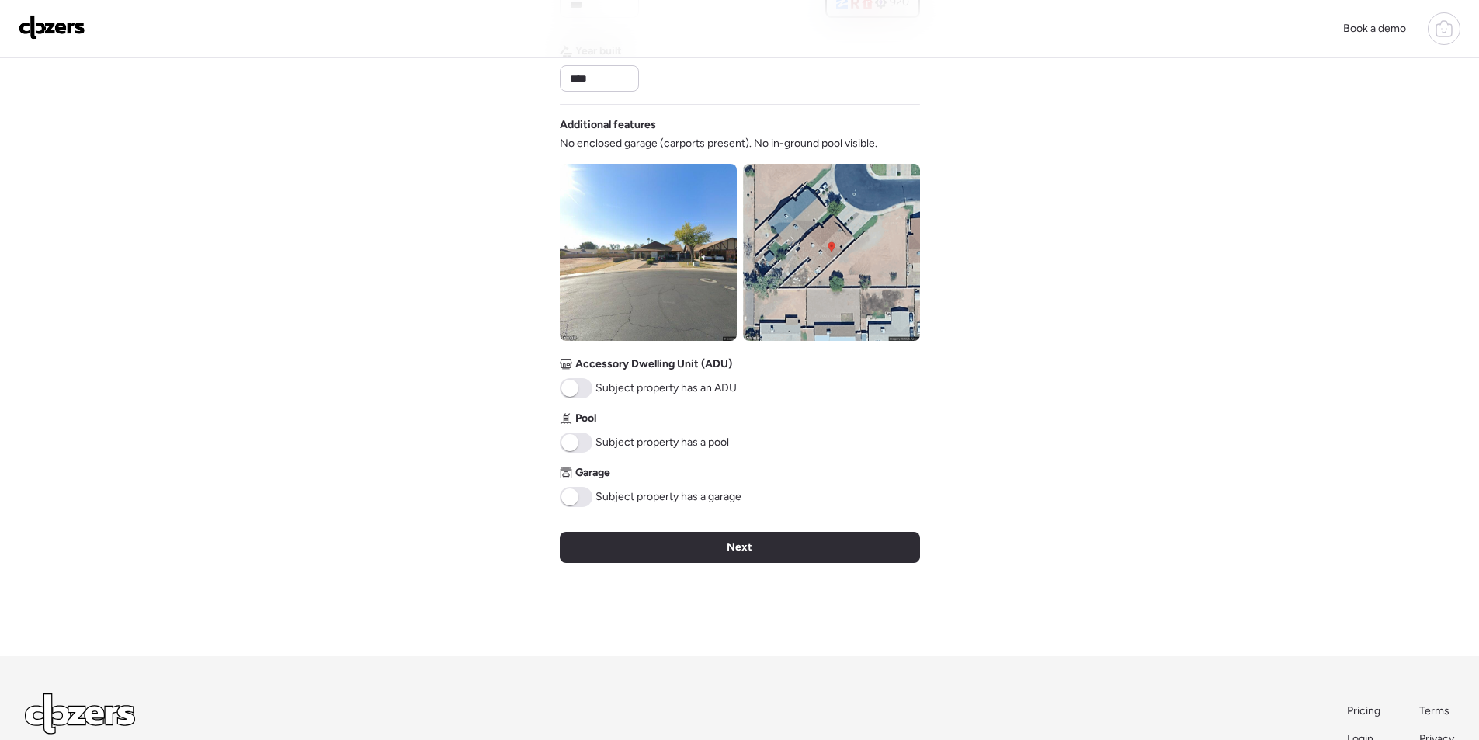
click at [701, 282] on img at bounding box center [648, 252] width 177 height 177
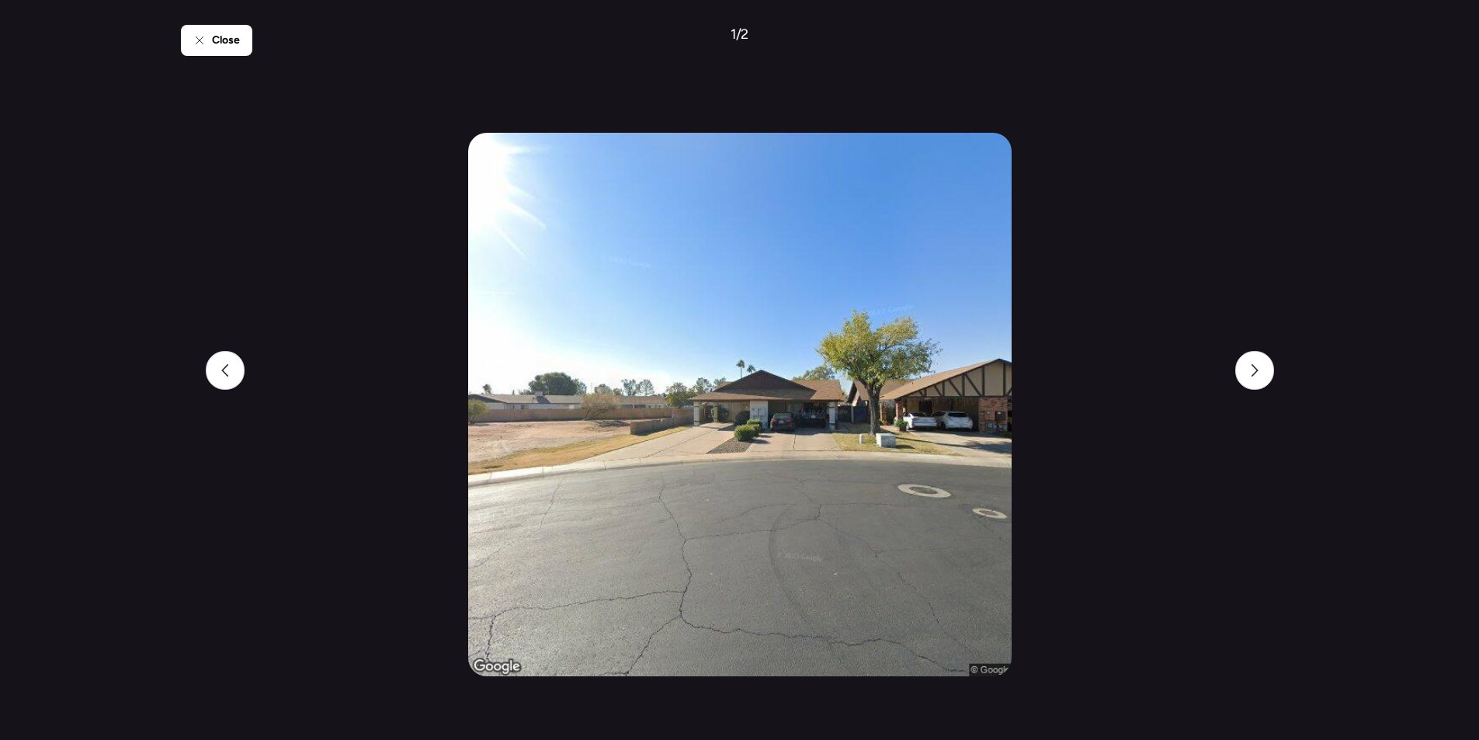
scroll to position [155, 0]
click at [220, 45] on span "Close" at bounding box center [226, 41] width 28 height 16
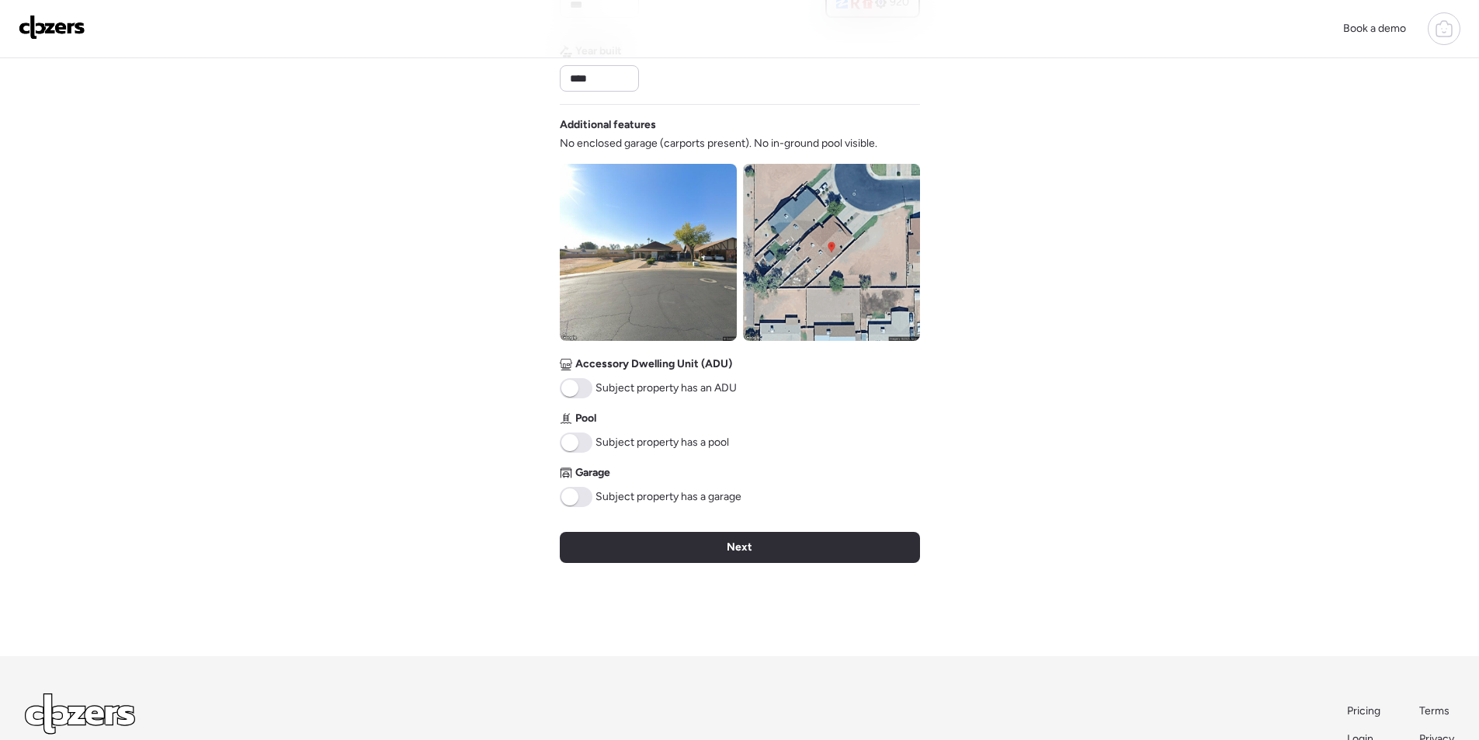
scroll to position [497, 0]
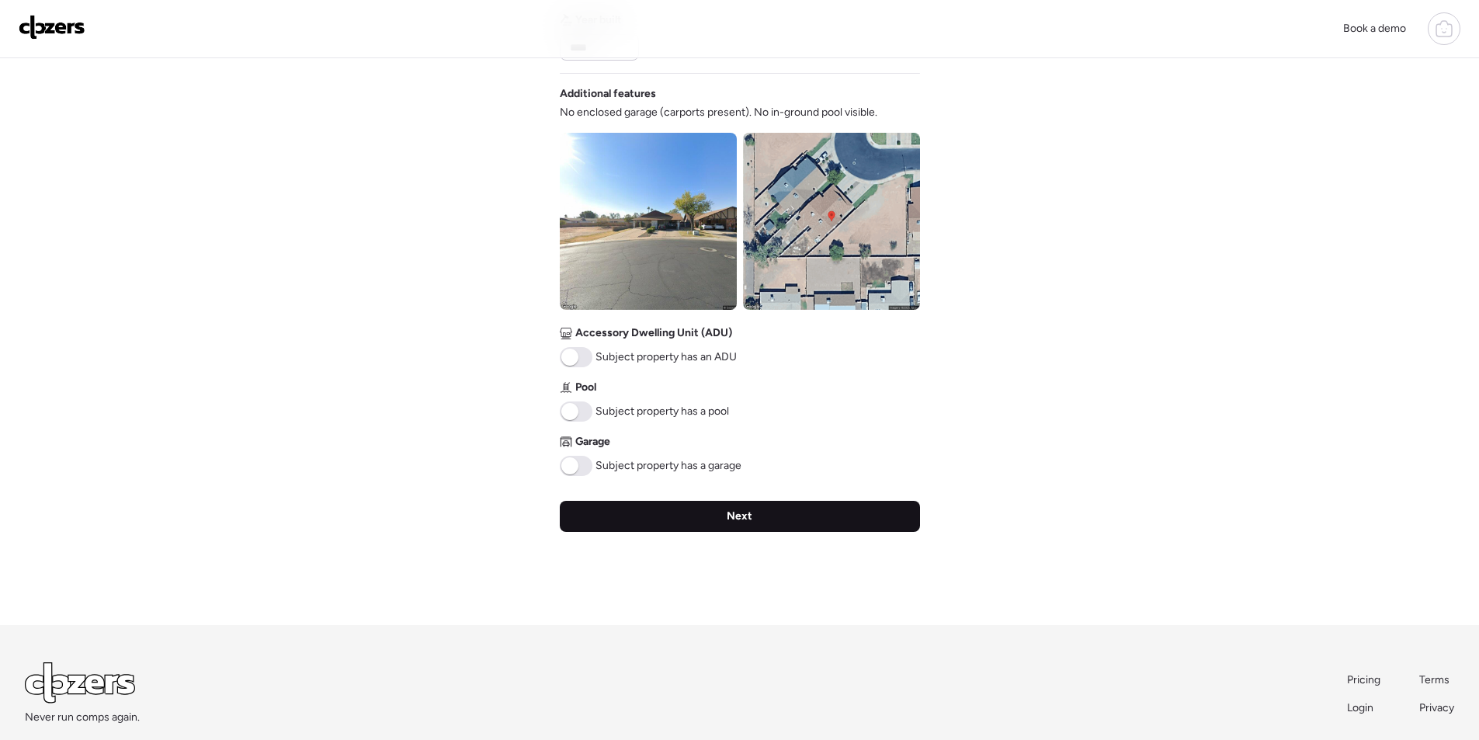
click at [769, 531] on div "Next" at bounding box center [740, 516] width 360 height 31
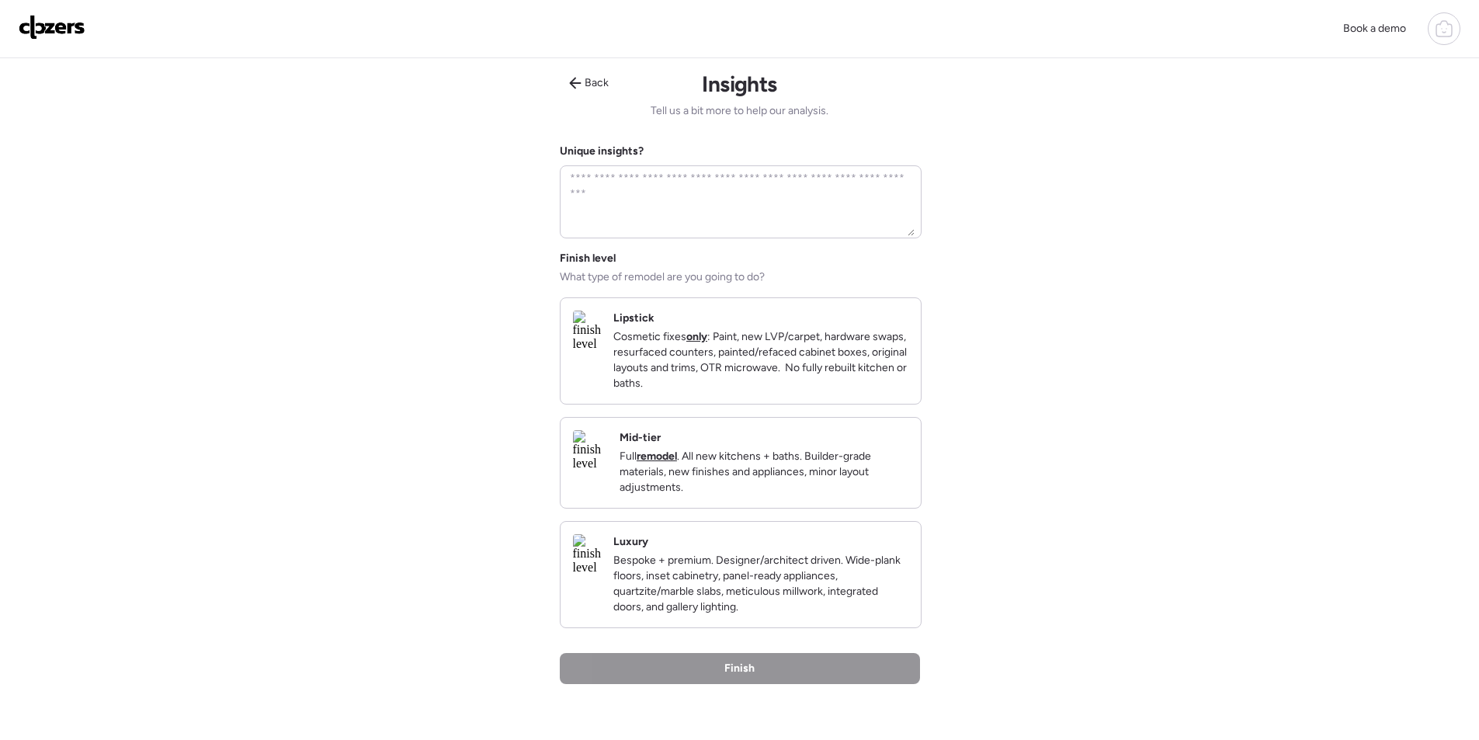
click at [785, 495] on p "Full remodel . All new kitchens + baths. Builder-grade materials, new finishes …" at bounding box center [763, 472] width 289 height 47
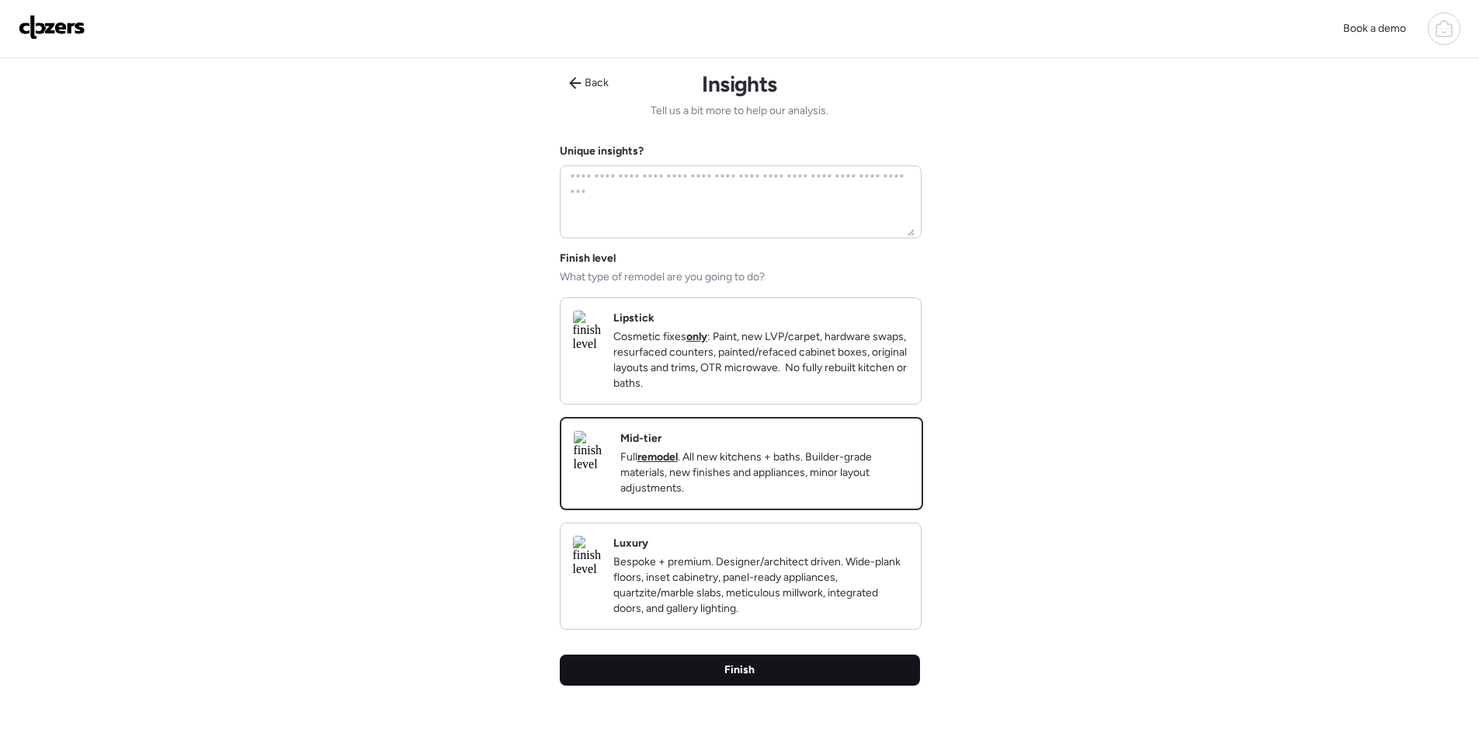
click at [814, 685] on div "Finish" at bounding box center [740, 669] width 360 height 31
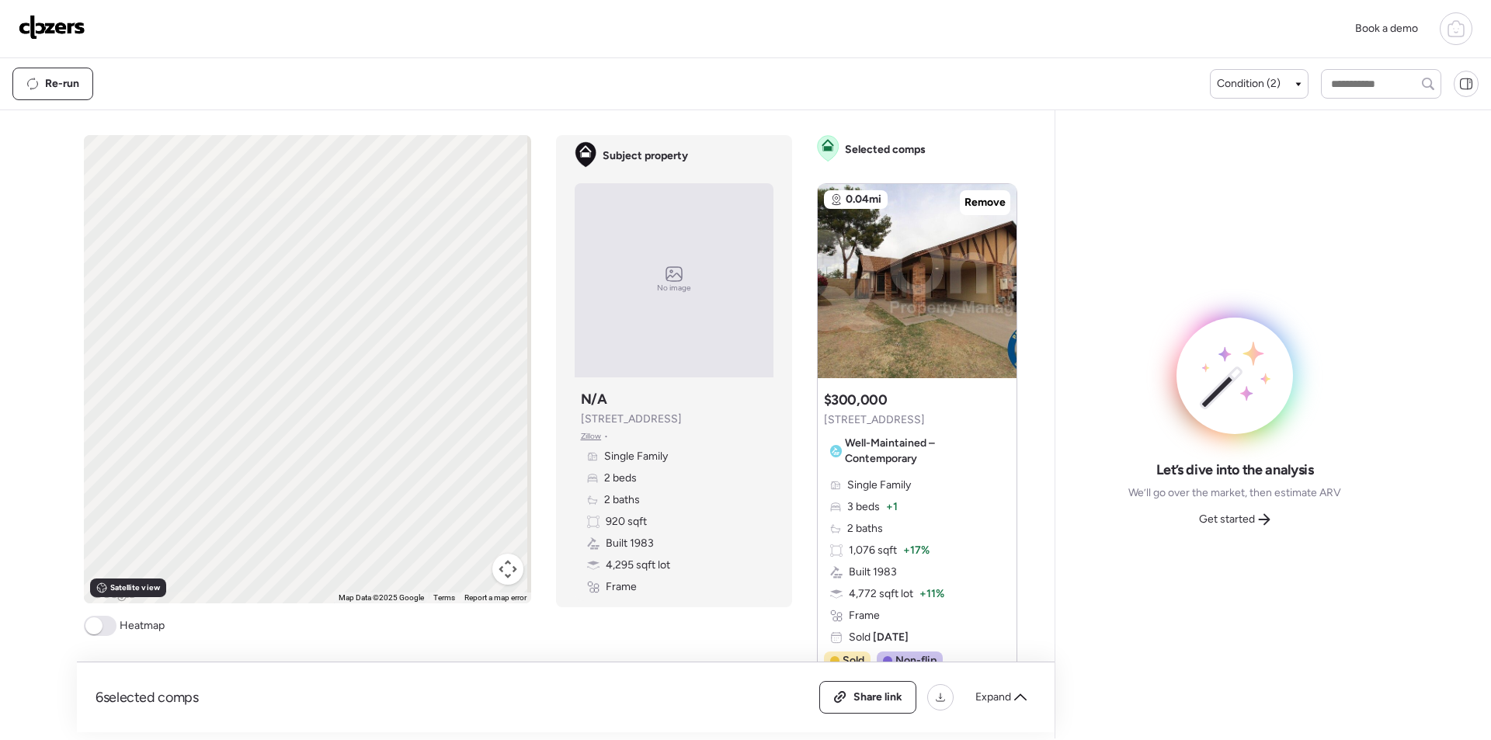
click at [989, 688] on div "Expand" at bounding box center [1001, 697] width 70 height 25
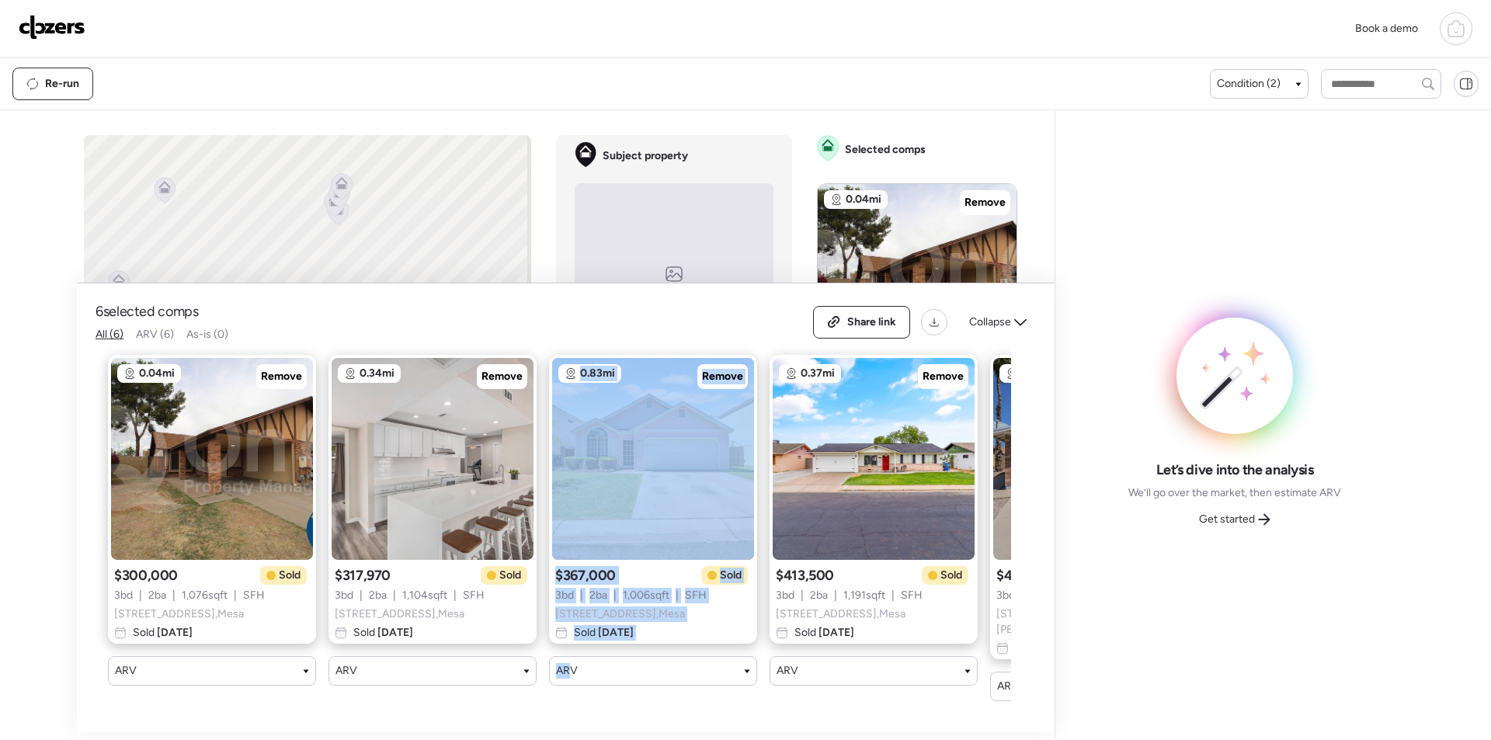
drag, startPoint x: 408, startPoint y: 713, endPoint x: 571, endPoint y: 711, distance: 163.8
click at [571, 711] on div "6 selected comps All (6) ARV (6) As-is (0) Share link Collapse 0.04mi Remove $3…" at bounding box center [565, 507] width 977 height 449
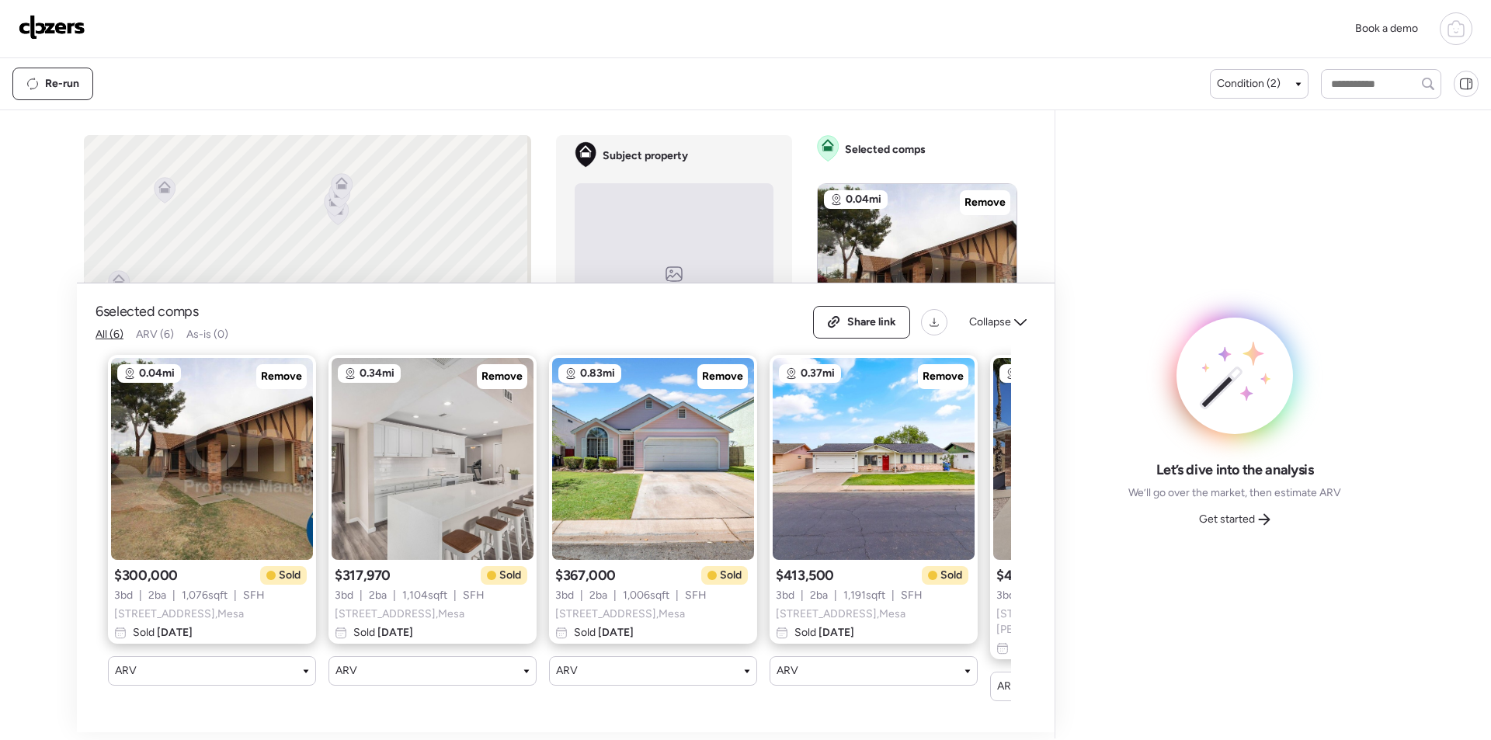
click at [770, 699] on div "0.04mi Remove $300,000 Sold 3 bd | 2 ba | 1,076 sqft | SFH 3212 E Crescent Ave …" at bounding box center [552, 527] width 915 height 371
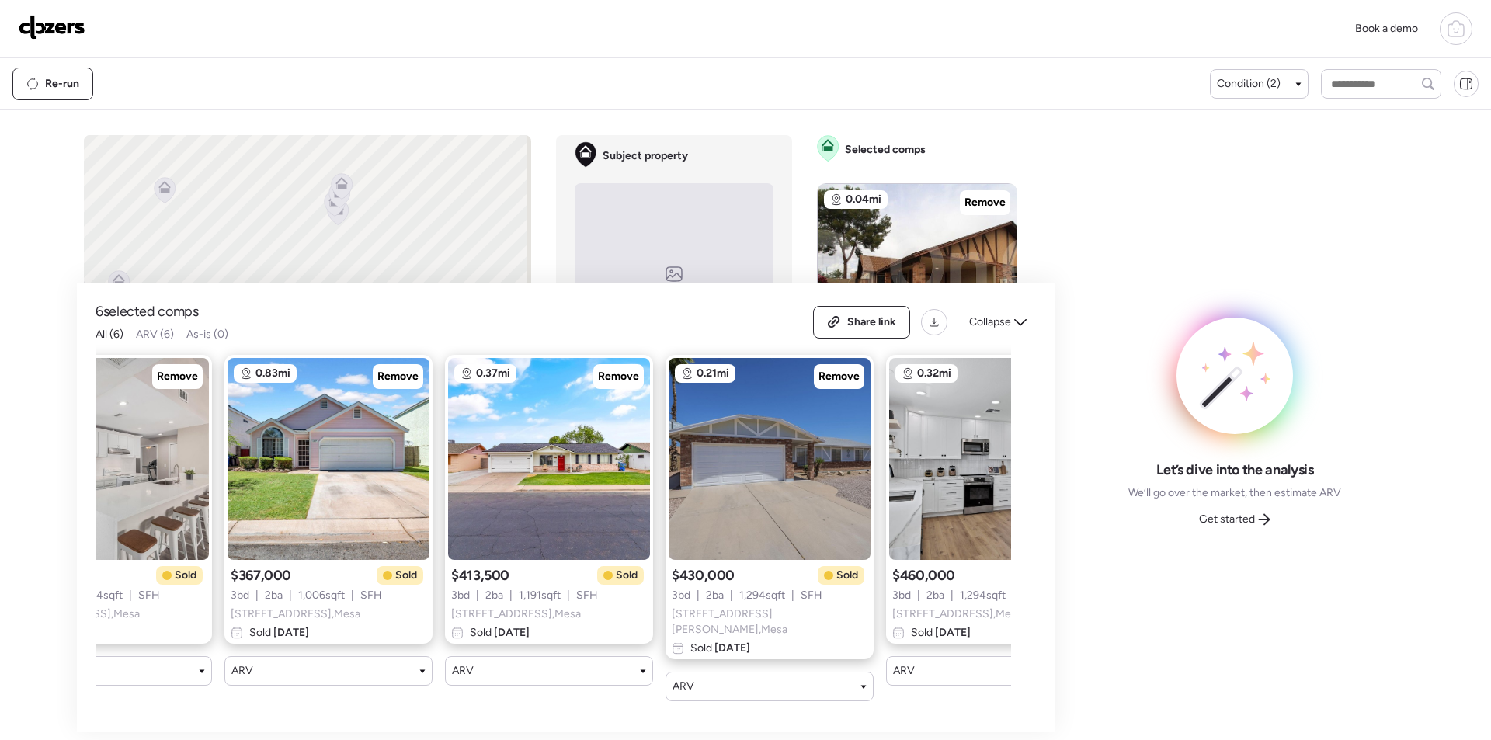
scroll to position [0, 420]
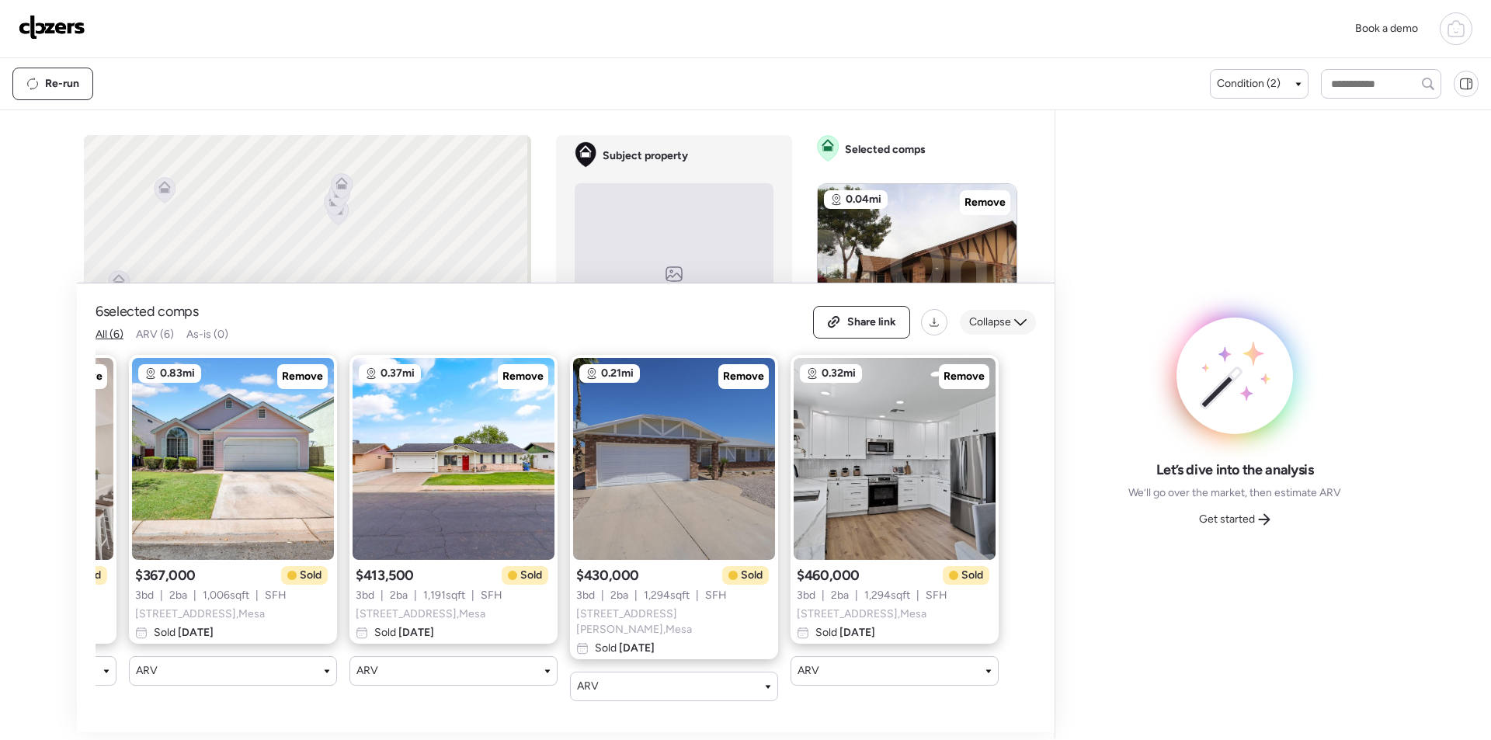
click at [984, 320] on span "Collapse" at bounding box center [990, 322] width 42 height 16
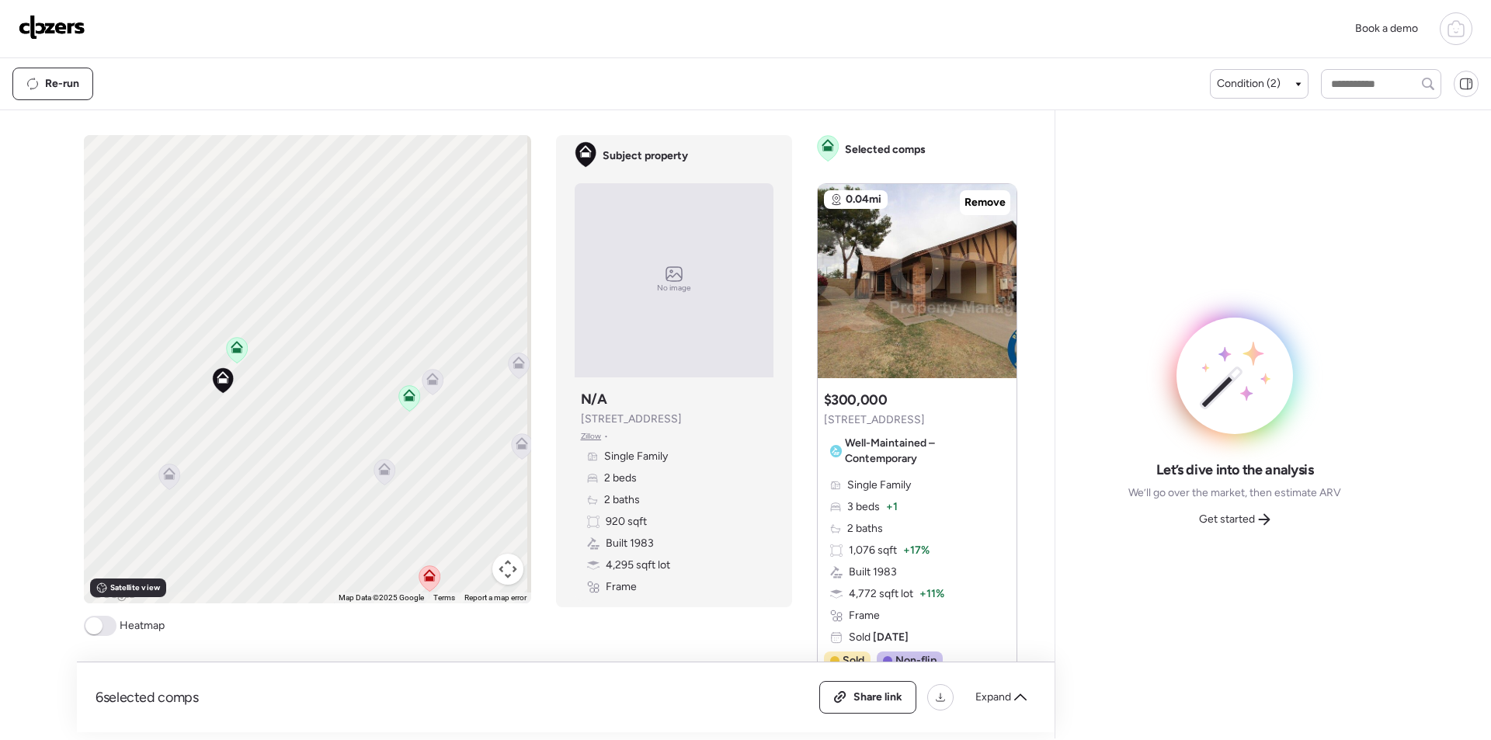
click at [384, 472] on icon at bounding box center [384, 469] width 12 height 12
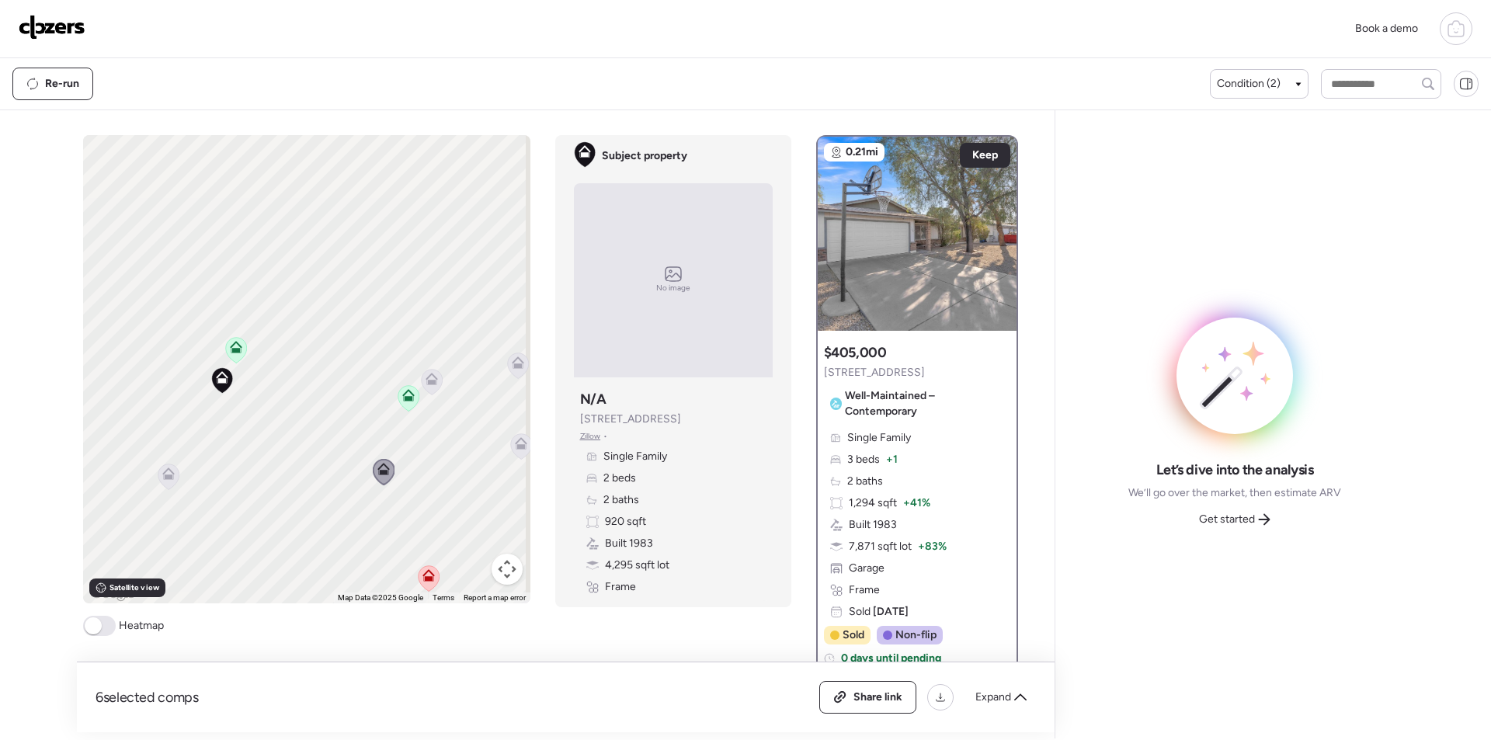
click at [426, 381] on icon at bounding box center [431, 382] width 10 height 5
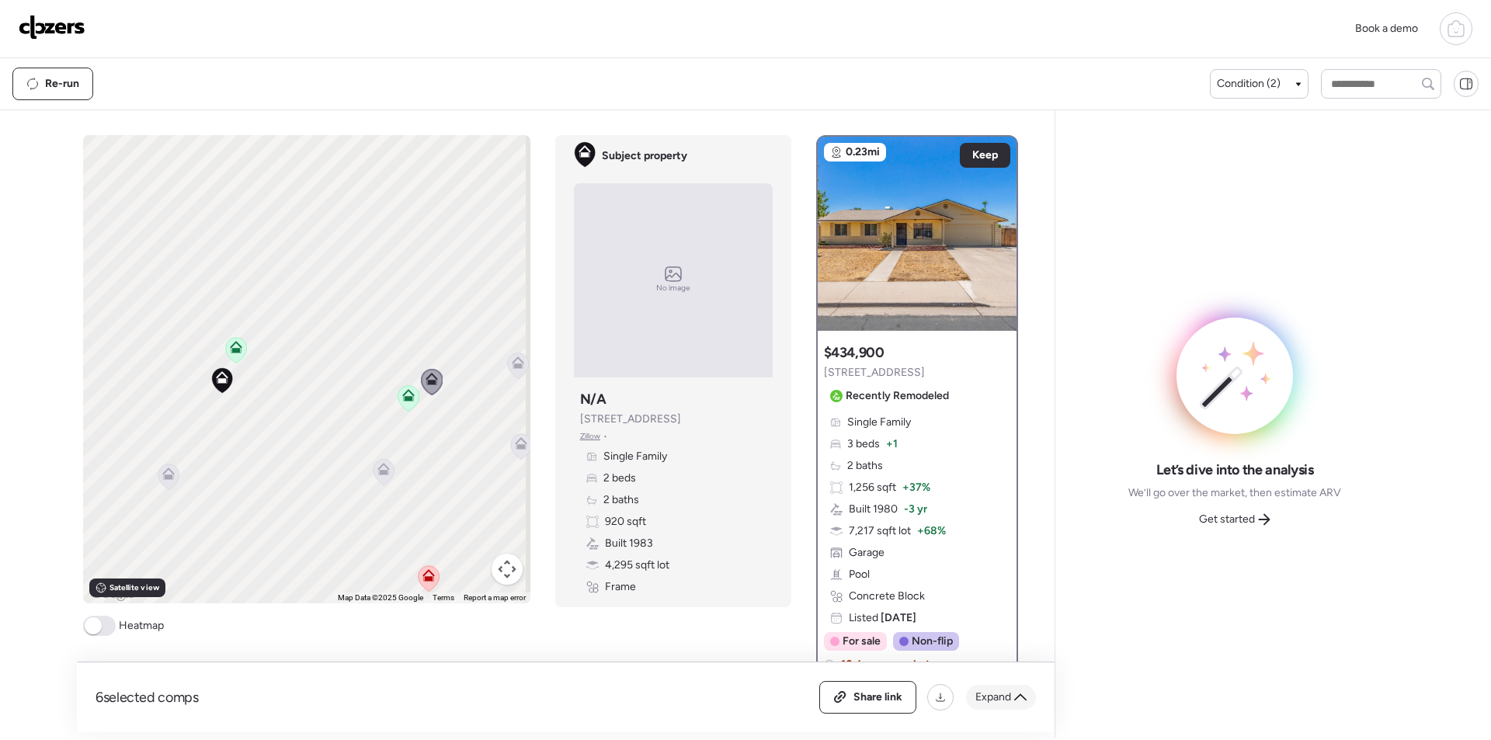
click at [998, 689] on span "Expand" at bounding box center [993, 697] width 36 height 16
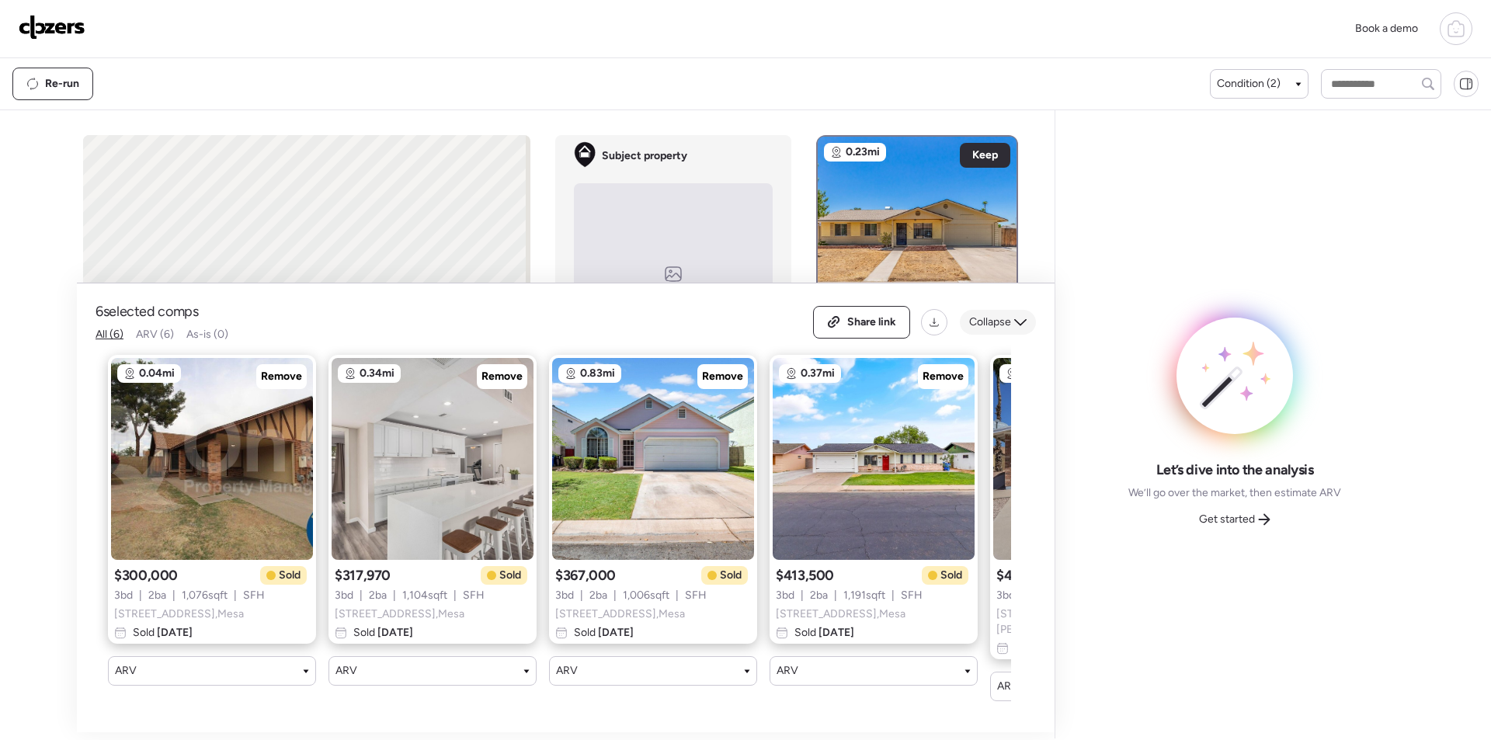
click at [1008, 330] on span "Collapse" at bounding box center [990, 322] width 42 height 16
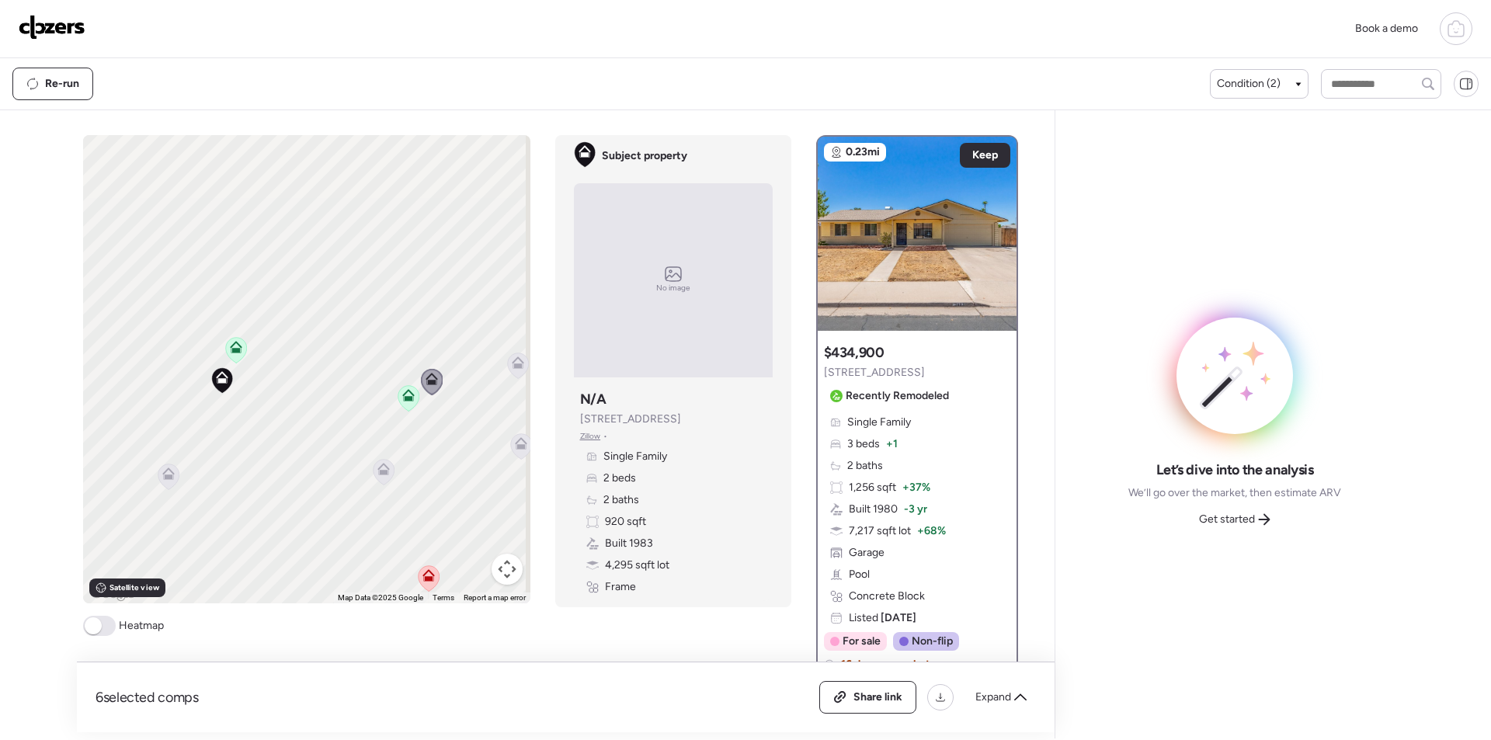
click at [1211, 519] on span "Get started" at bounding box center [1227, 520] width 56 height 16
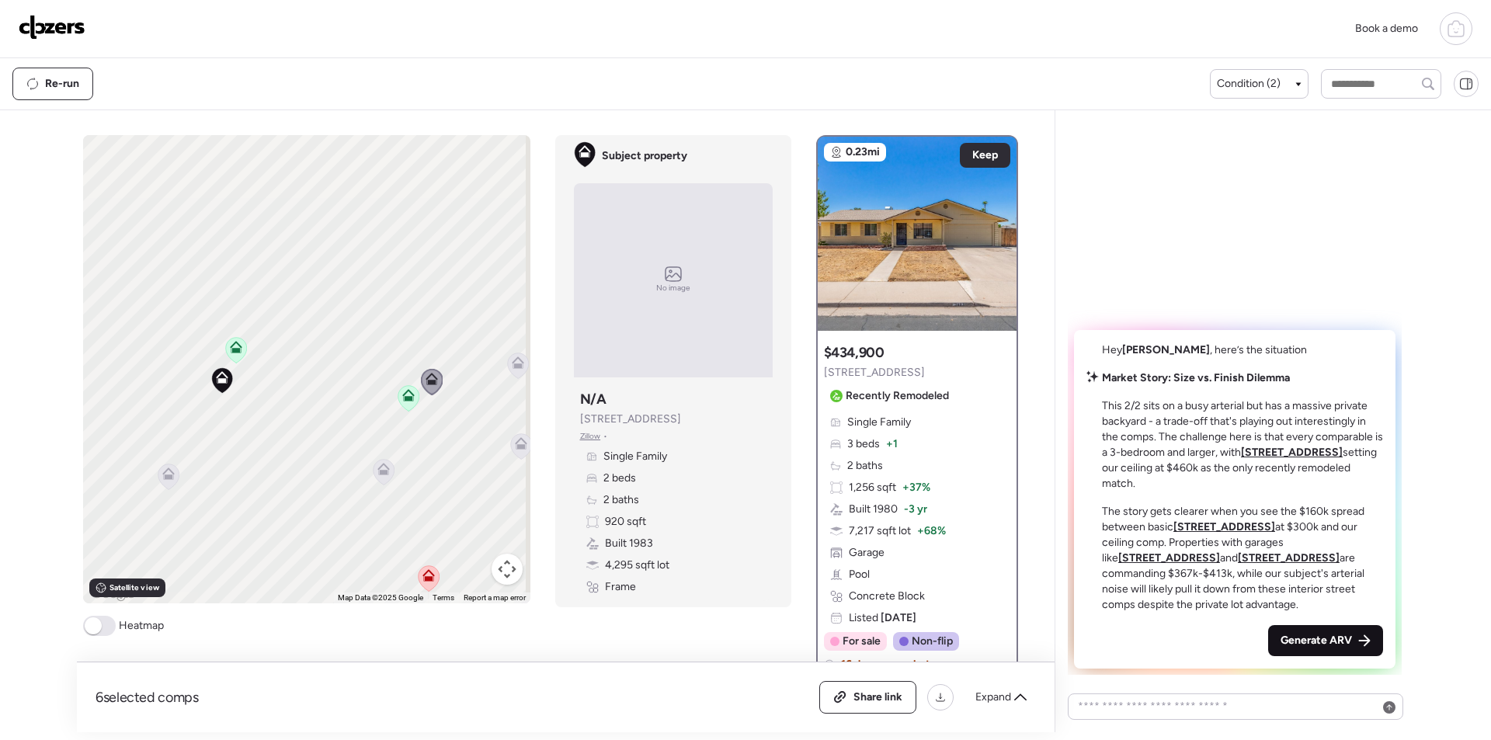
click at [1344, 633] on span "Generate ARV" at bounding box center [1315, 641] width 71 height 16
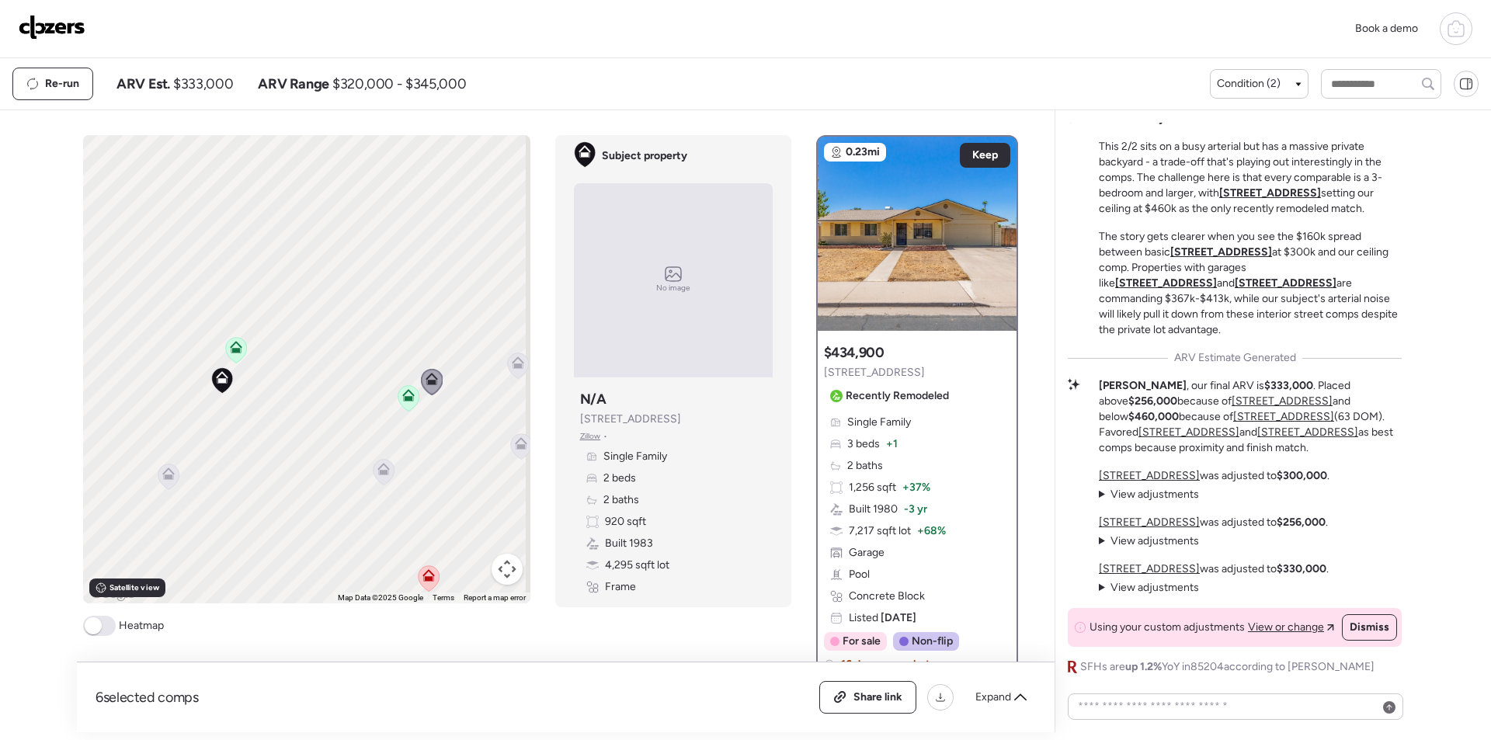
click at [201, 92] on span "$333,000" at bounding box center [203, 84] width 60 height 19
copy span "333,000"
click at [40, 28] on img at bounding box center [52, 27] width 67 height 25
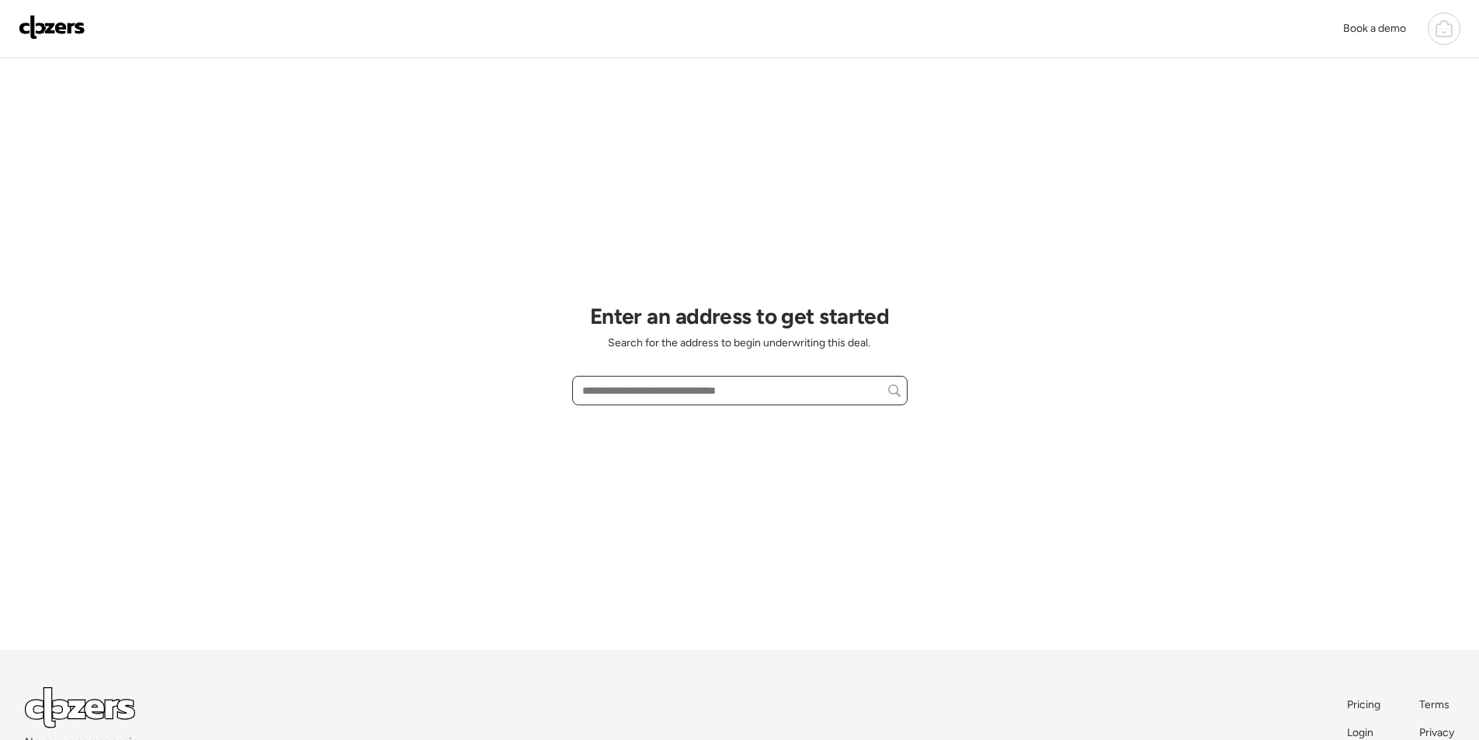
click at [673, 394] on input "text" at bounding box center [739, 391] width 321 height 22
paste input "**********"
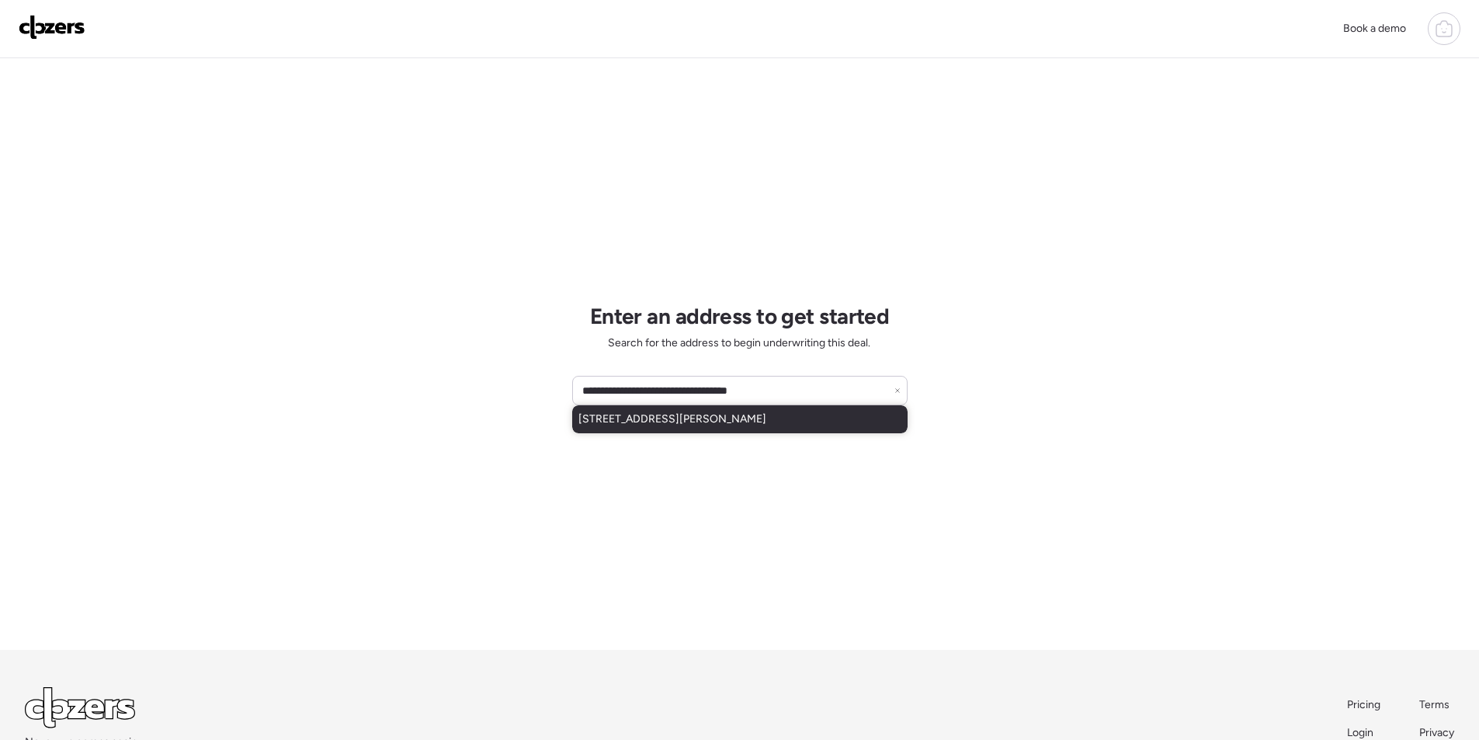
click at [672, 422] on span "[STREET_ADDRESS][PERSON_NAME]" at bounding box center [672, 419] width 188 height 16
type input "**********"
